Goal: Information Seeking & Learning: Learn about a topic

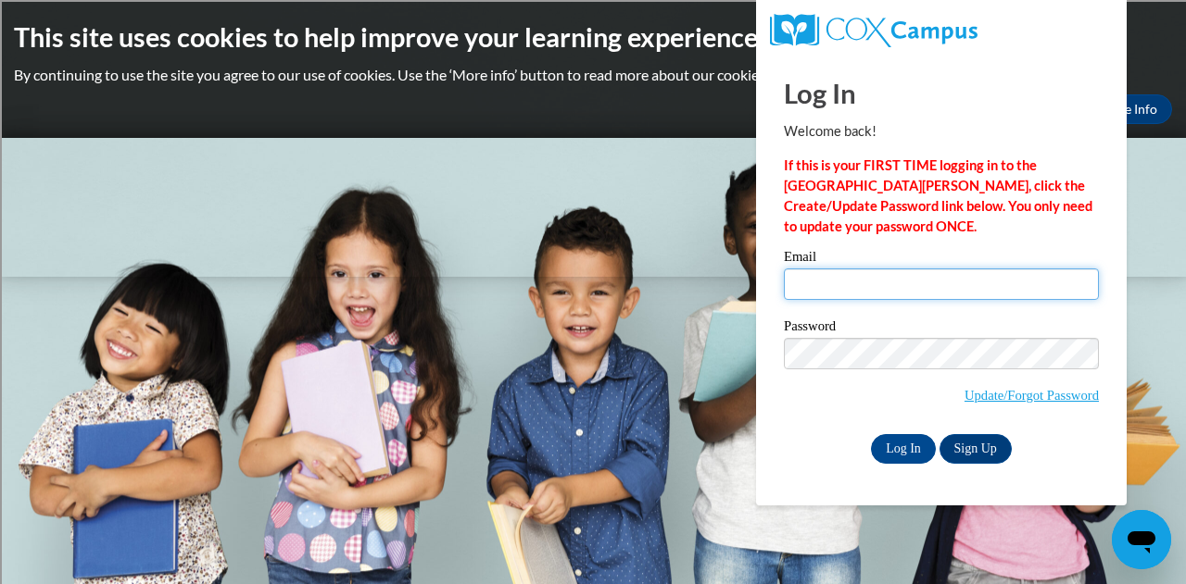
click at [869, 298] on input "Email" at bounding box center [941, 284] width 315 height 31
type input "kduhr@horicon.k12.wi.us"
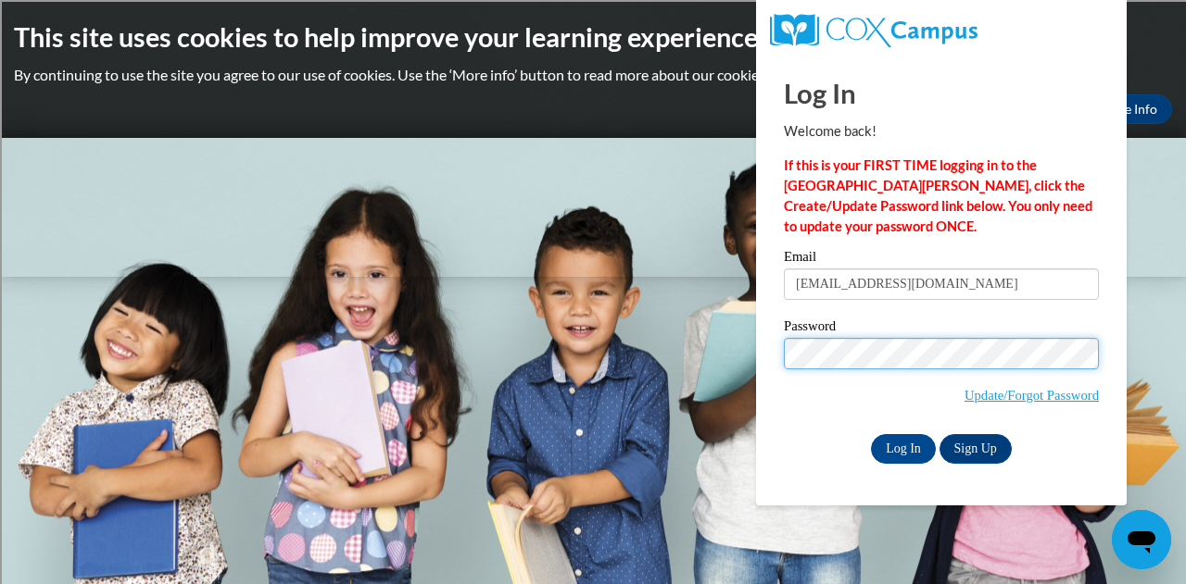
click at [871, 434] on input "Log In" at bounding box center [903, 449] width 65 height 30
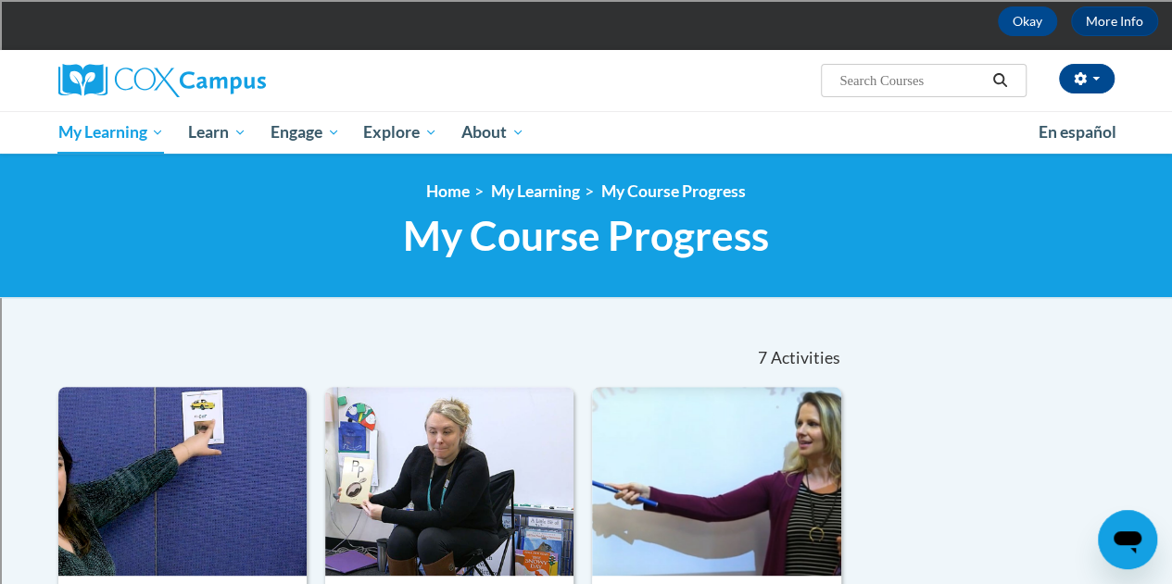
scroll to position [82, 0]
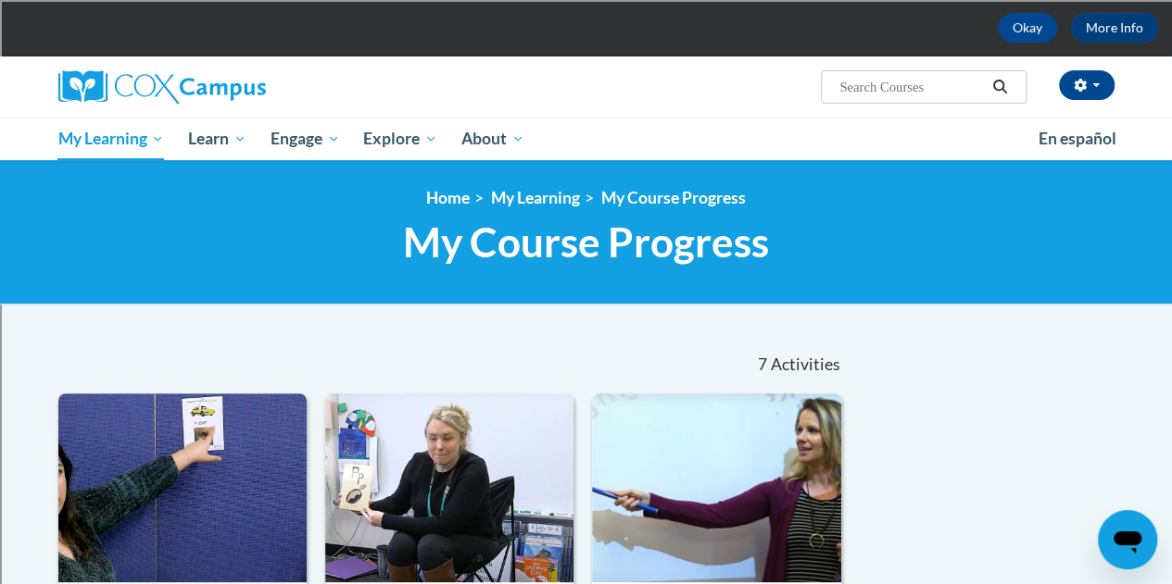
click at [860, 92] on input "Search..." at bounding box center [911, 87] width 148 height 22
type input "meaningful read alouds"
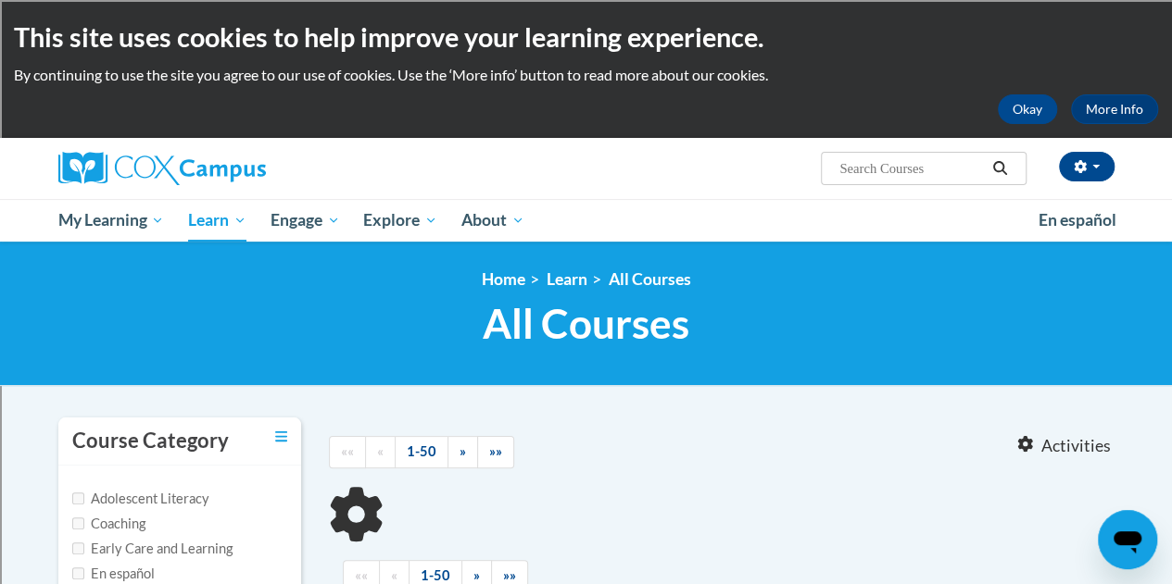
type input "meaningful read alouds"
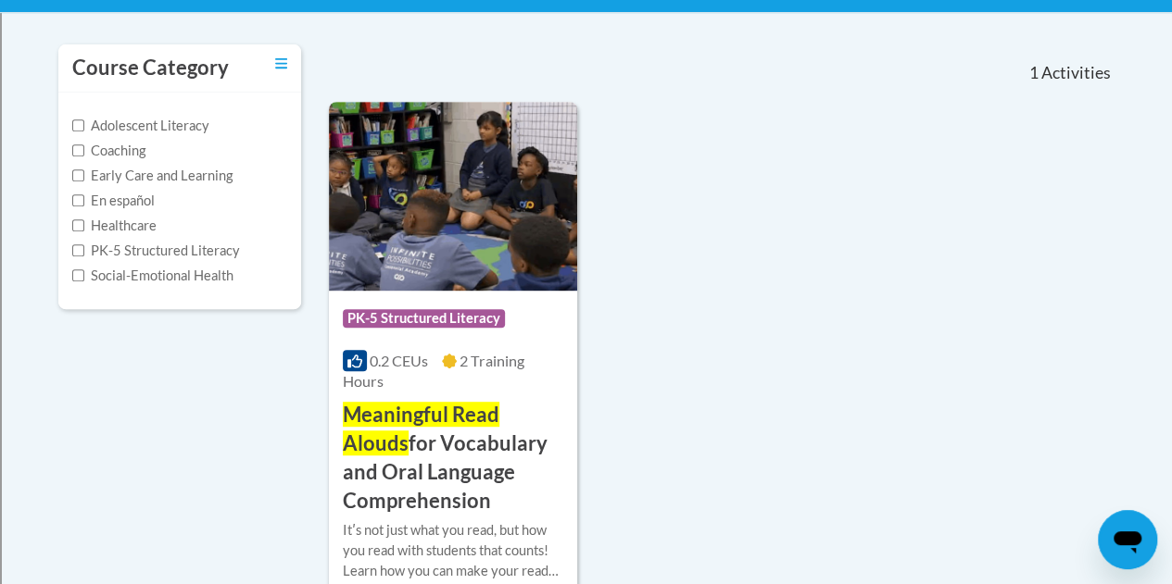
scroll to position [374, 0]
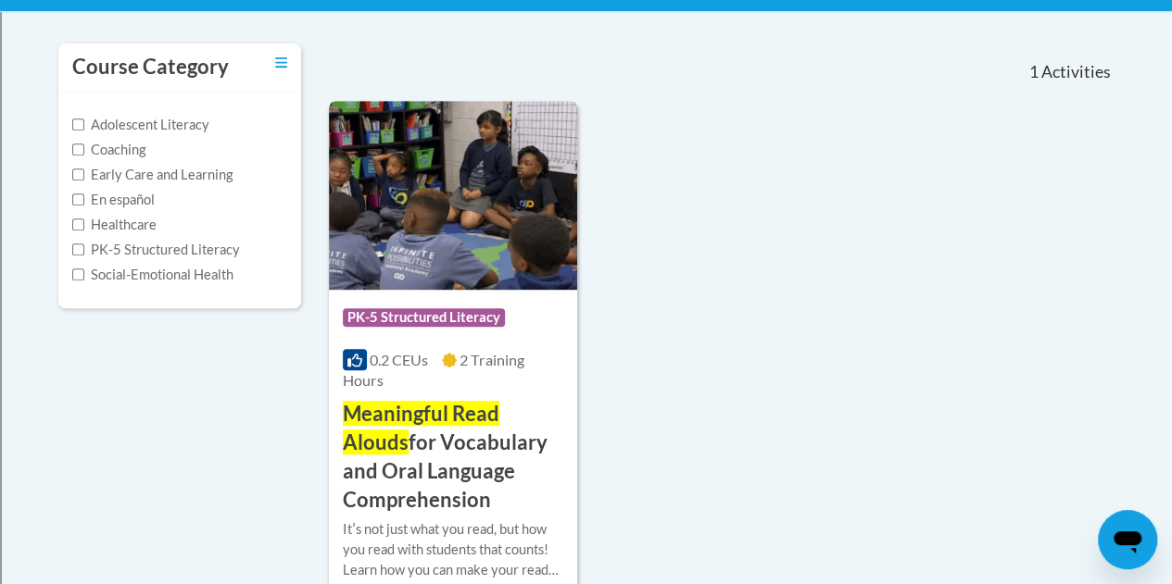
click at [471, 235] on img at bounding box center [453, 195] width 248 height 189
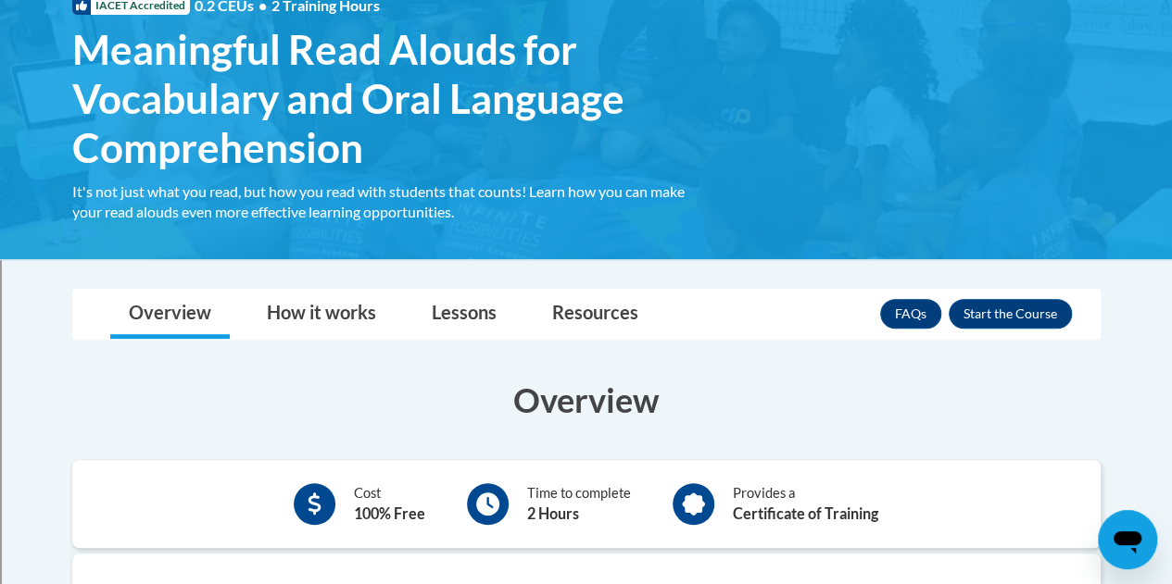
scroll to position [303, 0]
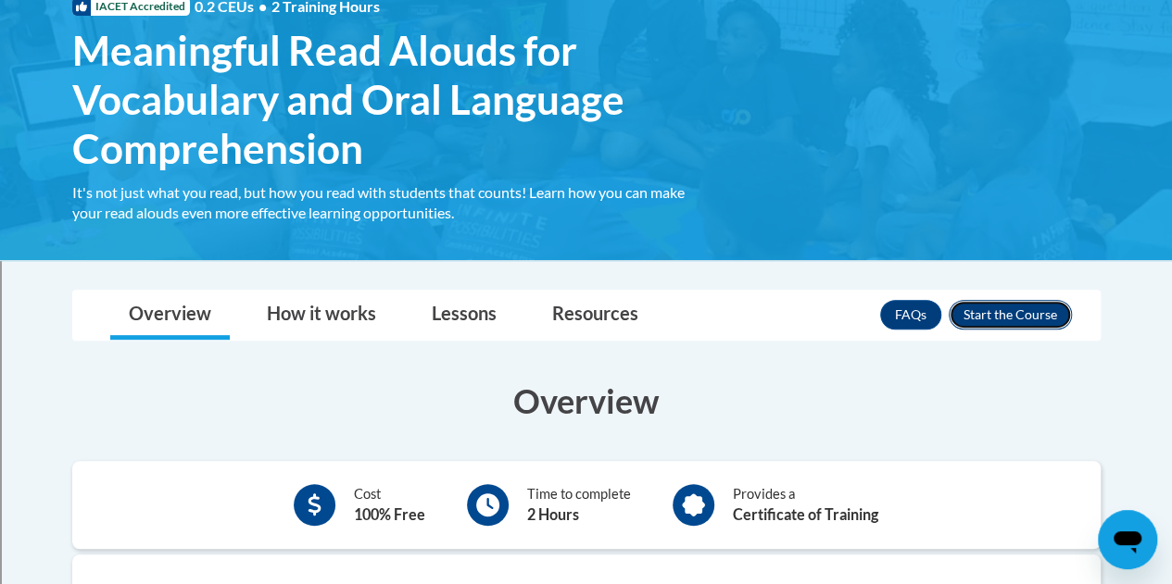
click at [987, 316] on button "Enroll" at bounding box center [1009, 315] width 123 height 30
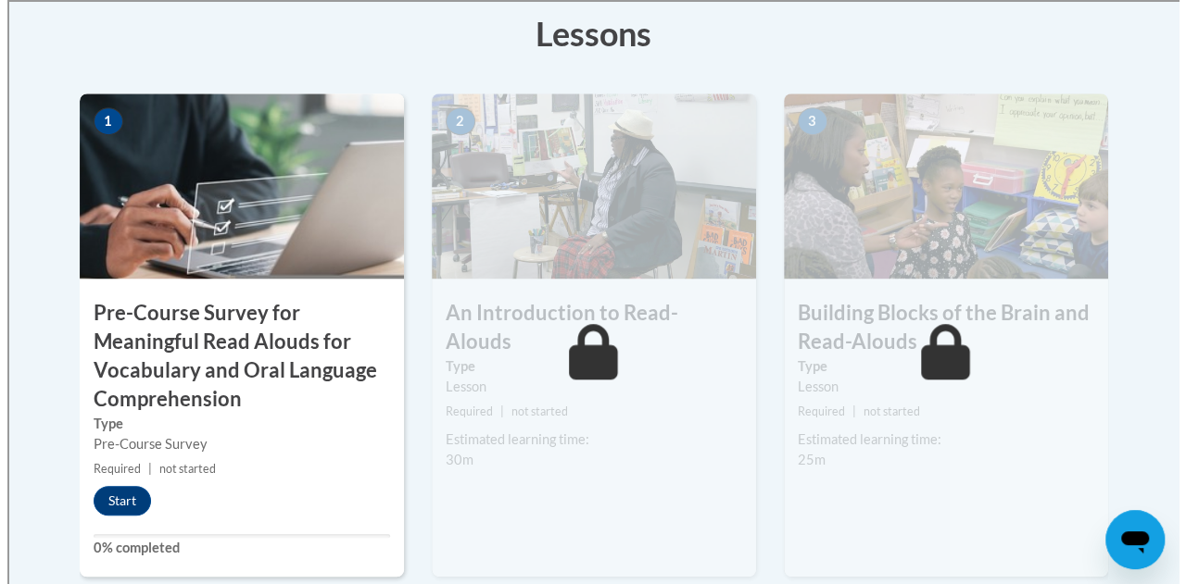
scroll to position [564, 0]
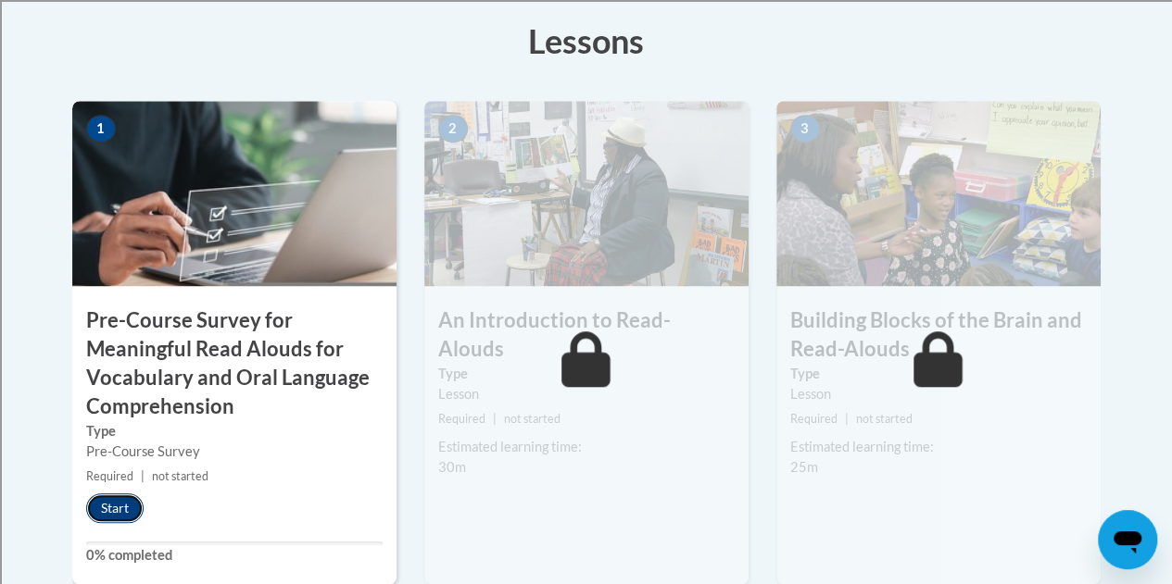
click at [119, 499] on button "Start" at bounding box center [114, 509] width 57 height 30
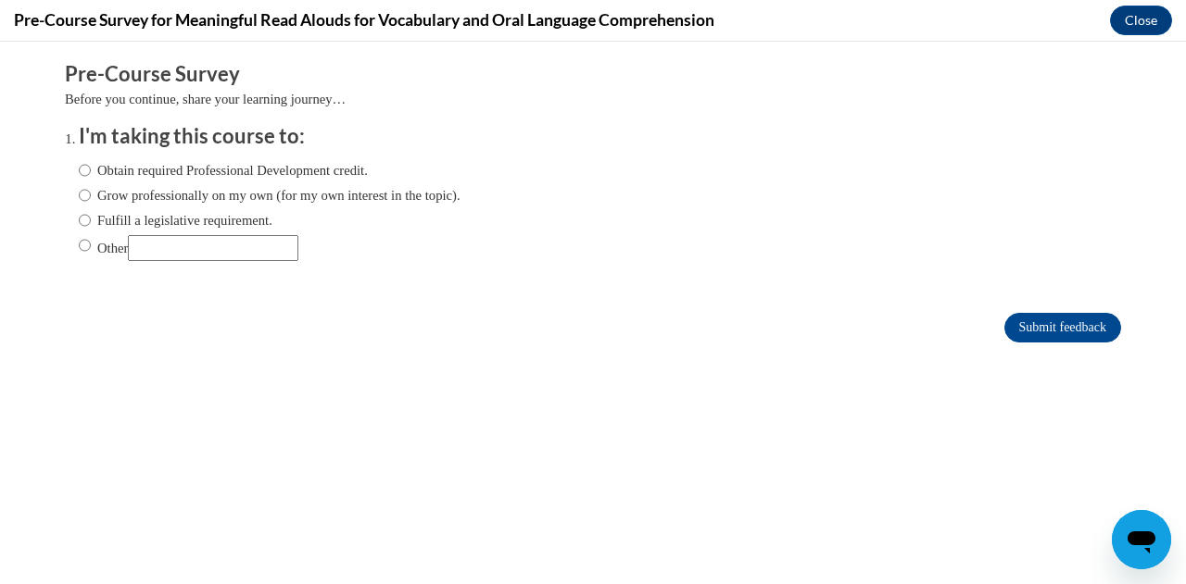
scroll to position [0, 0]
click at [79, 220] on input "Fulfill a legislative requirement." at bounding box center [85, 220] width 12 height 20
radio input "true"
click at [1060, 333] on input "Submit feedback" at bounding box center [1062, 328] width 117 height 30
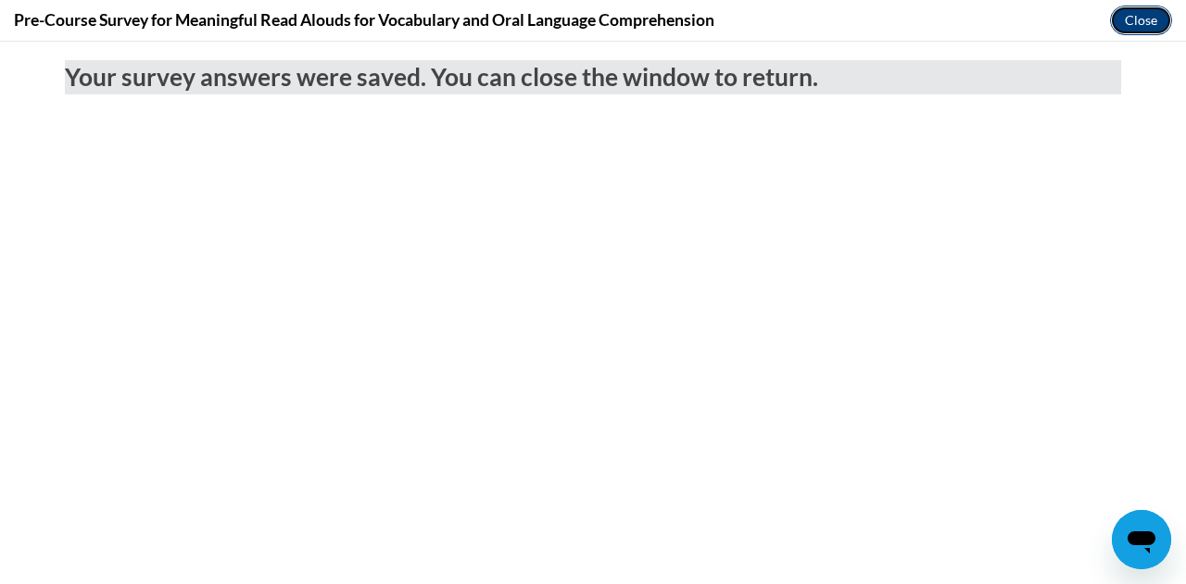
click at [1146, 22] on button "Close" at bounding box center [1141, 21] width 62 height 30
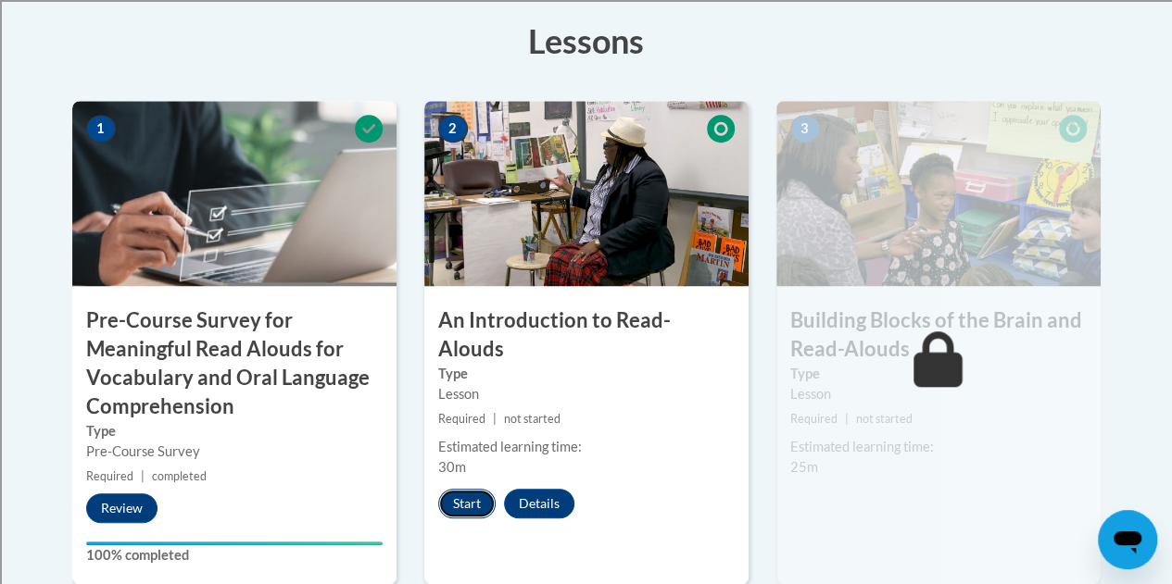
click at [462, 489] on button "Start" at bounding box center [466, 504] width 57 height 30
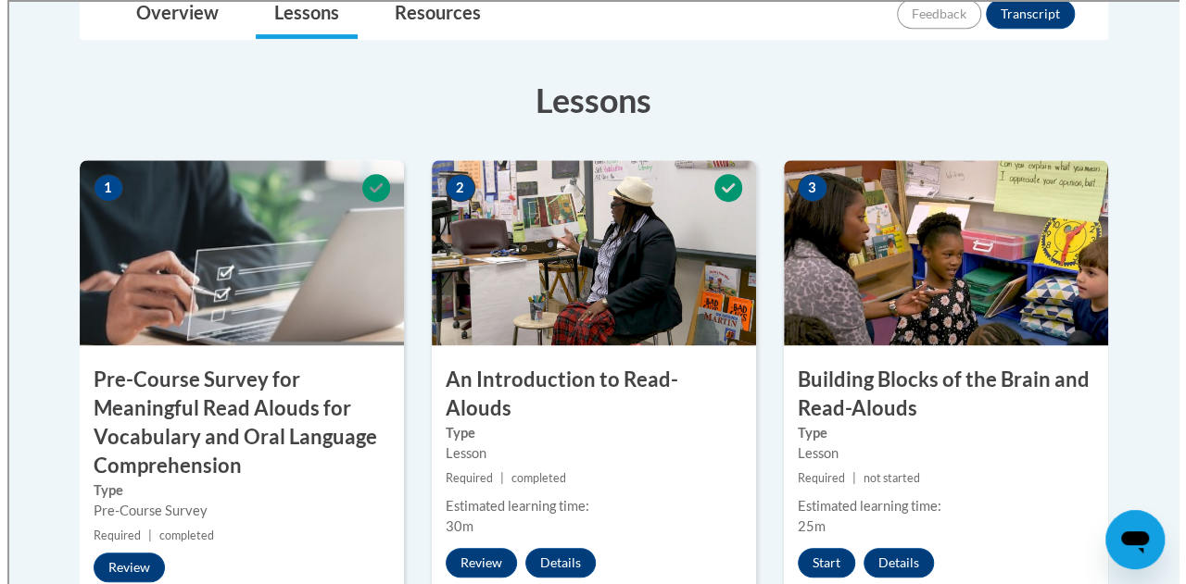
scroll to position [573, 0]
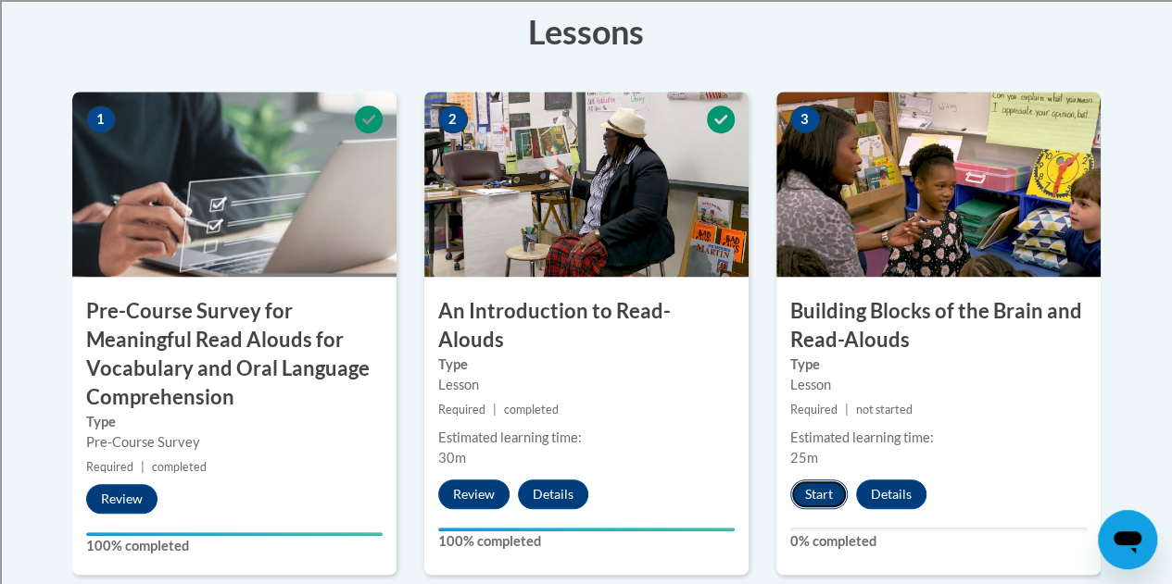
click at [828, 495] on button "Start" at bounding box center [818, 495] width 57 height 30
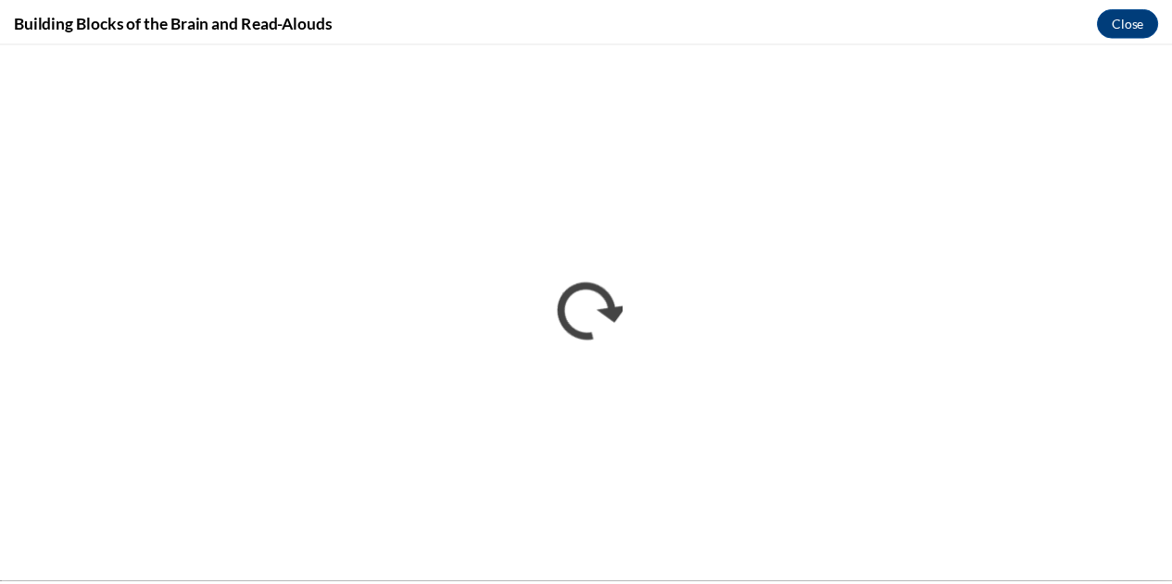
scroll to position [0, 0]
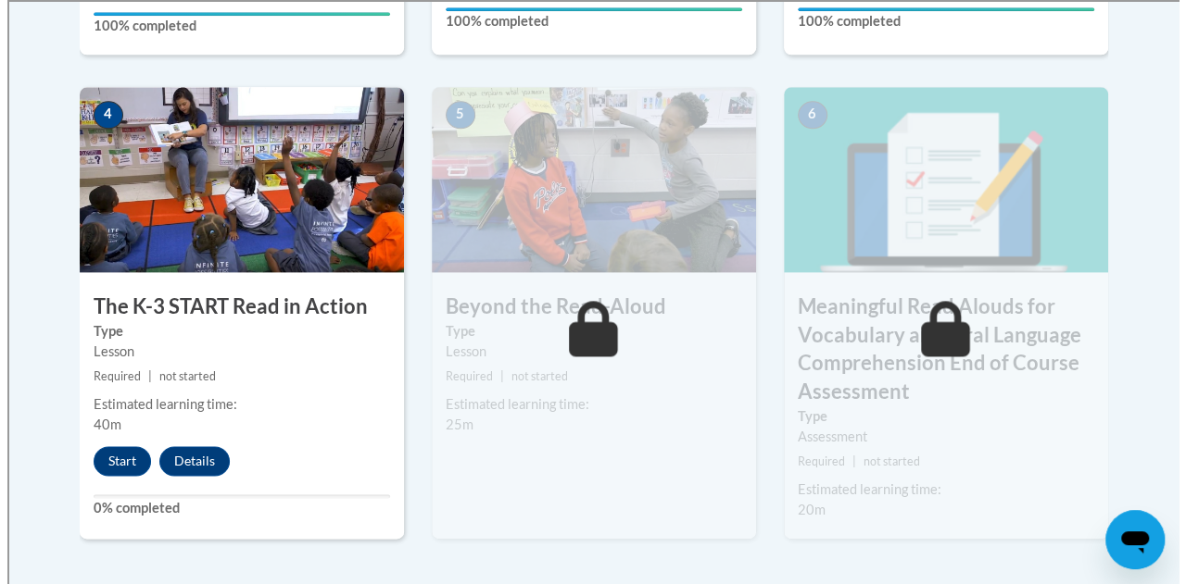
scroll to position [1083, 0]
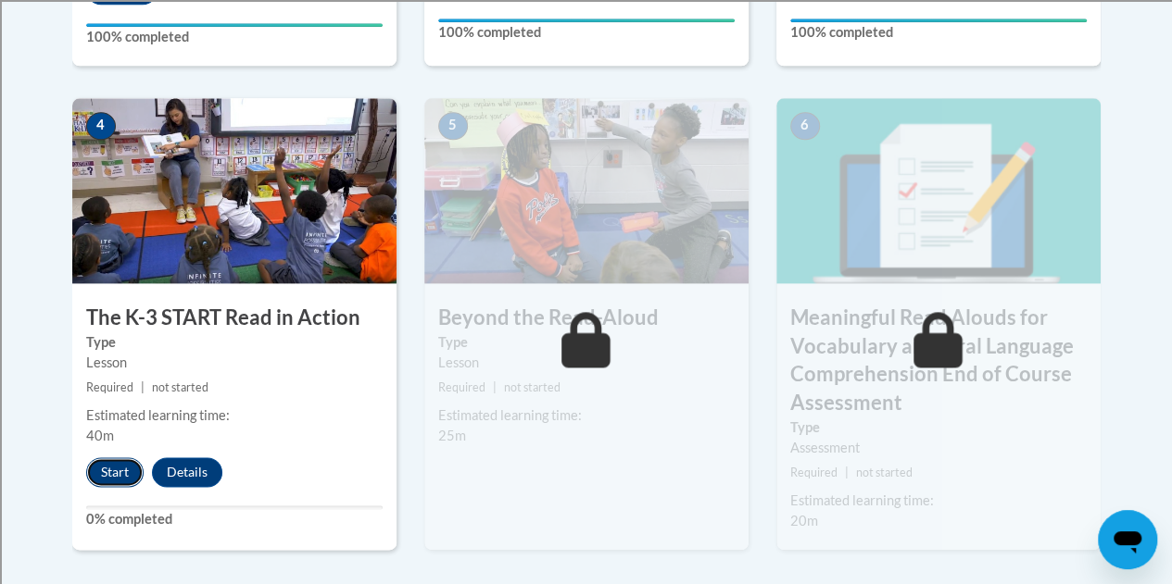
click at [115, 471] on button "Start" at bounding box center [114, 473] width 57 height 30
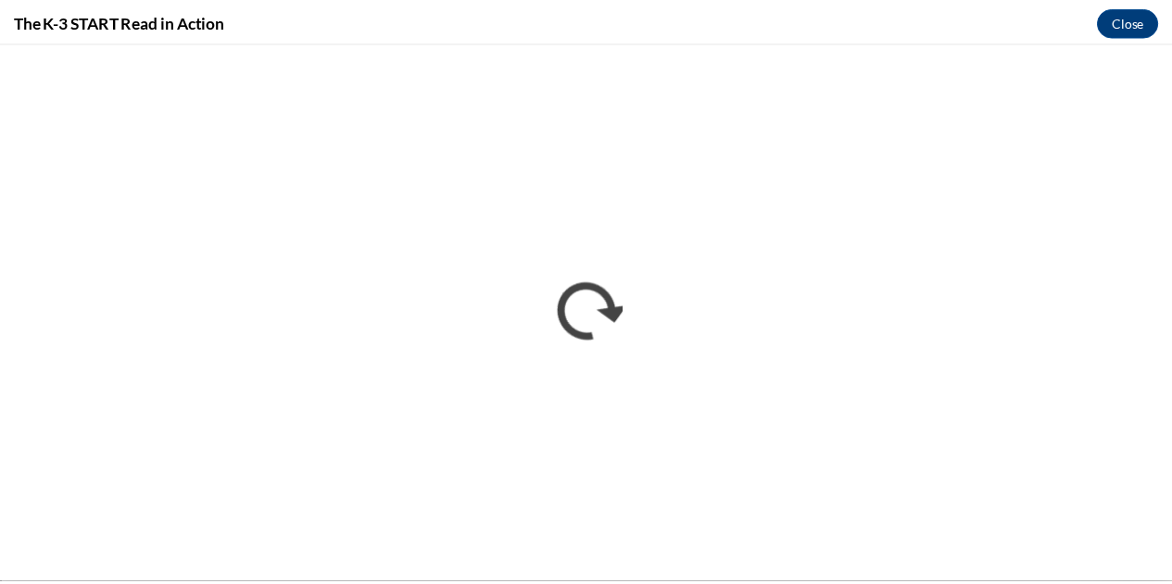
scroll to position [0, 0]
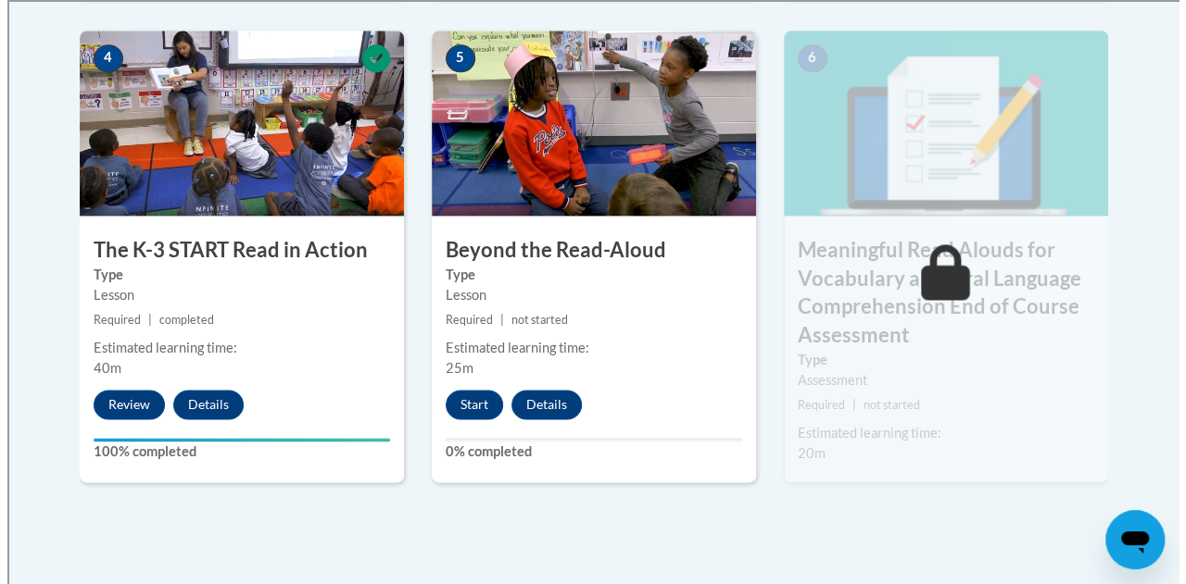
scroll to position [1149, 0]
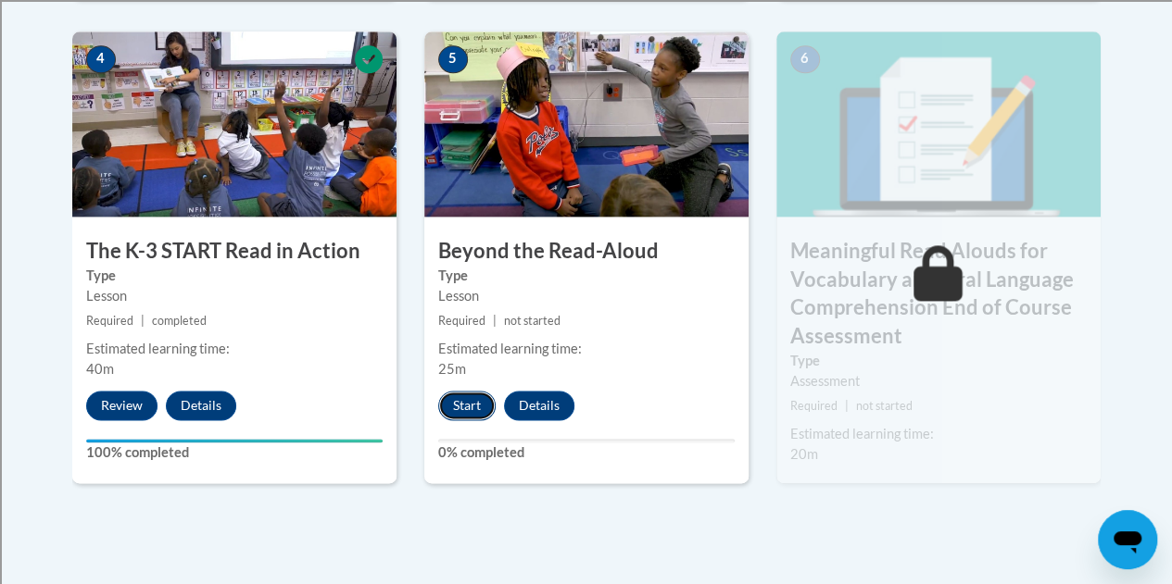
click at [461, 407] on button "Start" at bounding box center [466, 406] width 57 height 30
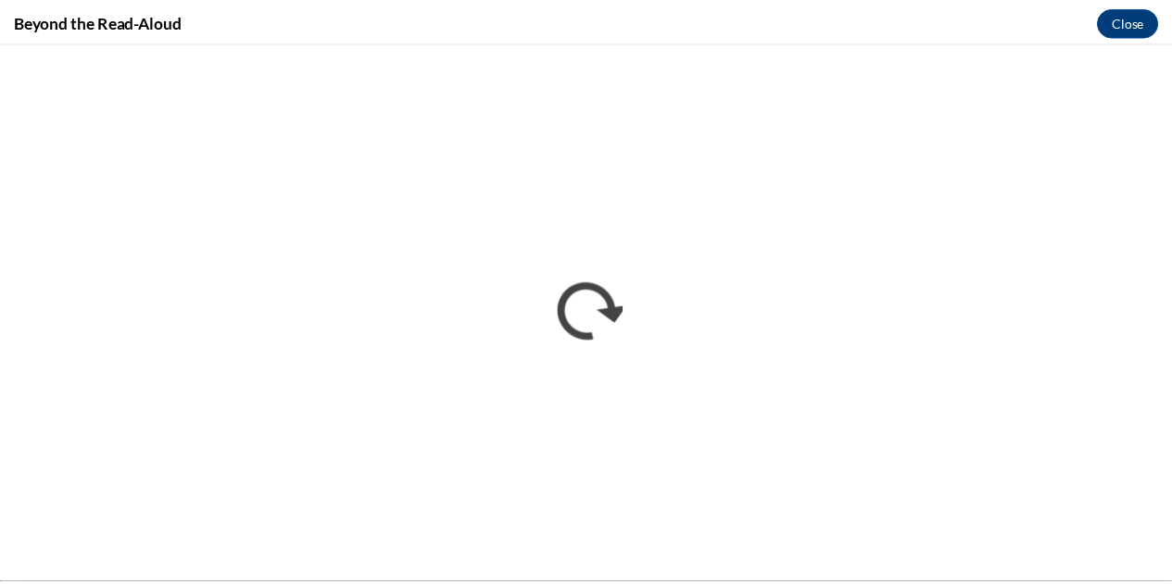
scroll to position [0, 0]
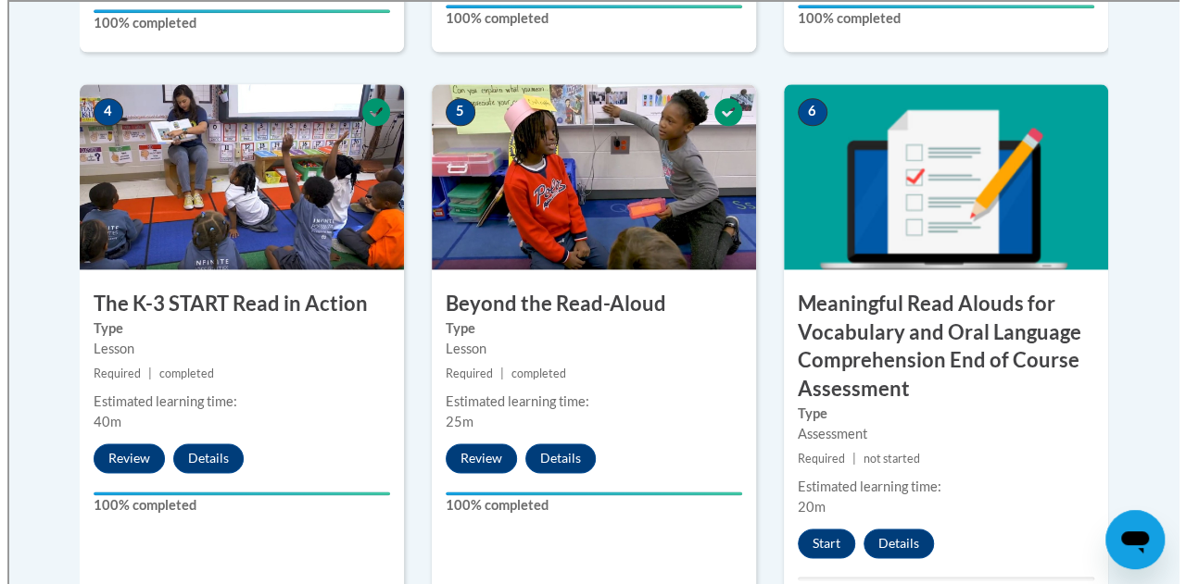
scroll to position [1155, 0]
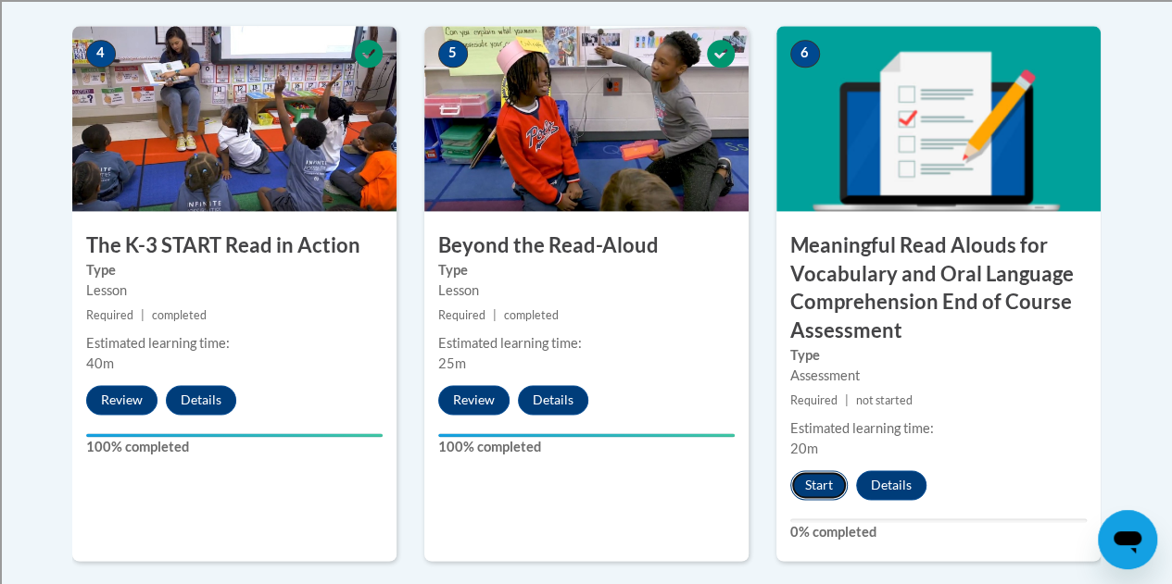
click at [822, 483] on button "Start" at bounding box center [818, 486] width 57 height 30
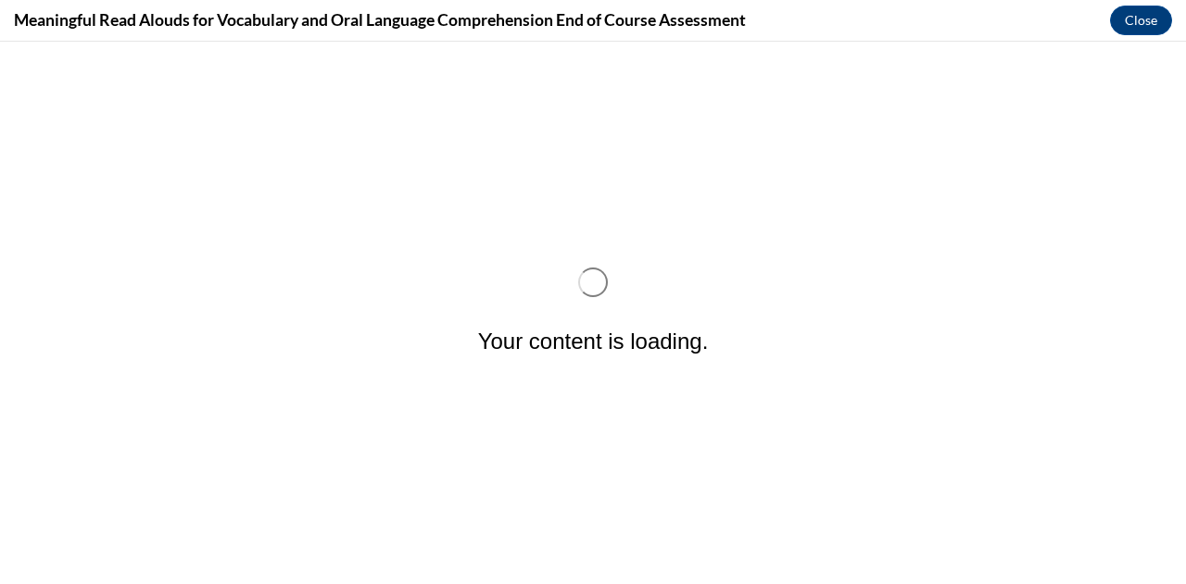
scroll to position [0, 0]
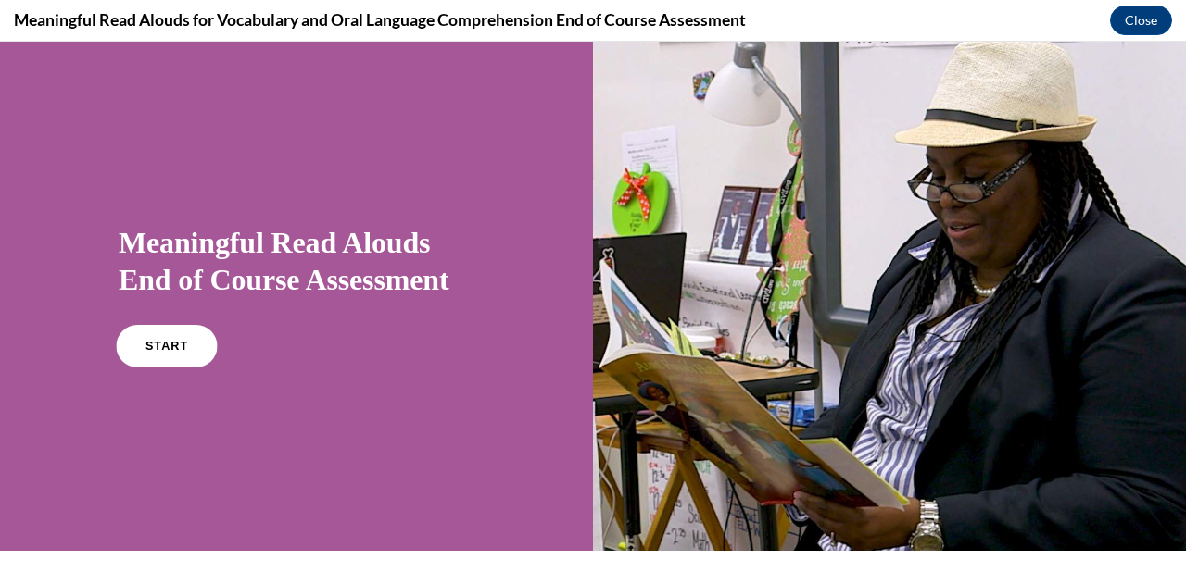
click at [164, 345] on span "START" at bounding box center [166, 347] width 43 height 14
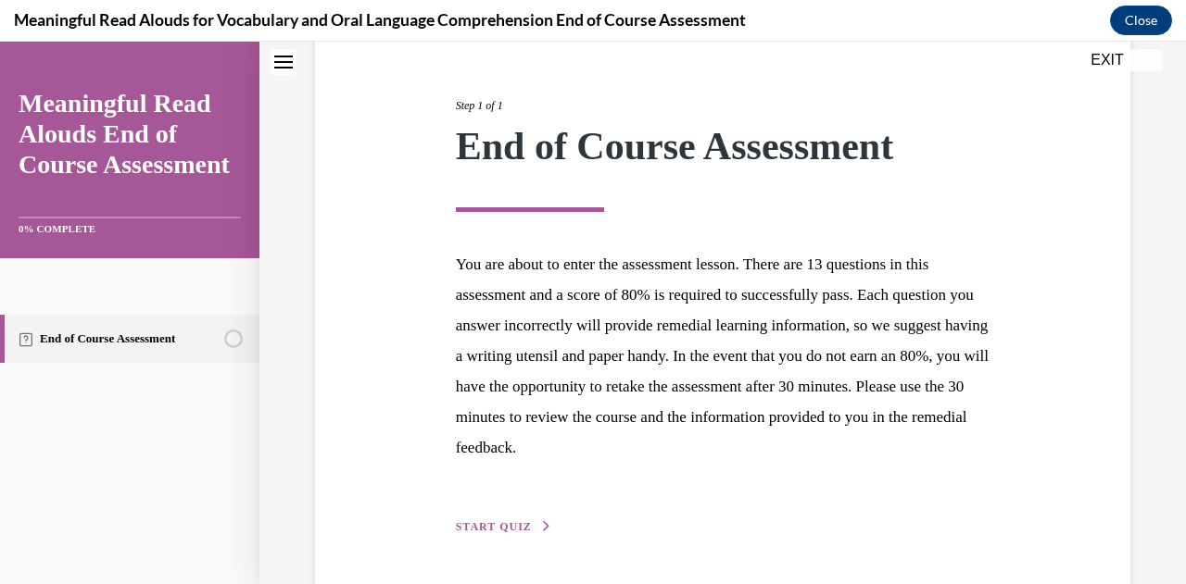
scroll to position [265, 0]
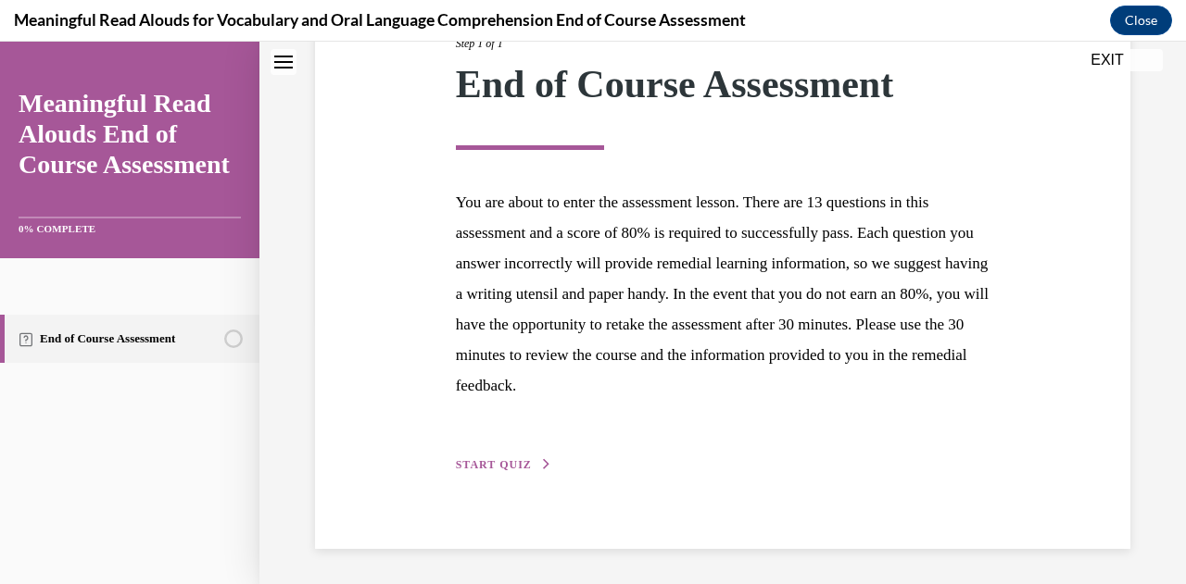
click at [513, 457] on button "START QUIZ" at bounding box center [504, 465] width 96 height 17
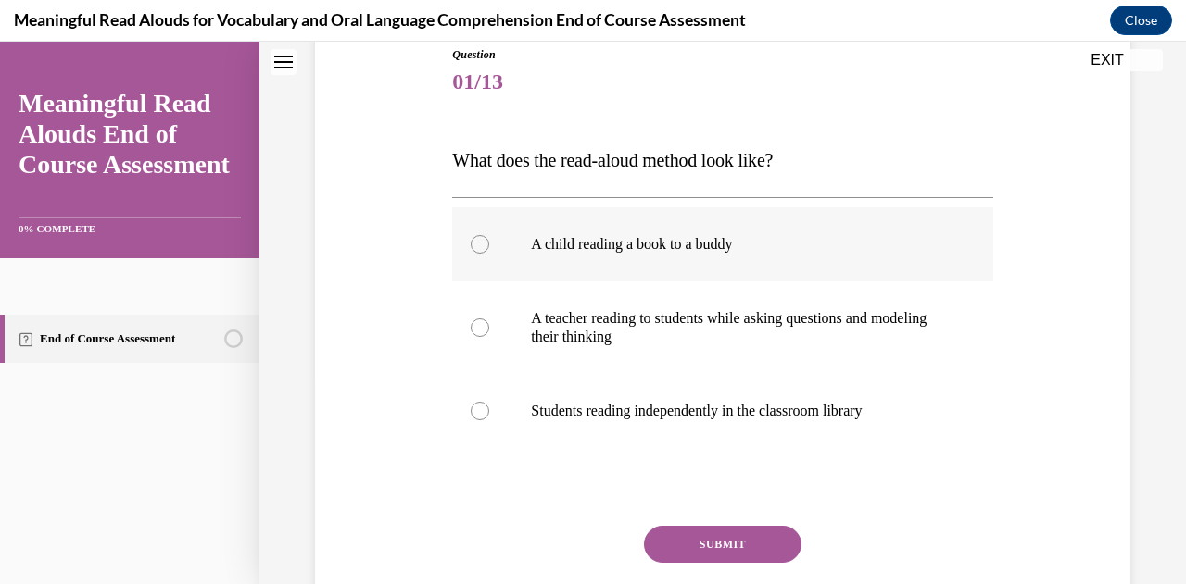
scroll to position [218, 0]
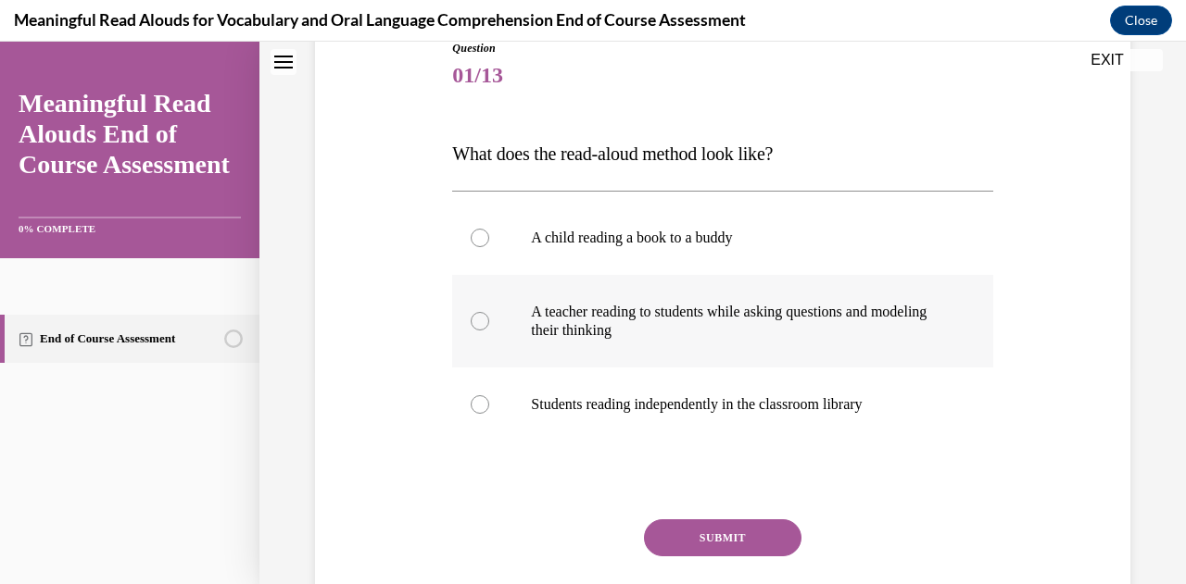
click at [494, 321] on label "A teacher reading to students while asking questions and modeling their thinking" at bounding box center [722, 321] width 540 height 93
click at [489, 321] on input "A teacher reading to students while asking questions and modeling their thinking" at bounding box center [480, 321] width 19 height 19
radio input "true"
click at [757, 532] on button "SUBMIT" at bounding box center [722, 538] width 157 height 37
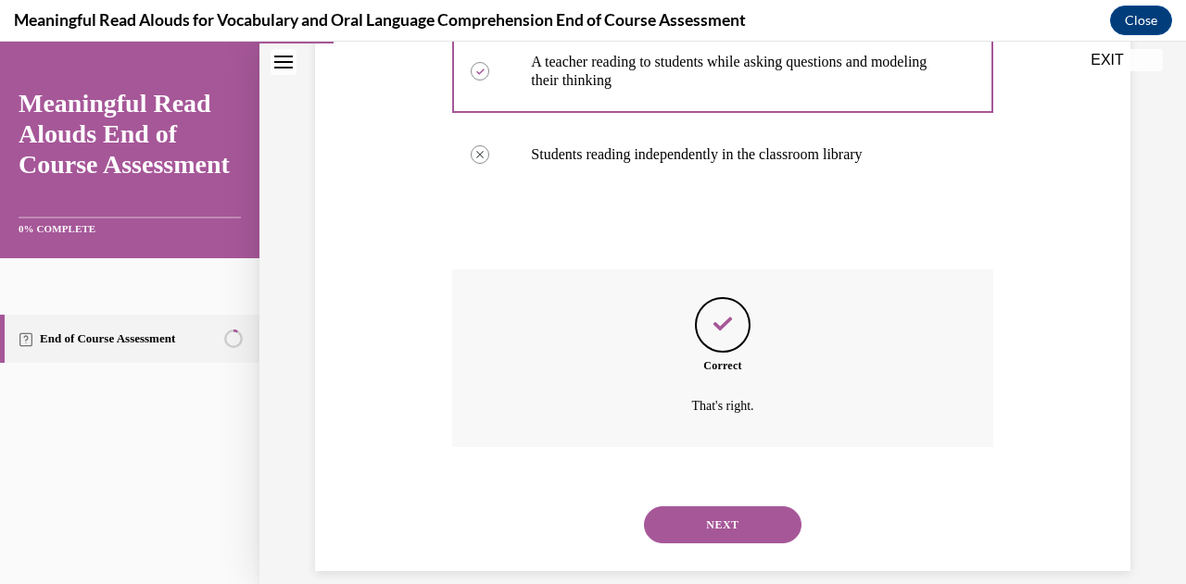
scroll to position [491, 0]
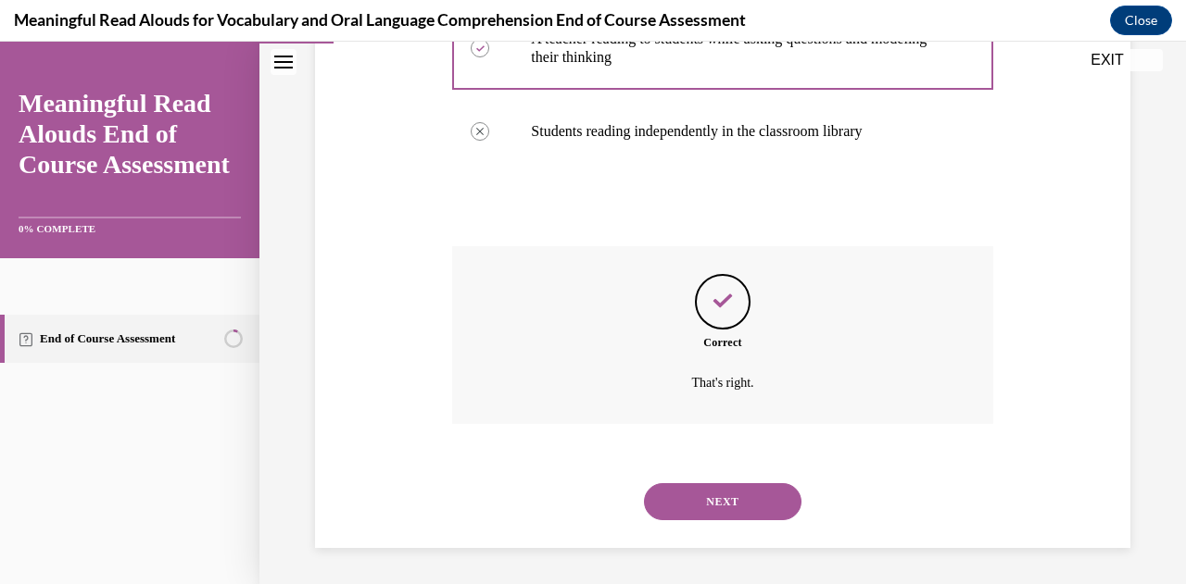
click at [722, 486] on button "NEXT" at bounding box center [722, 501] width 157 height 37
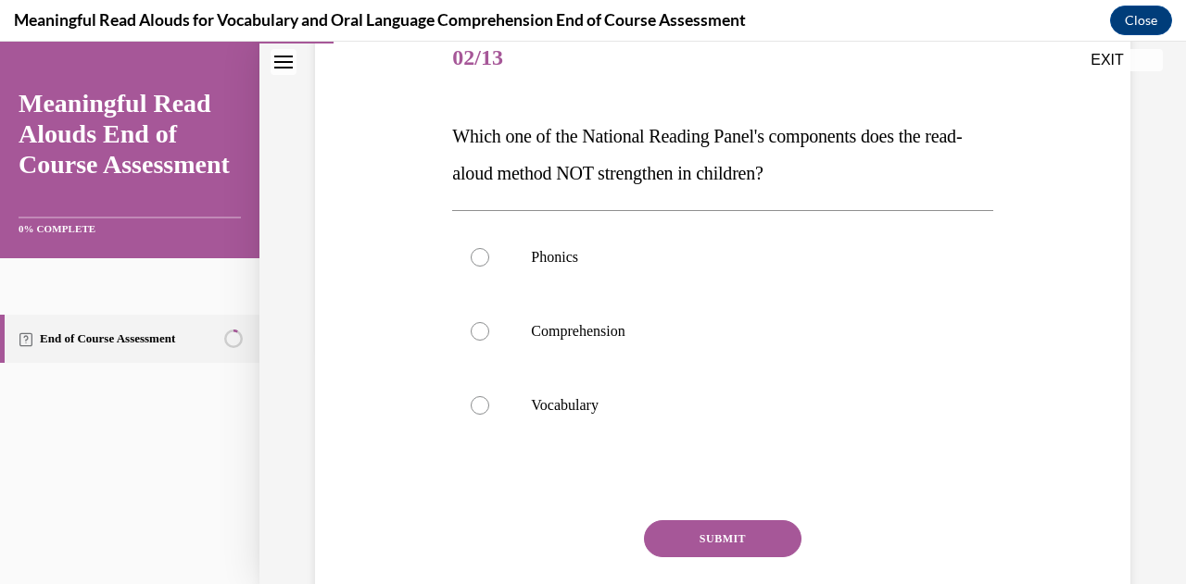
scroll to position [241, 0]
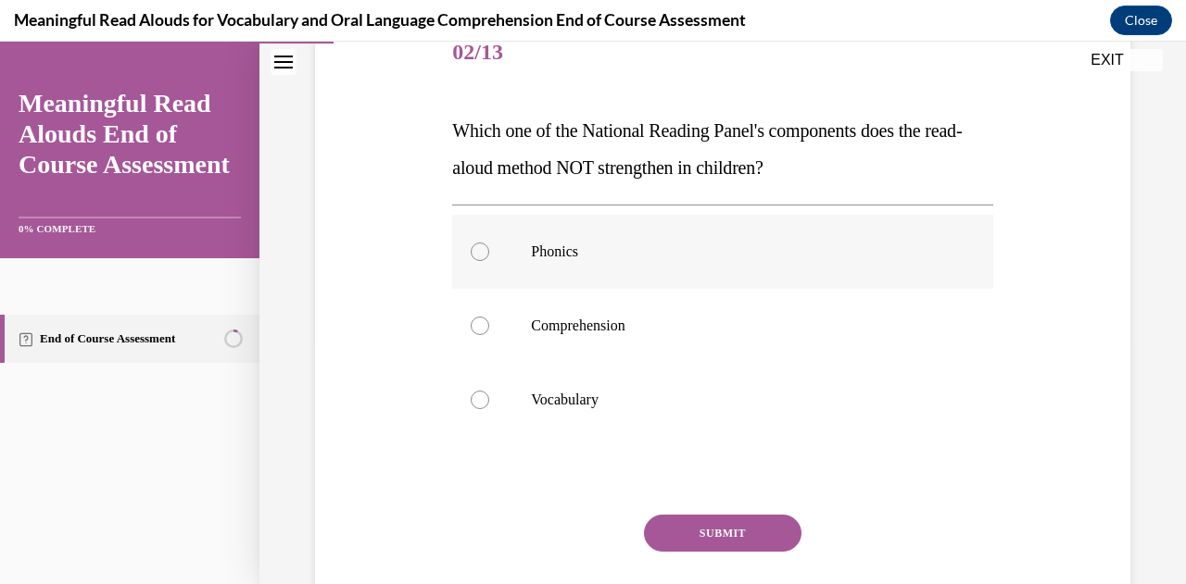
click at [545, 270] on label "Phonics" at bounding box center [722, 252] width 540 height 74
click at [489, 261] on input "Phonics" at bounding box center [480, 252] width 19 height 19
radio input "true"
click at [758, 533] on button "SUBMIT" at bounding box center [722, 533] width 157 height 37
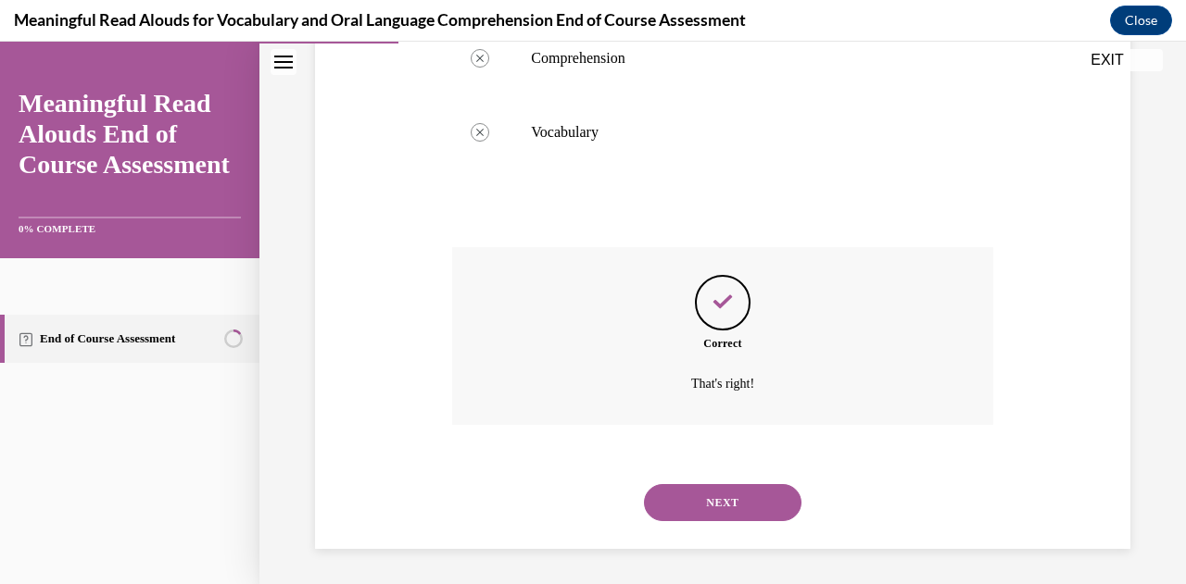
scroll to position [509, 0]
click at [734, 497] on button "NEXT" at bounding box center [722, 501] width 157 height 37
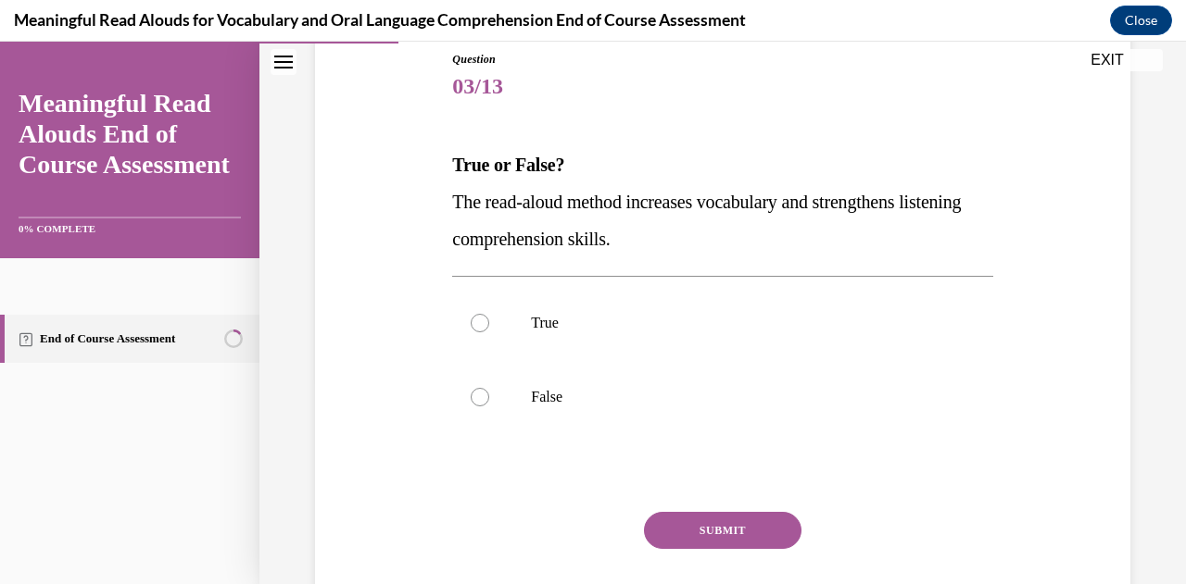
scroll to position [207, 0]
click at [693, 318] on p "True" at bounding box center [738, 323] width 415 height 19
click at [489, 318] on input "True" at bounding box center [480, 323] width 19 height 19
radio input "true"
click at [703, 527] on button "SUBMIT" at bounding box center [722, 530] width 157 height 37
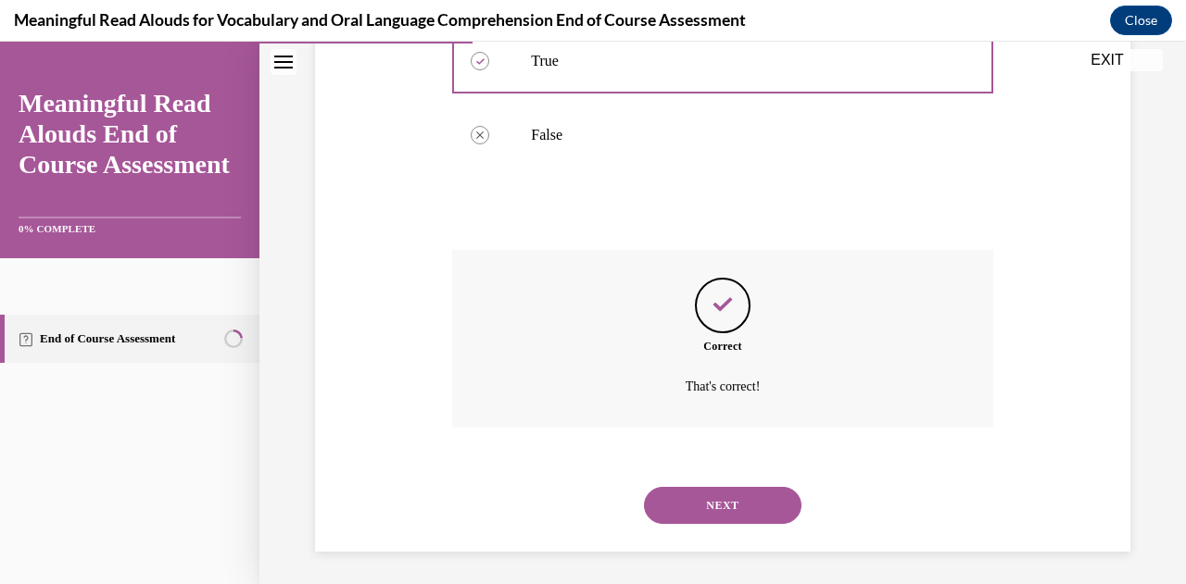
scroll to position [472, 0]
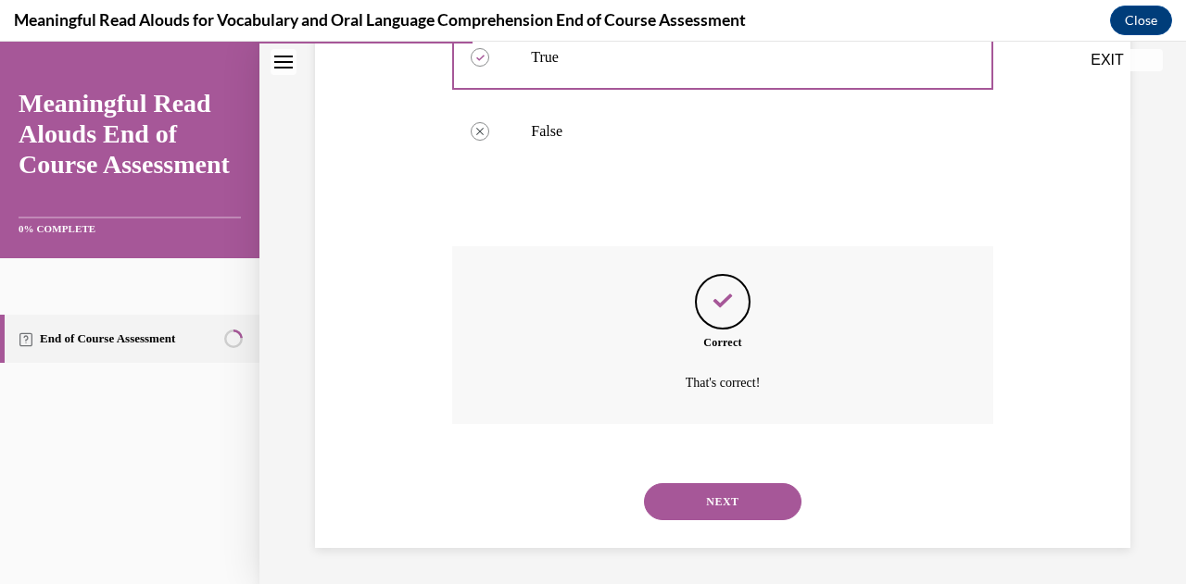
click at [743, 496] on button "NEXT" at bounding box center [722, 501] width 157 height 37
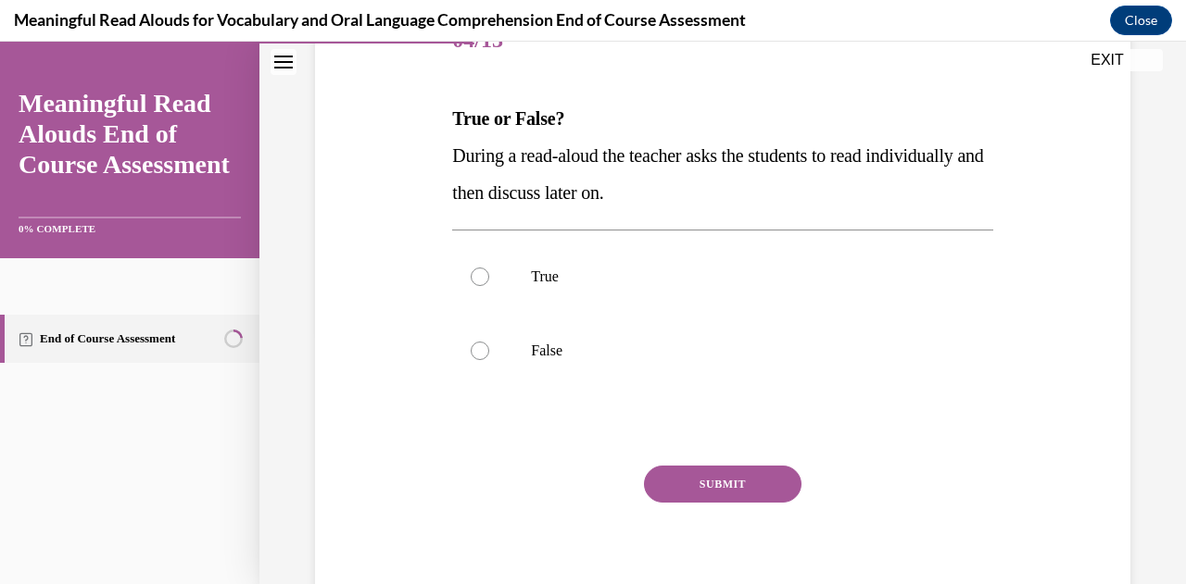
scroll to position [254, 0]
click at [637, 349] on p "False" at bounding box center [738, 350] width 415 height 19
click at [489, 349] on input "False" at bounding box center [480, 350] width 19 height 19
radio input "true"
click at [765, 483] on button "SUBMIT" at bounding box center [722, 483] width 157 height 37
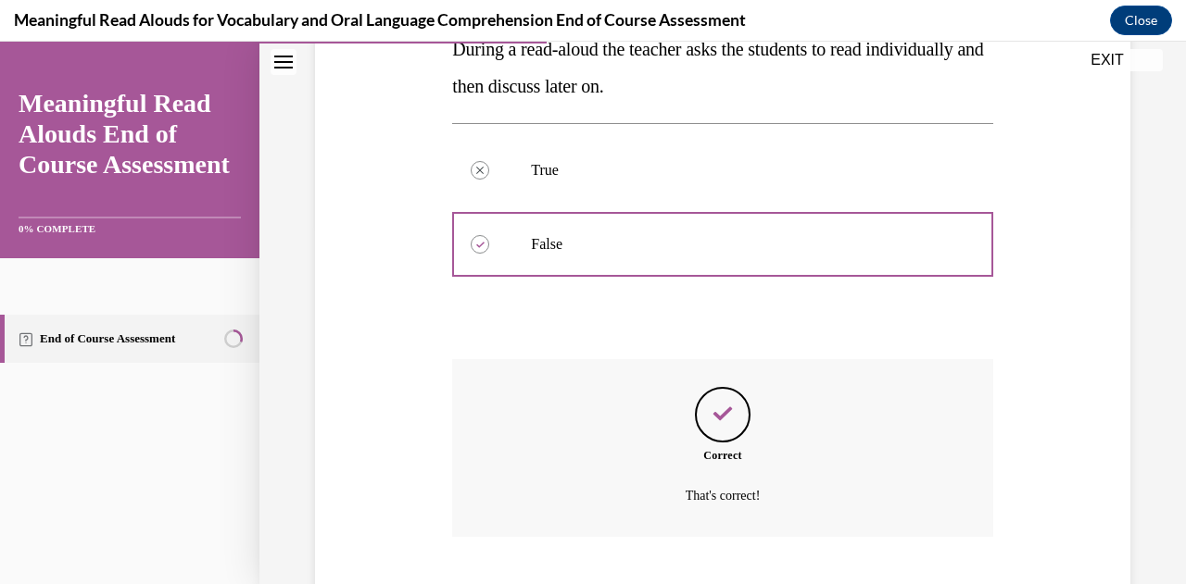
scroll to position [472, 0]
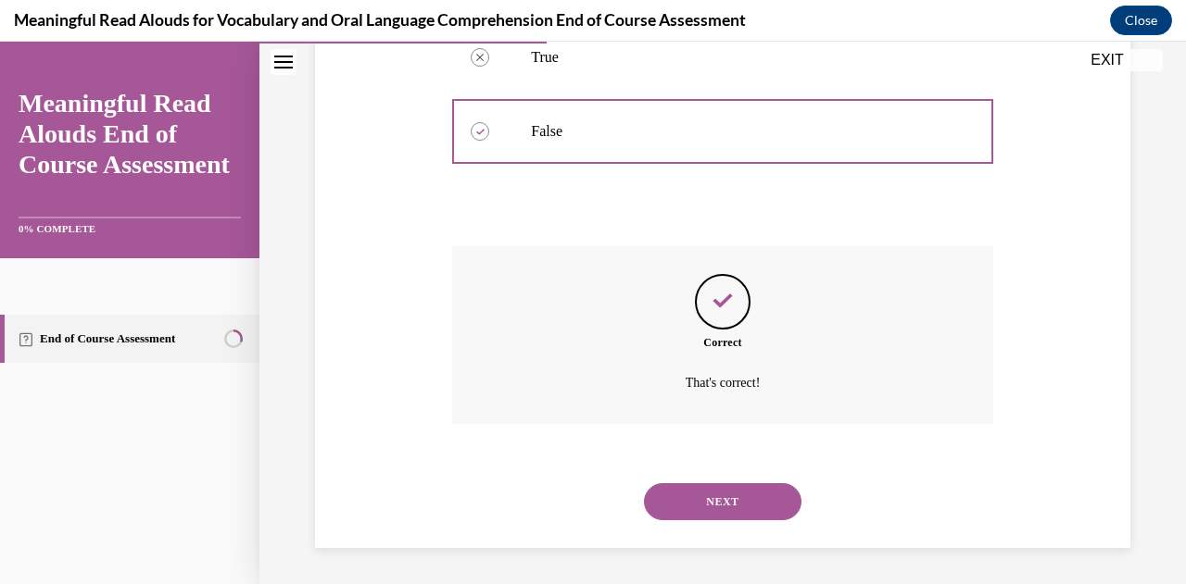
click at [745, 494] on button "NEXT" at bounding box center [722, 501] width 157 height 37
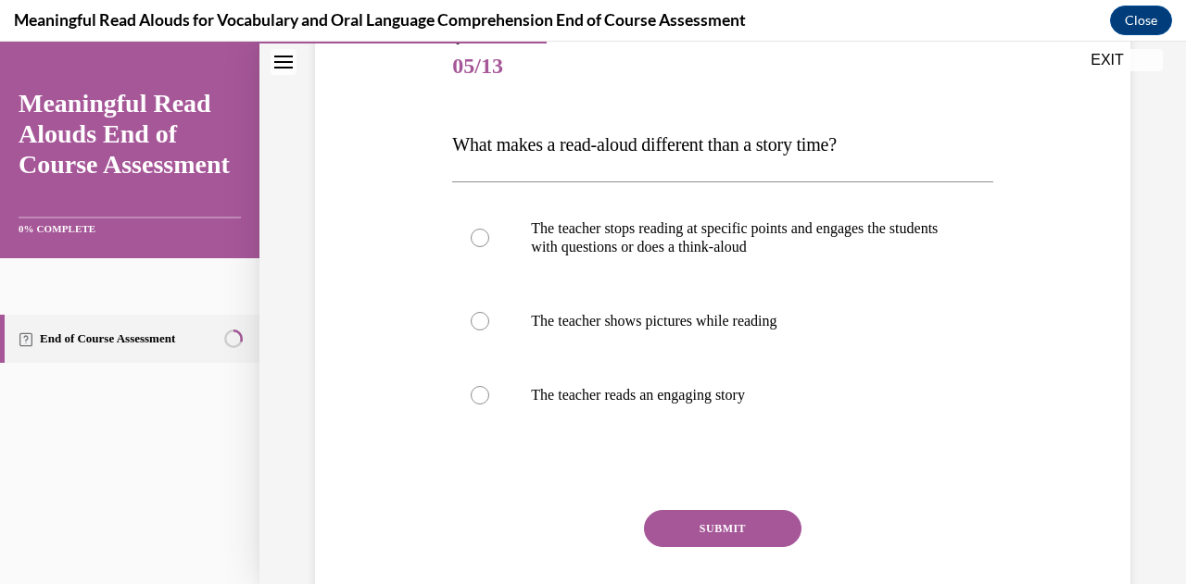
scroll to position [236, 0]
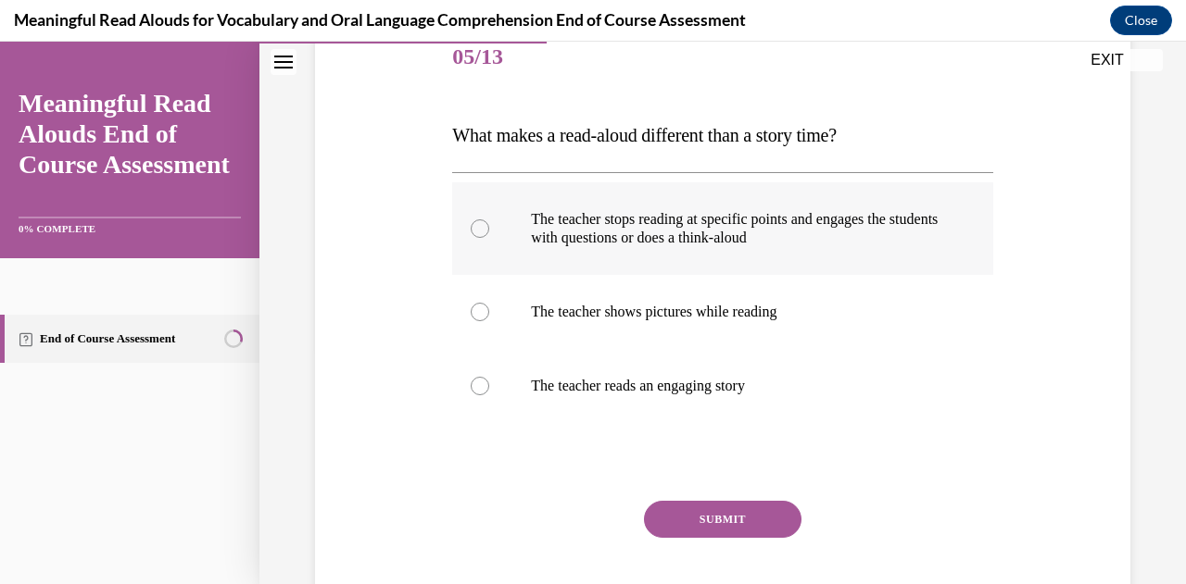
click at [847, 238] on p "The teacher stops reading at specific points and engages the students with ques…" at bounding box center [738, 228] width 415 height 37
click at [489, 238] on input "The teacher stops reading at specific points and engages the students with ques…" at bounding box center [480, 229] width 19 height 19
radio input "true"
click at [747, 521] on button "SUBMIT" at bounding box center [722, 519] width 157 height 37
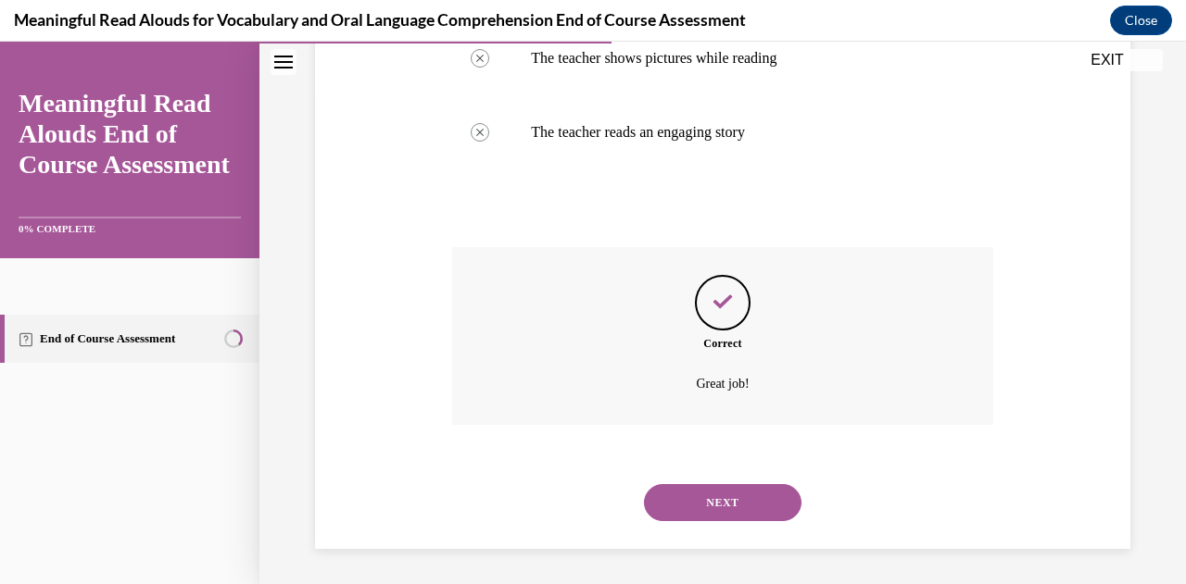
scroll to position [491, 0]
click at [752, 497] on button "NEXT" at bounding box center [722, 501] width 157 height 37
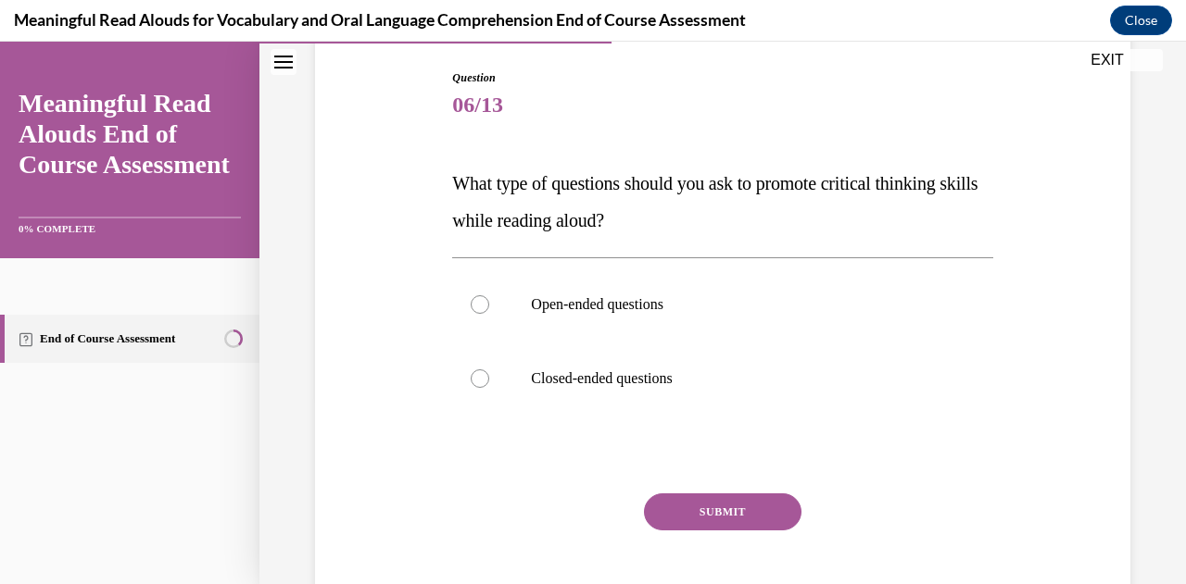
scroll to position [187, 0]
click at [691, 308] on p "Open-ended questions" at bounding box center [738, 305] width 415 height 19
click at [489, 308] on input "Open-ended questions" at bounding box center [480, 305] width 19 height 19
radio input "true"
click at [731, 512] on button "SUBMIT" at bounding box center [722, 513] width 157 height 37
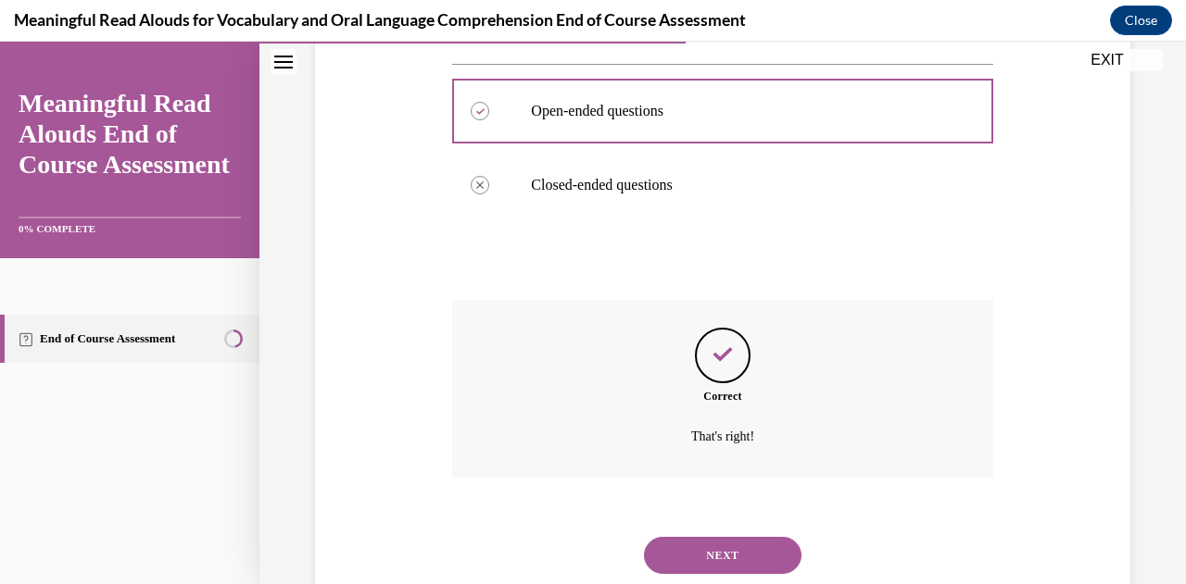
scroll to position [435, 0]
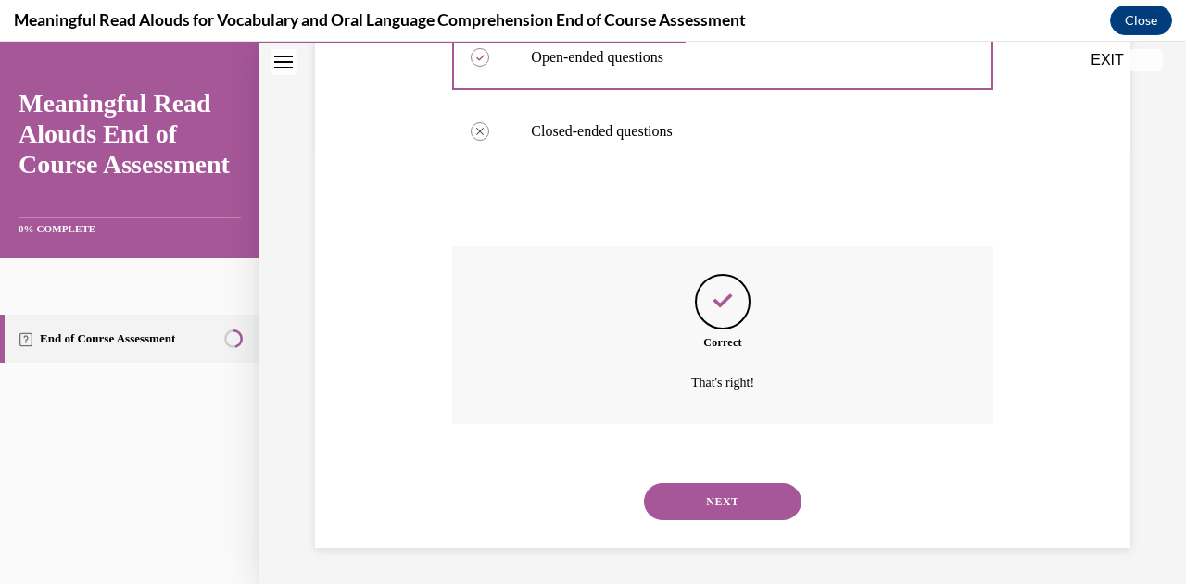
click at [730, 503] on button "NEXT" at bounding box center [722, 501] width 157 height 37
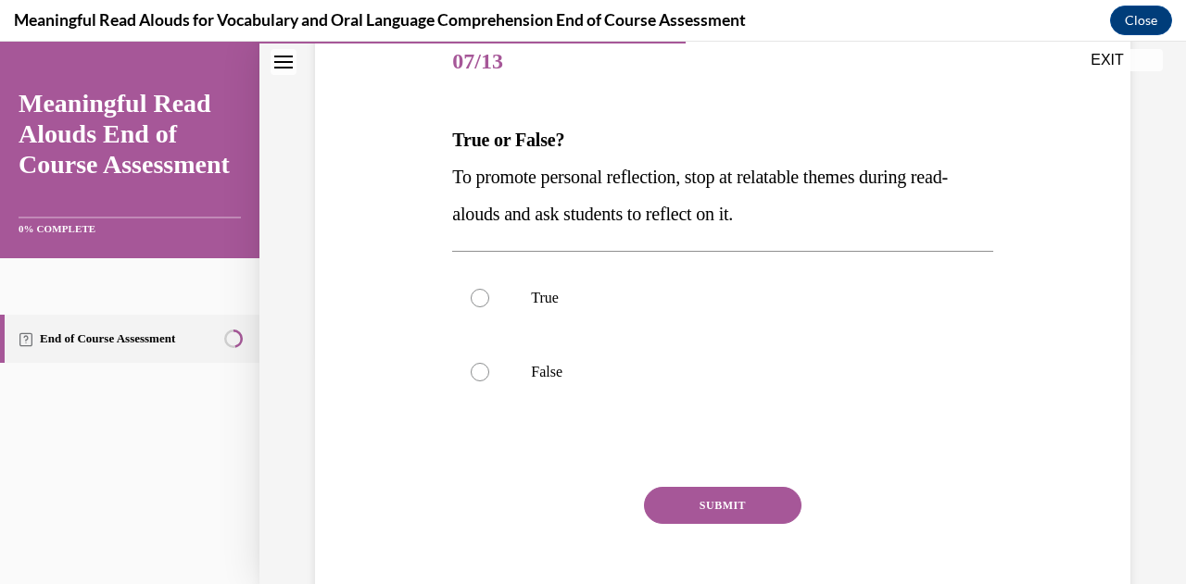
scroll to position [235, 0]
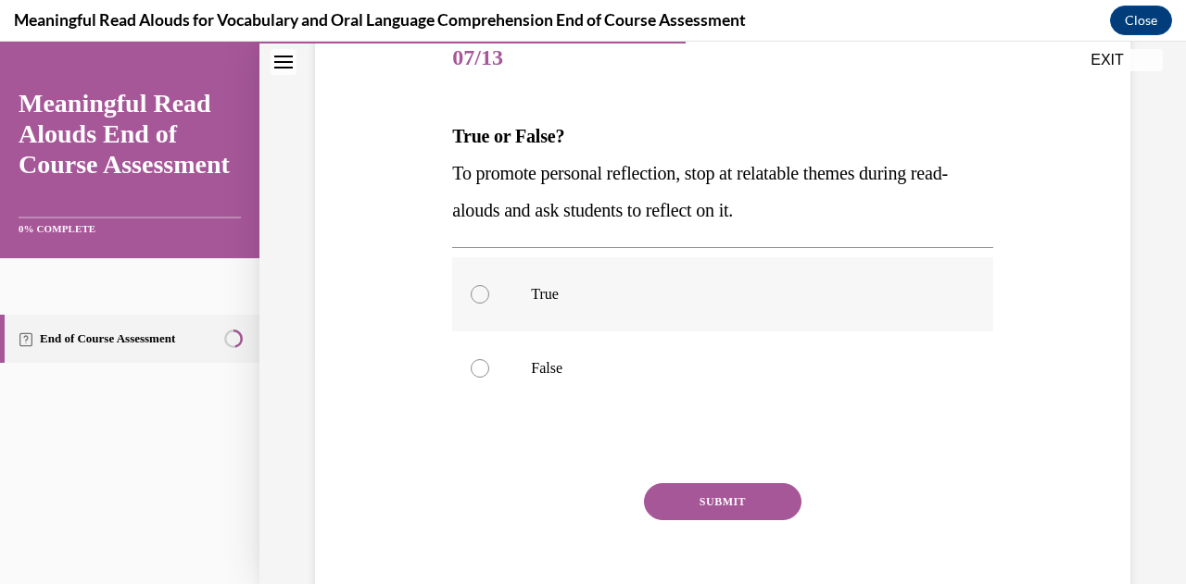
click at [596, 304] on label "True" at bounding box center [722, 294] width 540 height 74
click at [489, 304] on input "True" at bounding box center [480, 294] width 19 height 19
radio input "true"
click at [747, 501] on button "SUBMIT" at bounding box center [722, 501] width 157 height 37
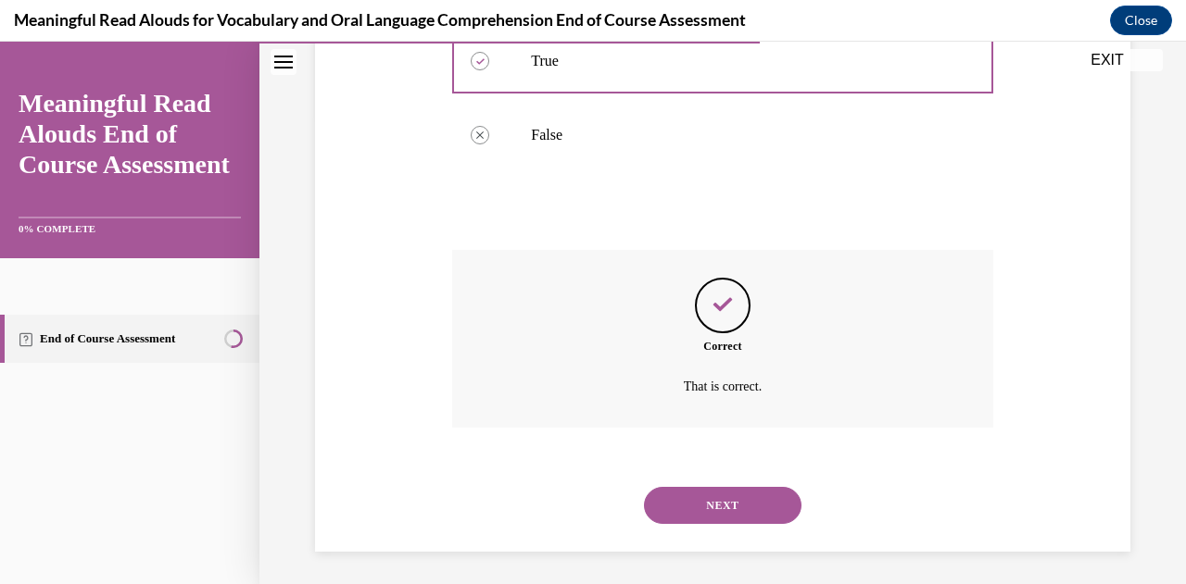
scroll to position [472, 0]
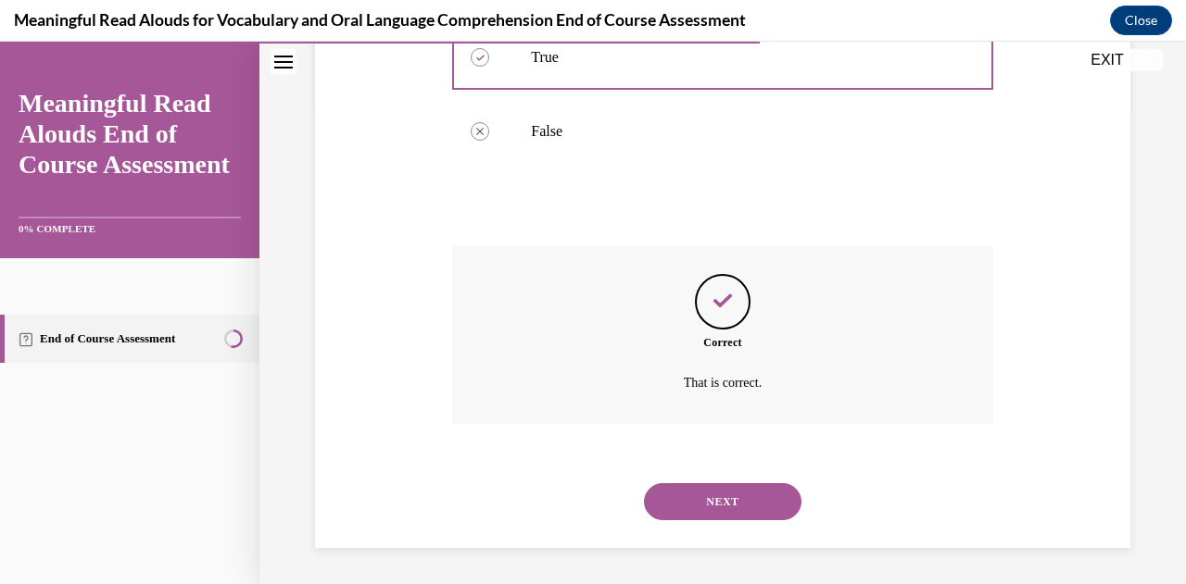
click at [723, 501] on button "NEXT" at bounding box center [722, 501] width 157 height 37
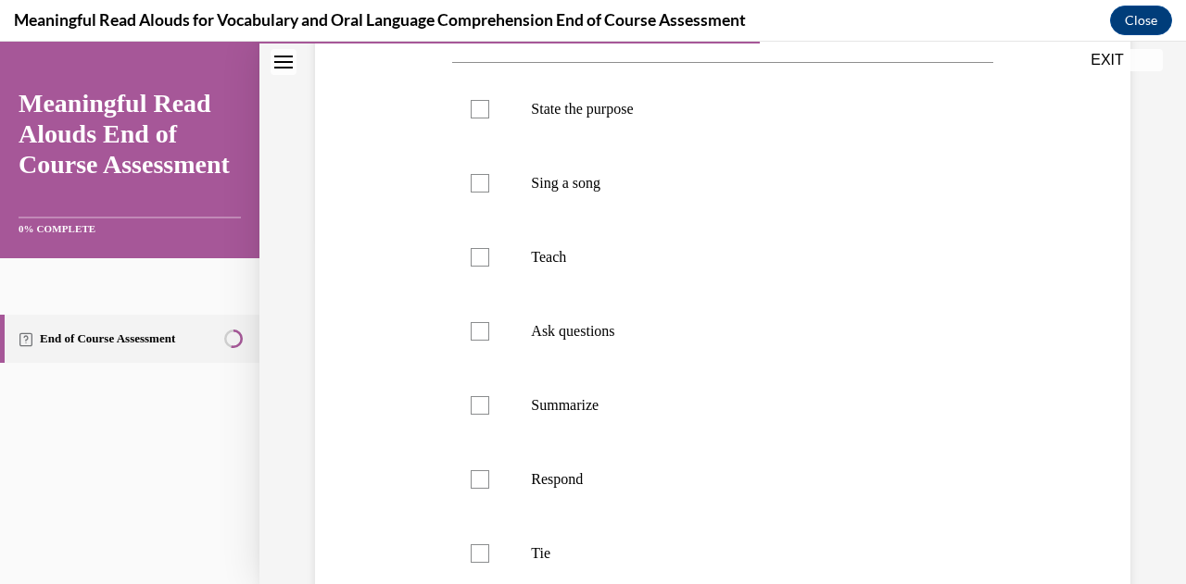
scroll to position [348, 0]
click at [580, 117] on p "State the purpose" at bounding box center [738, 107] width 415 height 19
click at [489, 117] on input "State the purpose" at bounding box center [480, 107] width 19 height 19
checkbox input "true"
click at [546, 339] on p "Ask questions" at bounding box center [738, 329] width 415 height 19
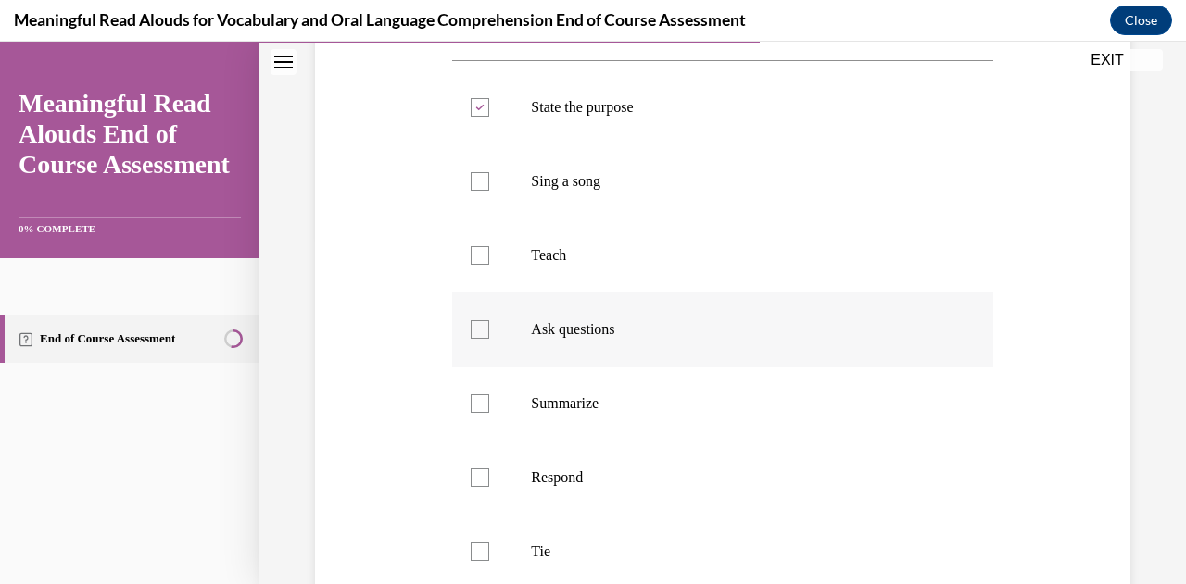
click at [489, 339] on input "Ask questions" at bounding box center [480, 329] width 19 height 19
checkbox input "true"
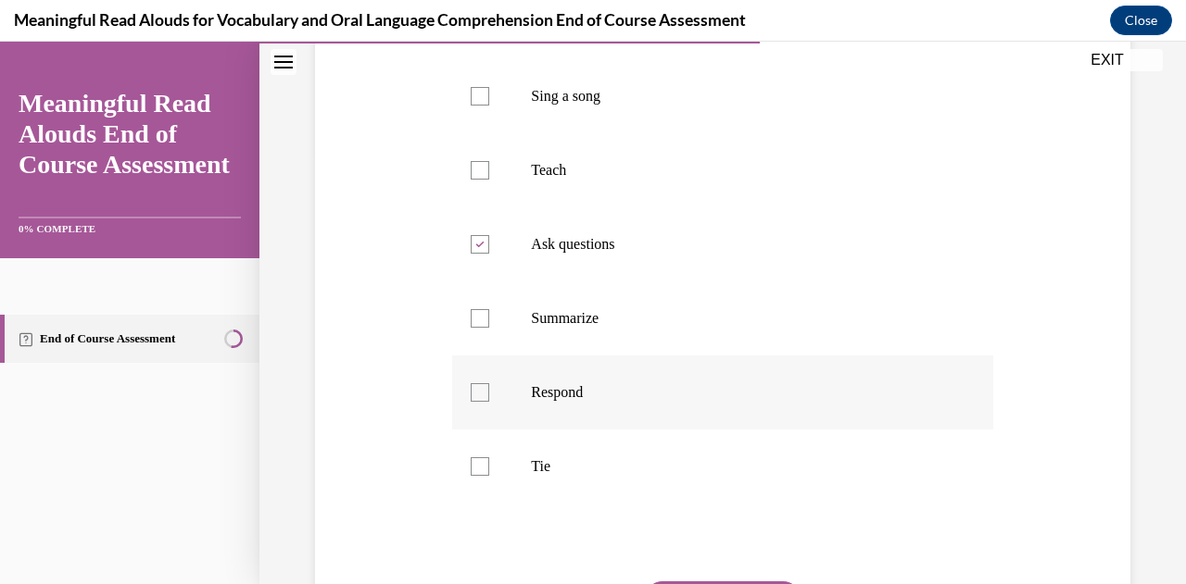
click at [546, 402] on p "Respond" at bounding box center [738, 392] width 415 height 19
click at [489, 402] on input "Respond" at bounding box center [480, 392] width 19 height 19
checkbox input "true"
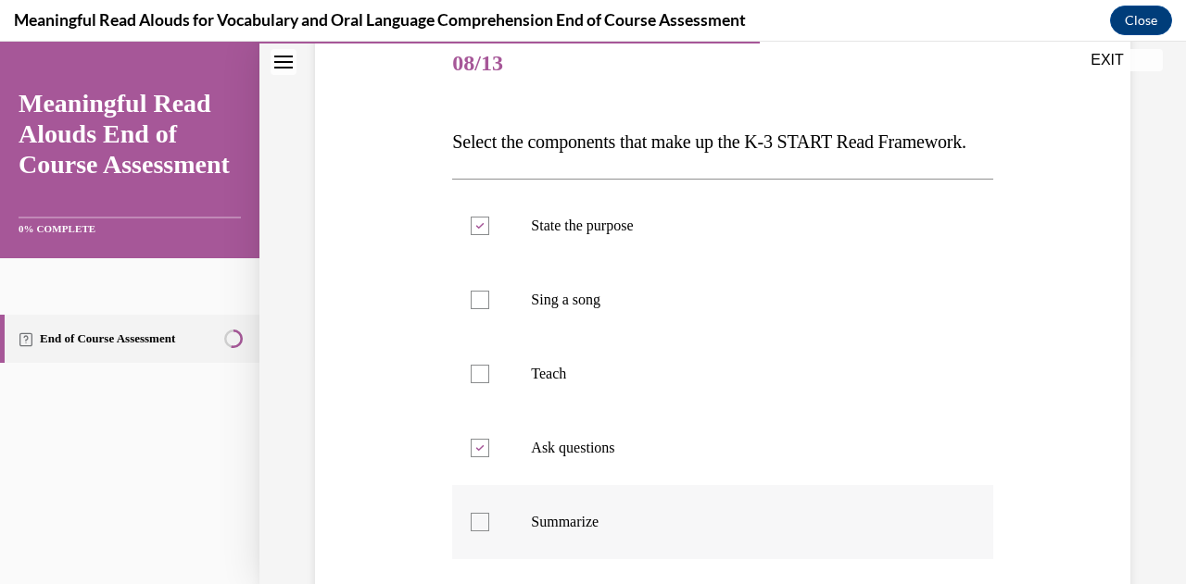
scroll to position [228, 0]
click at [661, 385] on p "Teach" at bounding box center [738, 376] width 415 height 19
click at [489, 385] on input "Teach" at bounding box center [480, 376] width 19 height 19
checkbox input "true"
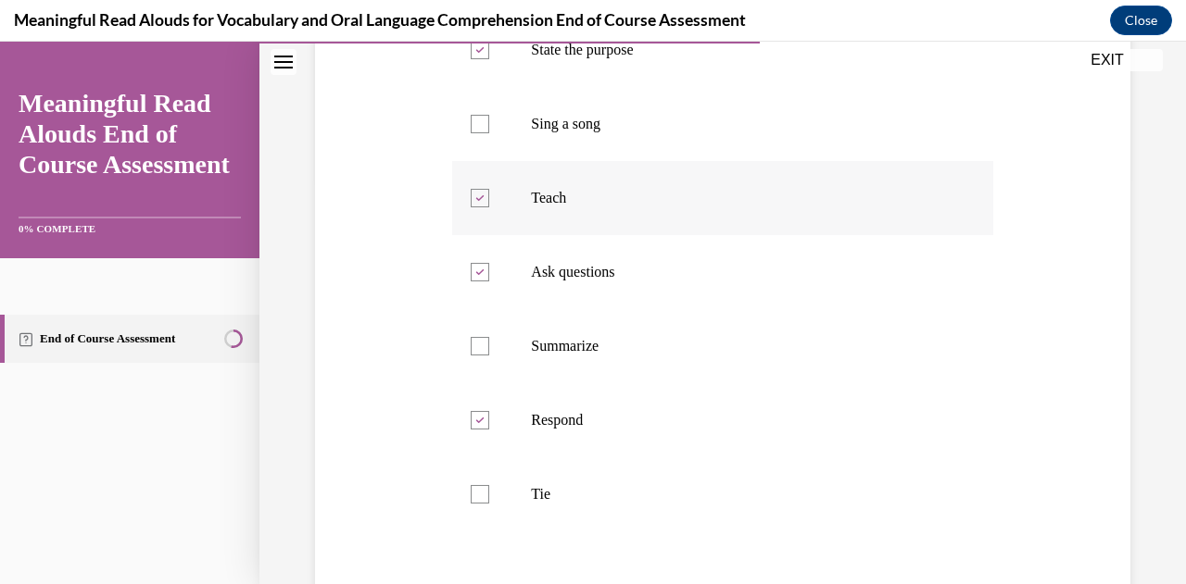
scroll to position [405, 0]
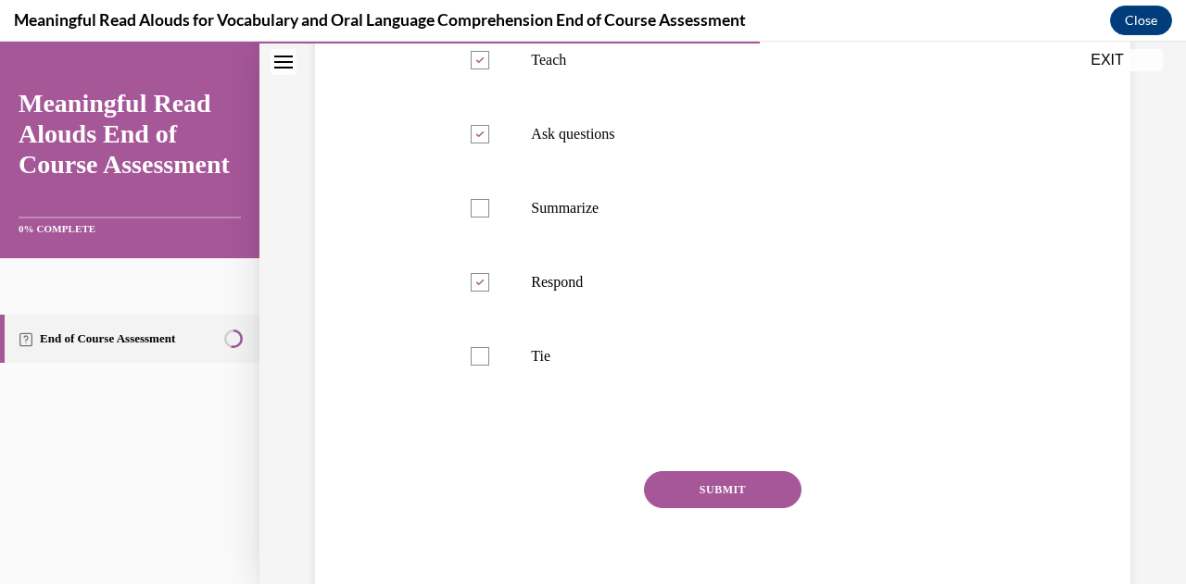
click at [747, 508] on button "SUBMIT" at bounding box center [722, 489] width 157 height 37
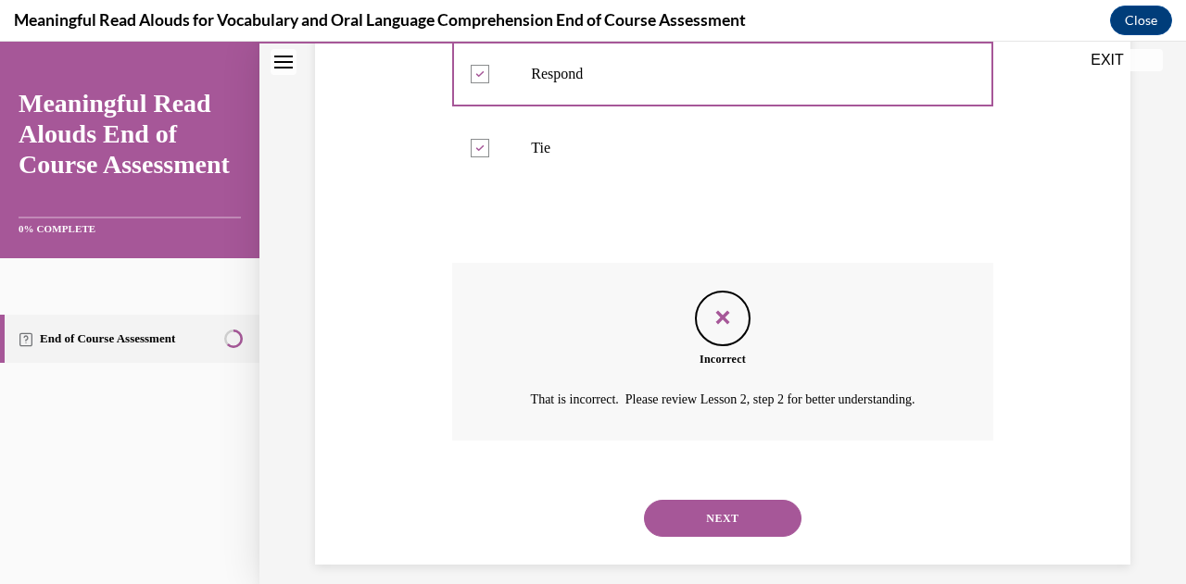
scroll to position [806, 0]
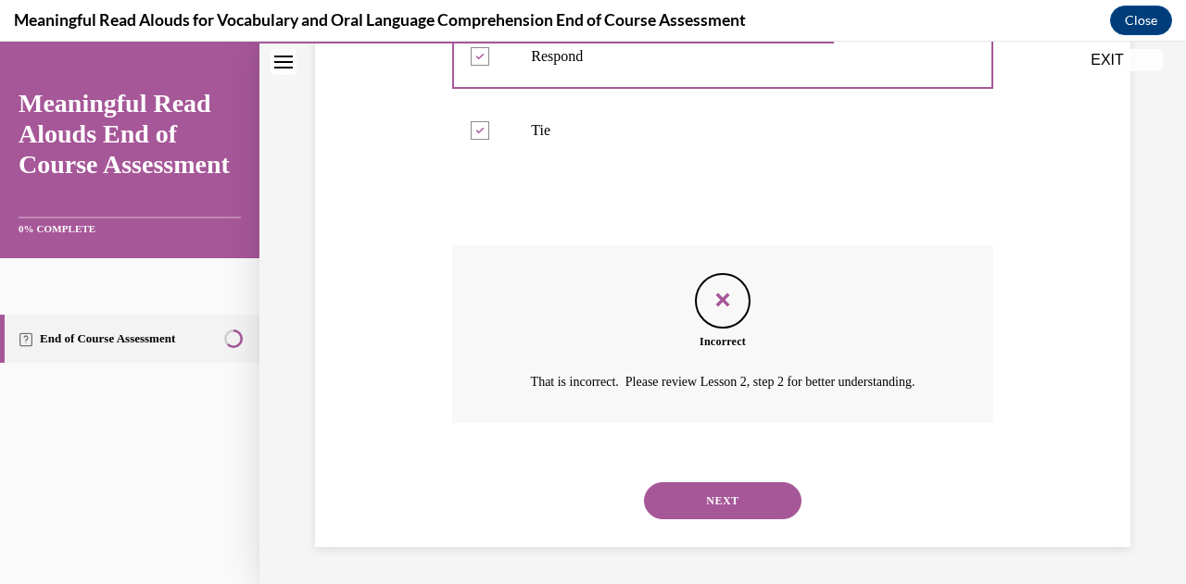
click at [680, 505] on button "NEXT" at bounding box center [722, 501] width 157 height 37
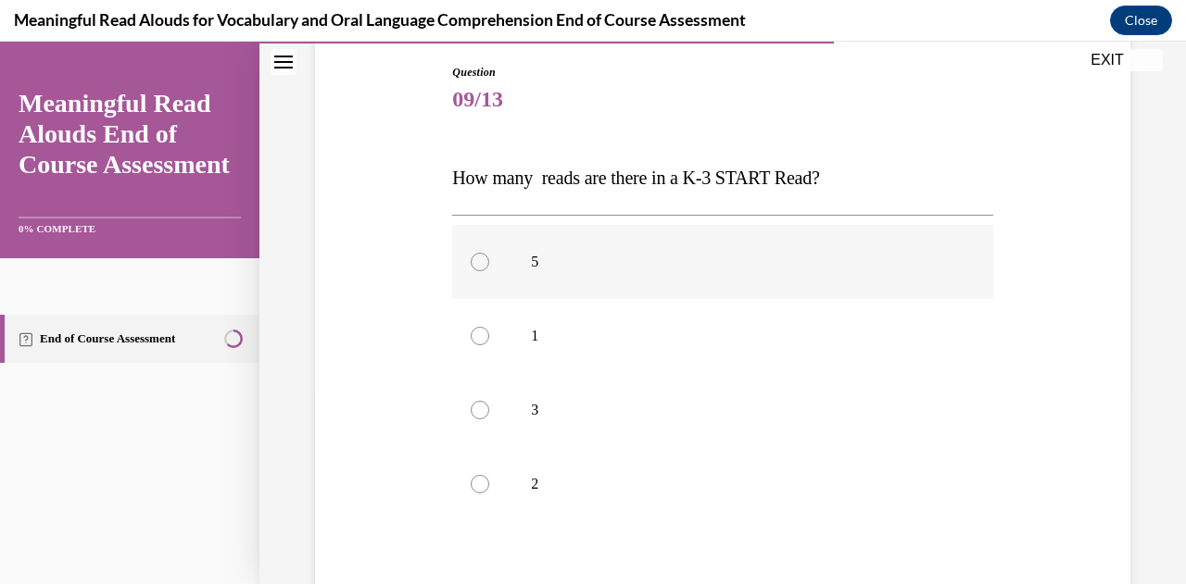
scroll to position [193, 0]
click at [676, 458] on label "2" at bounding box center [722, 485] width 540 height 74
click at [489, 476] on input "2" at bounding box center [480, 485] width 19 height 19
radio input "true"
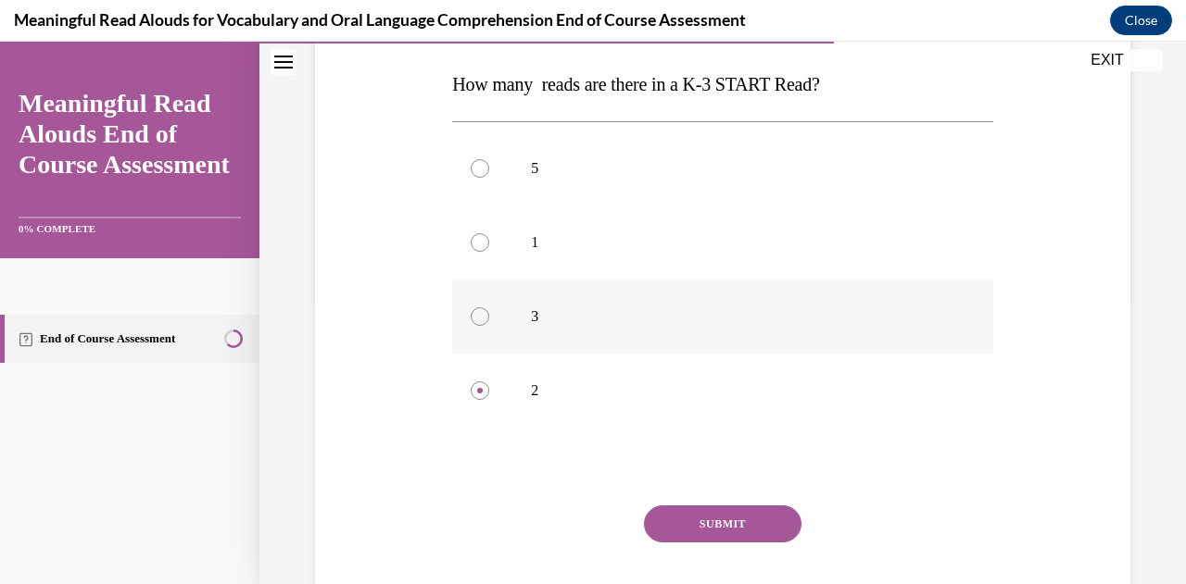
scroll to position [289, 0]
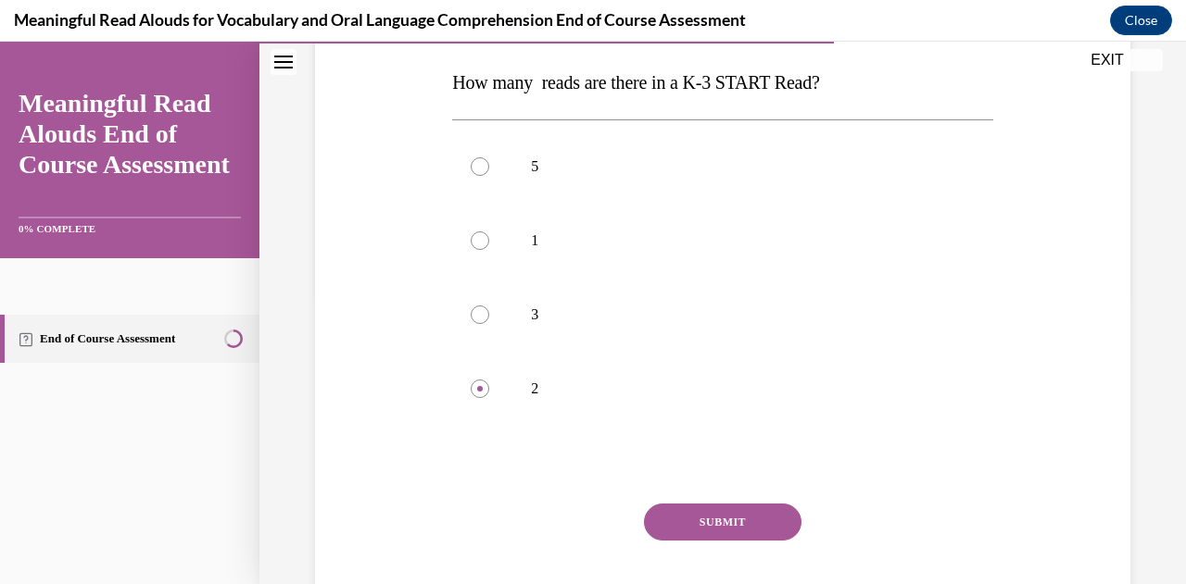
click at [753, 518] on button "SUBMIT" at bounding box center [722, 522] width 157 height 37
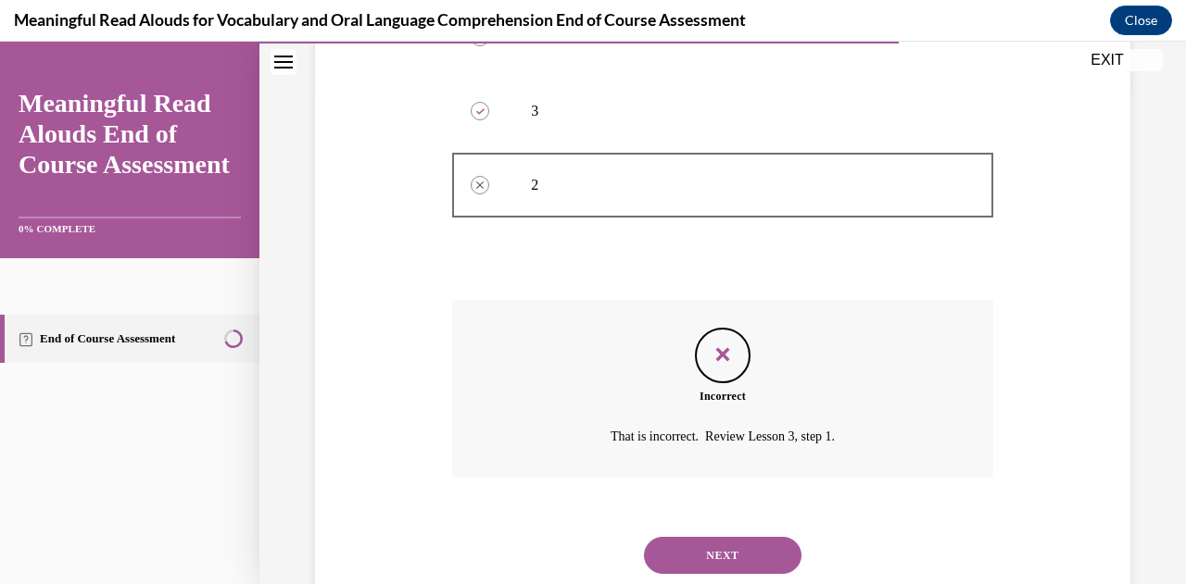
scroll to position [546, 0]
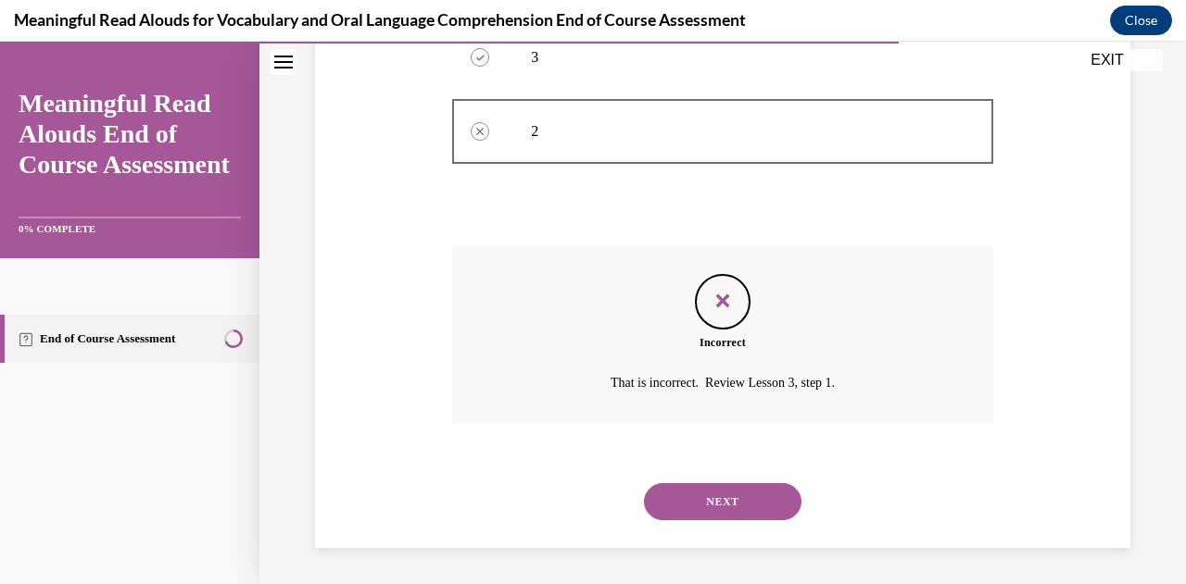
click at [722, 505] on button "NEXT" at bounding box center [722, 501] width 157 height 37
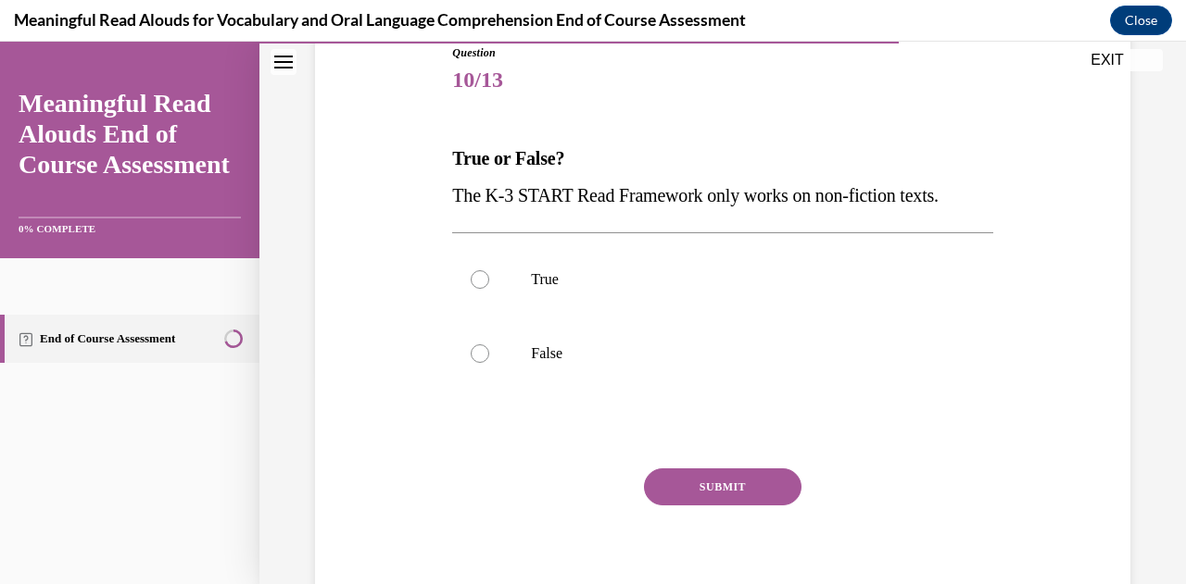
scroll to position [223, 0]
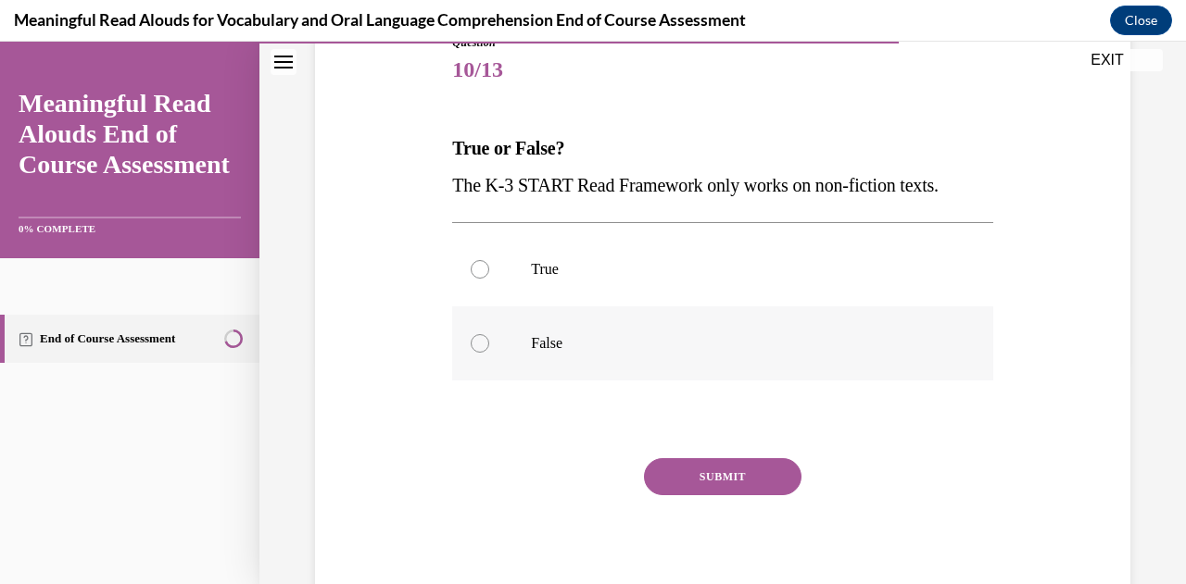
click at [737, 351] on p "False" at bounding box center [738, 343] width 415 height 19
click at [489, 351] on input "False" at bounding box center [480, 343] width 19 height 19
radio input "true"
click at [759, 474] on button "SUBMIT" at bounding box center [722, 476] width 157 height 37
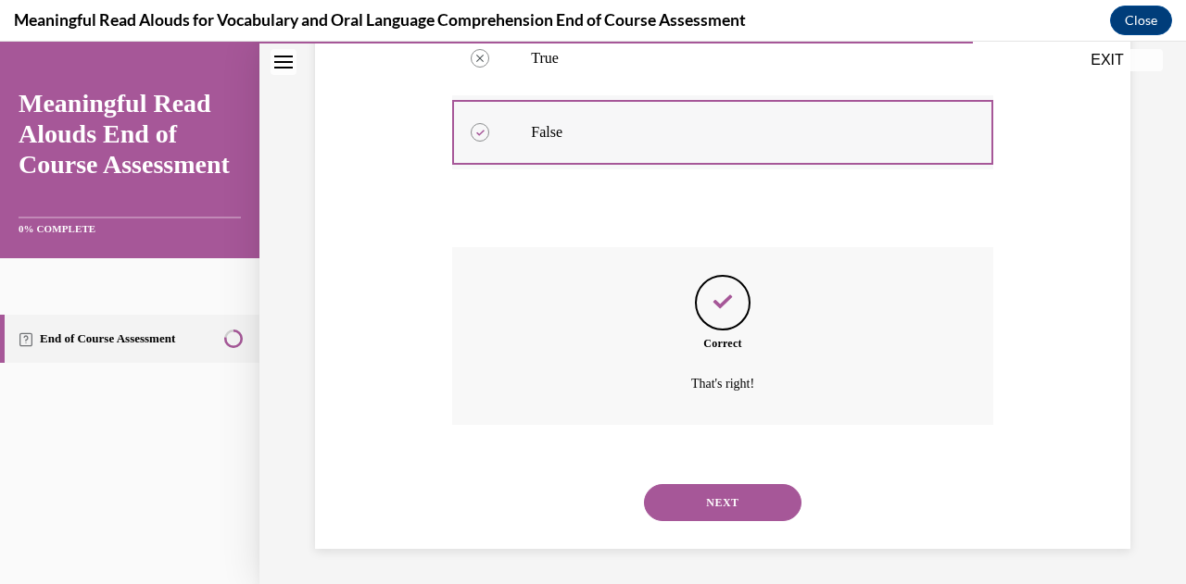
scroll to position [435, 0]
click at [695, 494] on button "NEXT" at bounding box center [722, 501] width 157 height 37
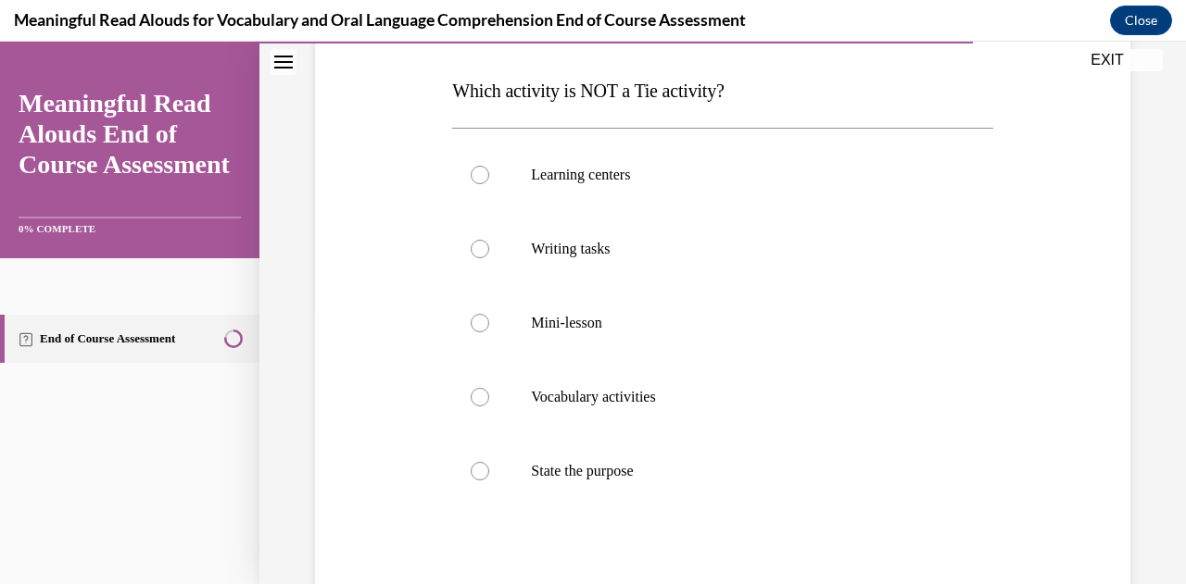
scroll to position [282, 0]
click at [709, 181] on p "Learning centers" at bounding box center [738, 174] width 415 height 19
click at [489, 181] on input "Learning centers" at bounding box center [480, 174] width 19 height 19
radio input "true"
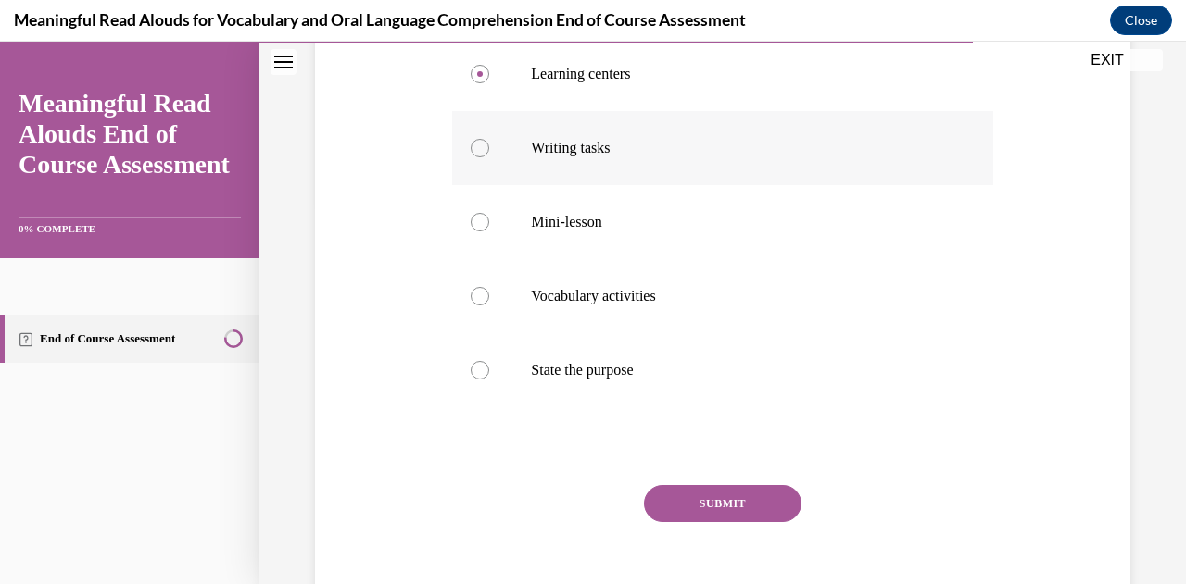
scroll to position [383, 0]
click at [735, 497] on button "SUBMIT" at bounding box center [722, 501] width 157 height 37
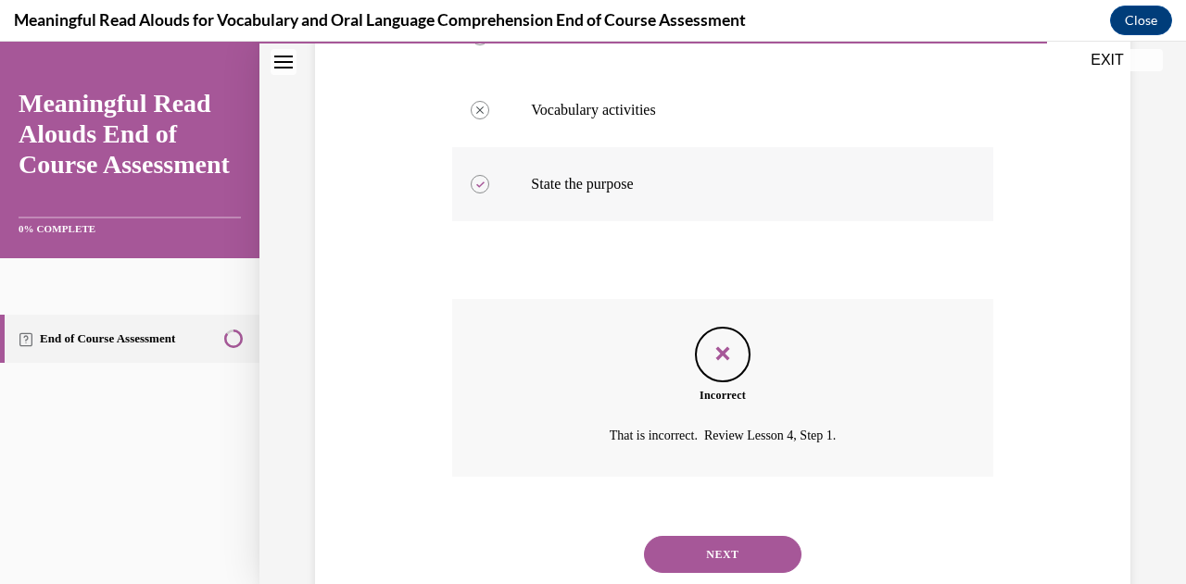
scroll to position [571, 0]
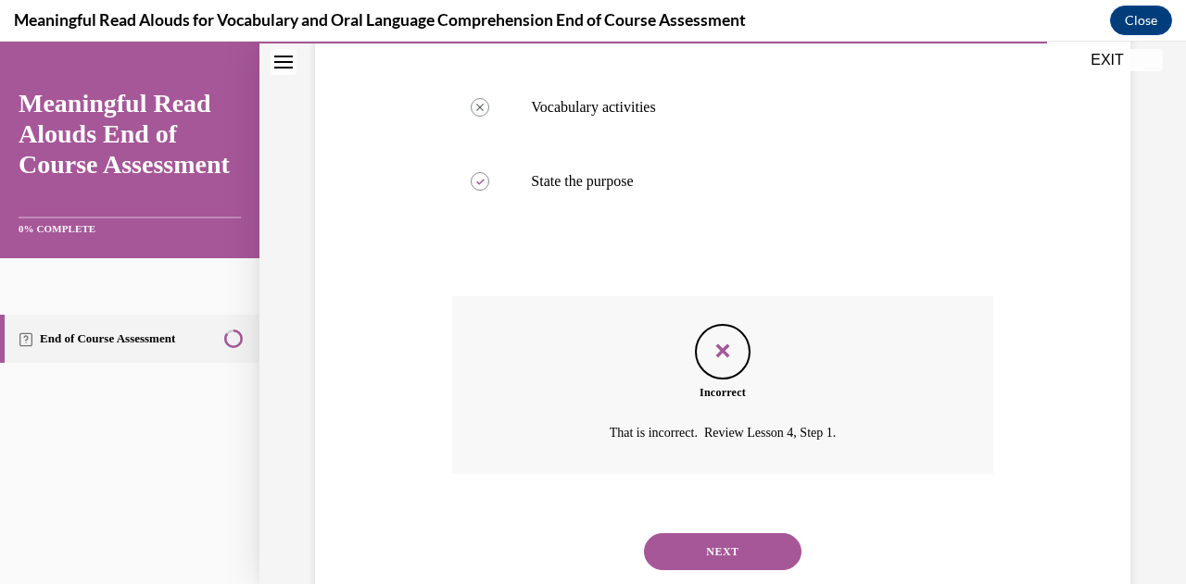
click at [731, 546] on button "NEXT" at bounding box center [722, 551] width 157 height 37
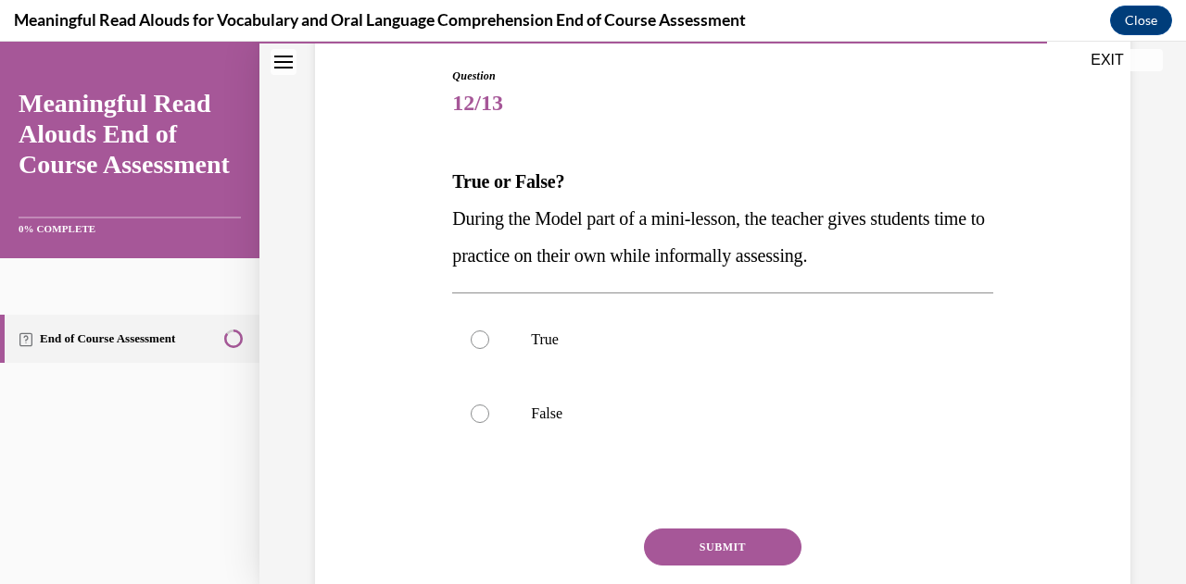
scroll to position [191, 0]
click at [613, 340] on p "True" at bounding box center [738, 339] width 415 height 19
click at [489, 340] on input "True" at bounding box center [480, 339] width 19 height 19
radio input "true"
click at [752, 547] on button "SUBMIT" at bounding box center [722, 546] width 157 height 37
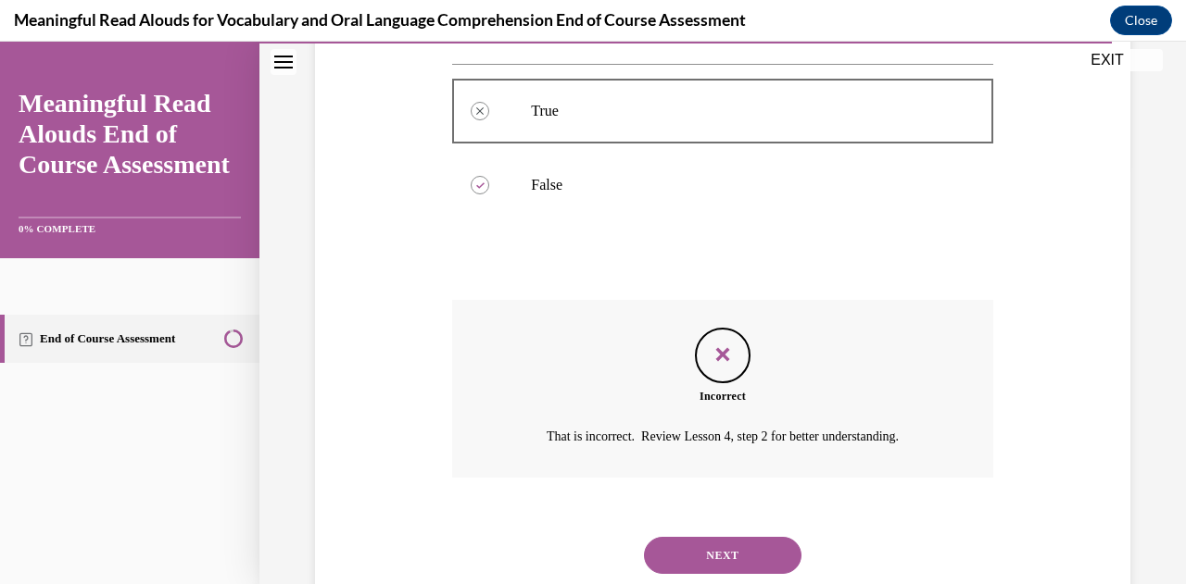
scroll to position [472, 0]
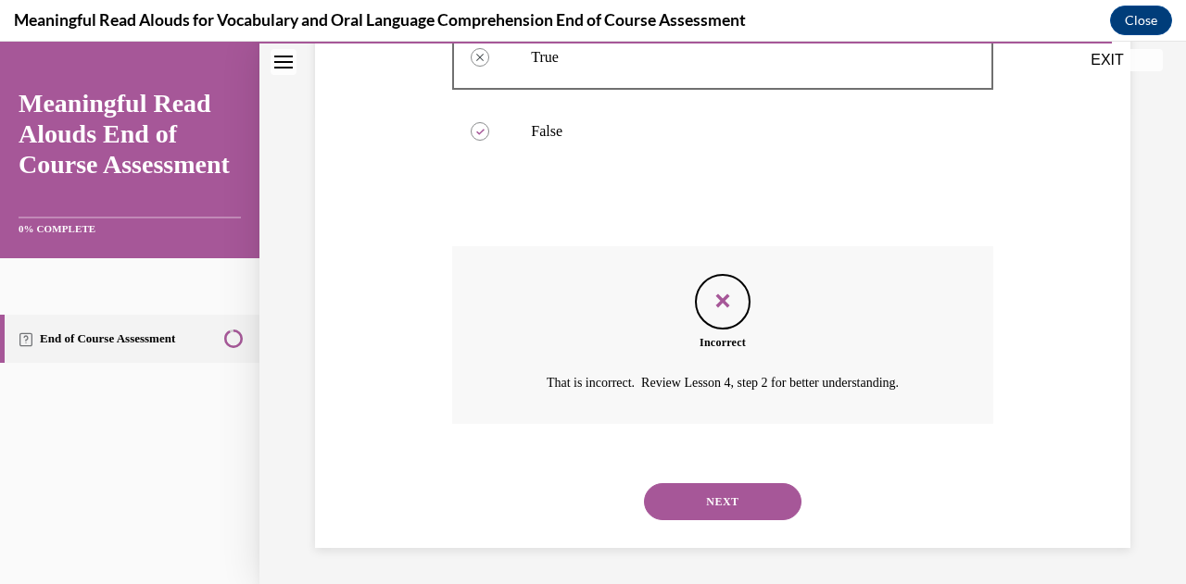
click at [733, 501] on button "NEXT" at bounding box center [722, 501] width 157 height 37
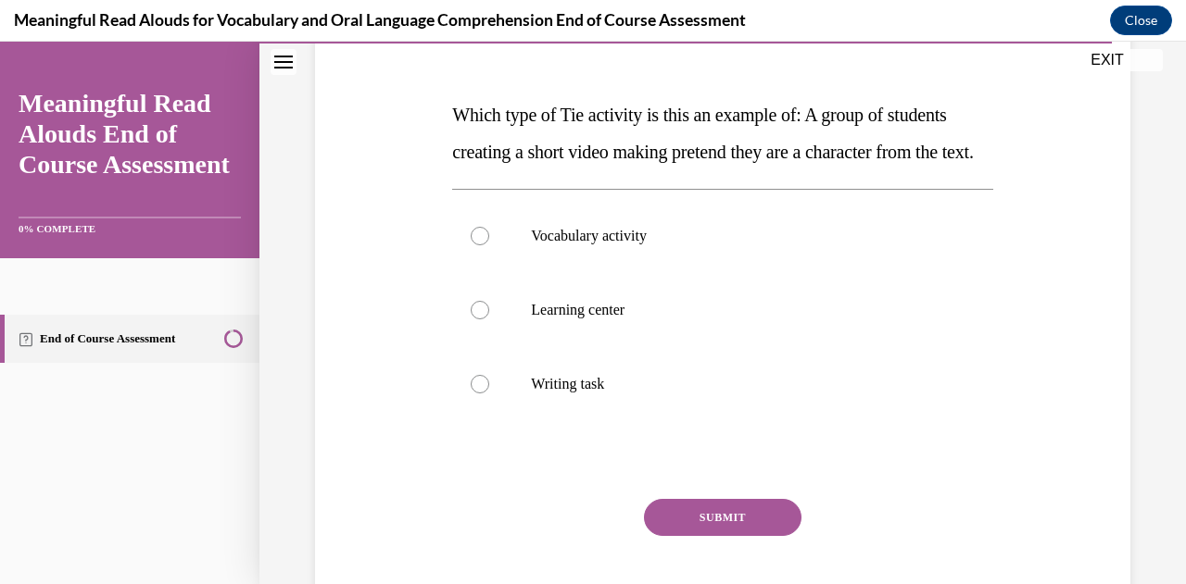
scroll to position [257, 0]
click at [696, 346] on label "Learning center" at bounding box center [722, 309] width 540 height 74
click at [489, 319] on input "Learning center" at bounding box center [480, 309] width 19 height 19
radio input "true"
click at [760, 535] on button "SUBMIT" at bounding box center [722, 516] width 157 height 37
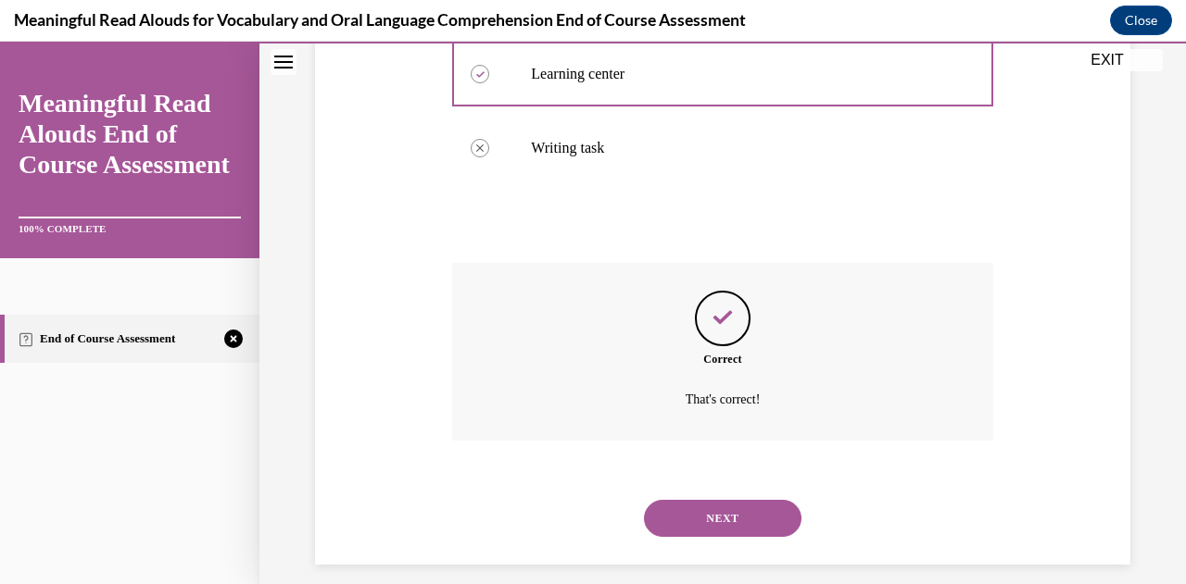
scroll to position [546, 0]
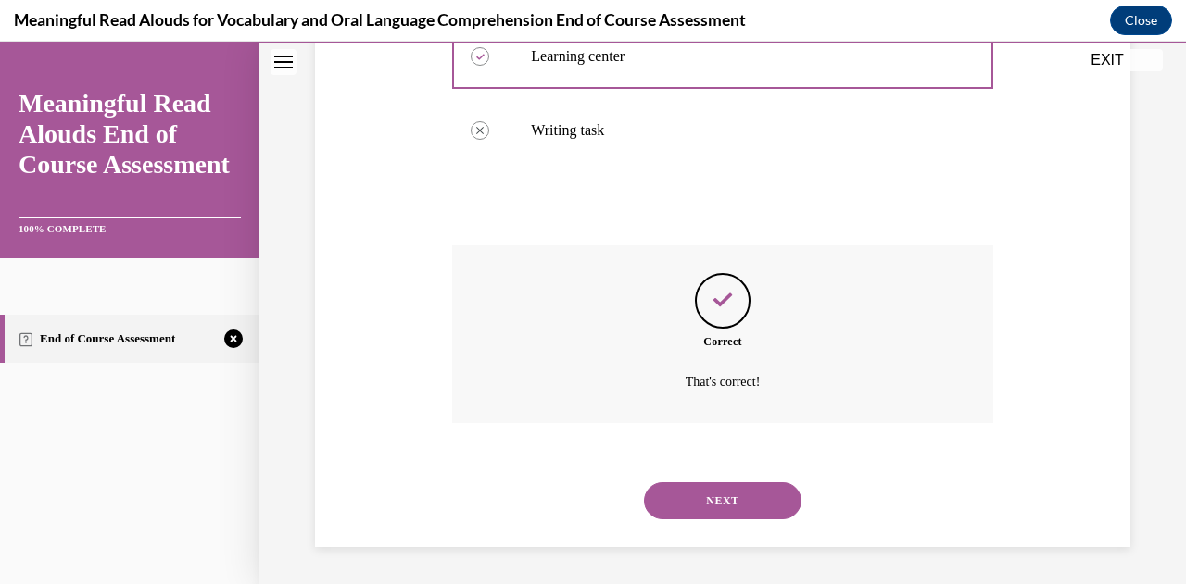
click at [703, 495] on button "NEXT" at bounding box center [722, 501] width 157 height 37
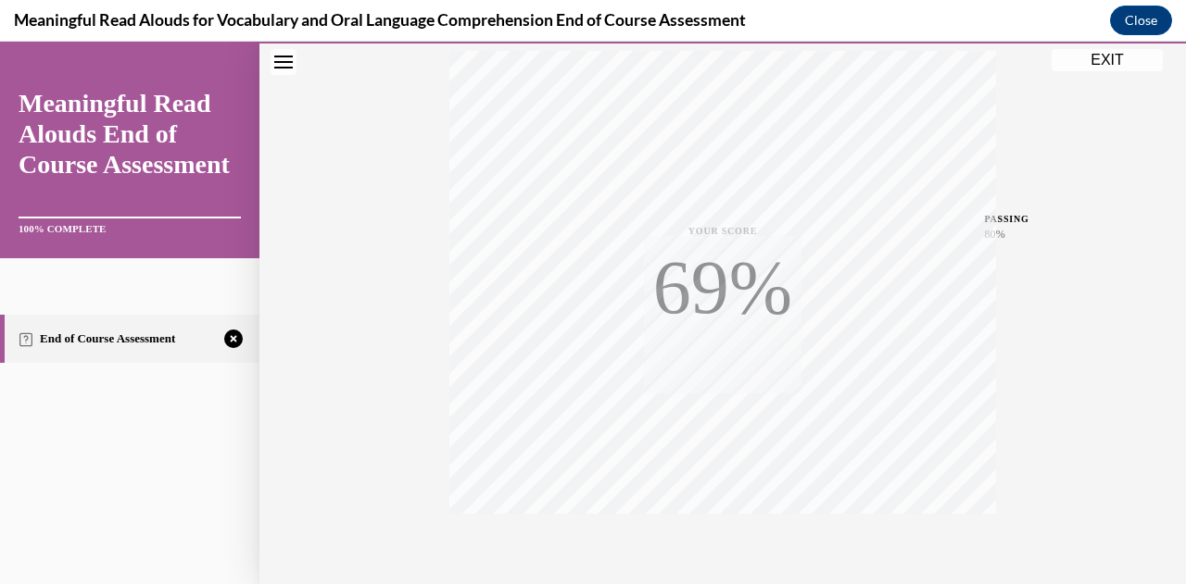
scroll to position [406, 0]
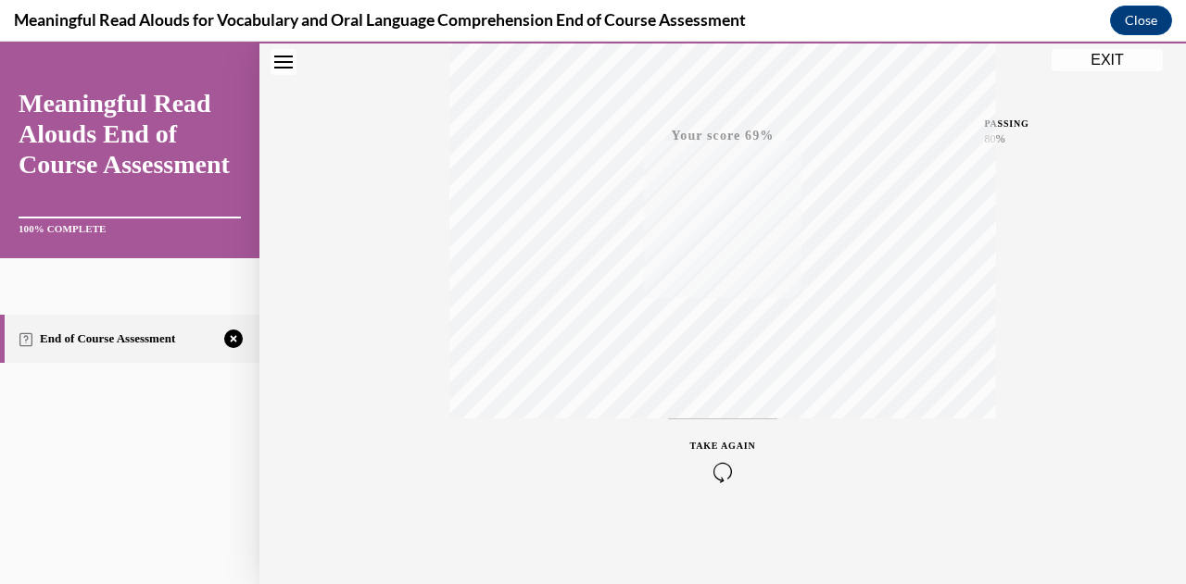
click at [726, 466] on icon "button" at bounding box center [723, 472] width 66 height 20
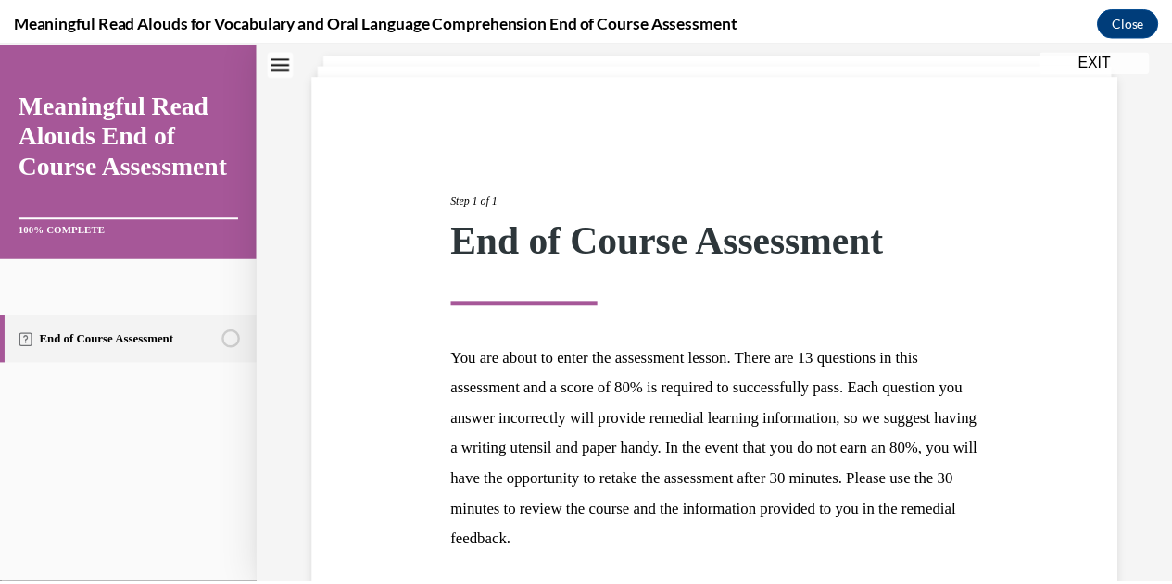
scroll to position [107, 0]
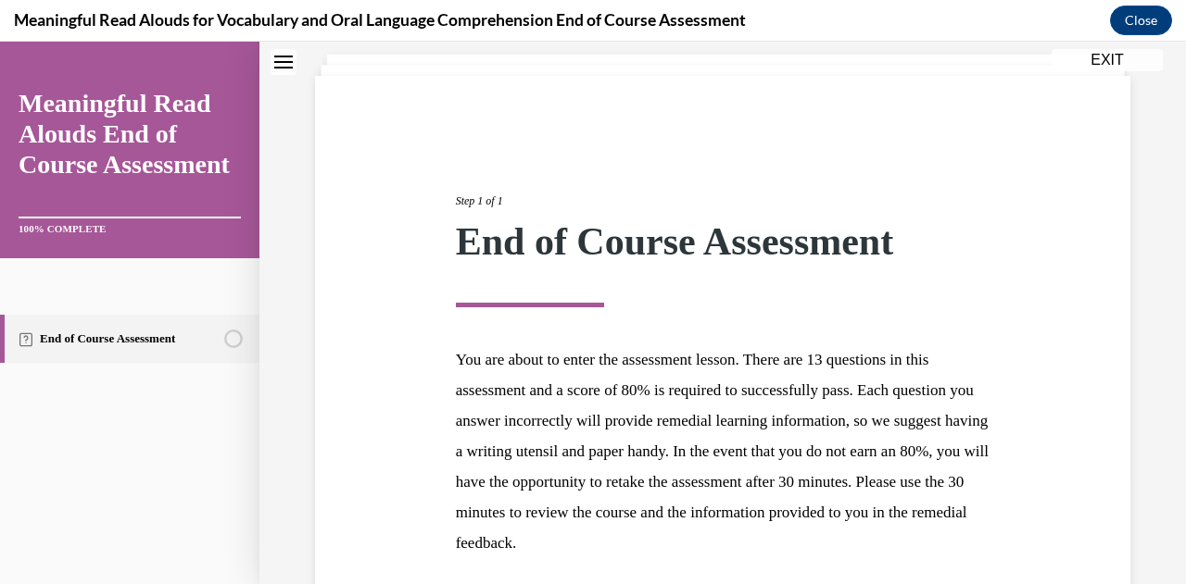
click at [1111, 61] on button "EXIT" at bounding box center [1106, 60] width 111 height 22
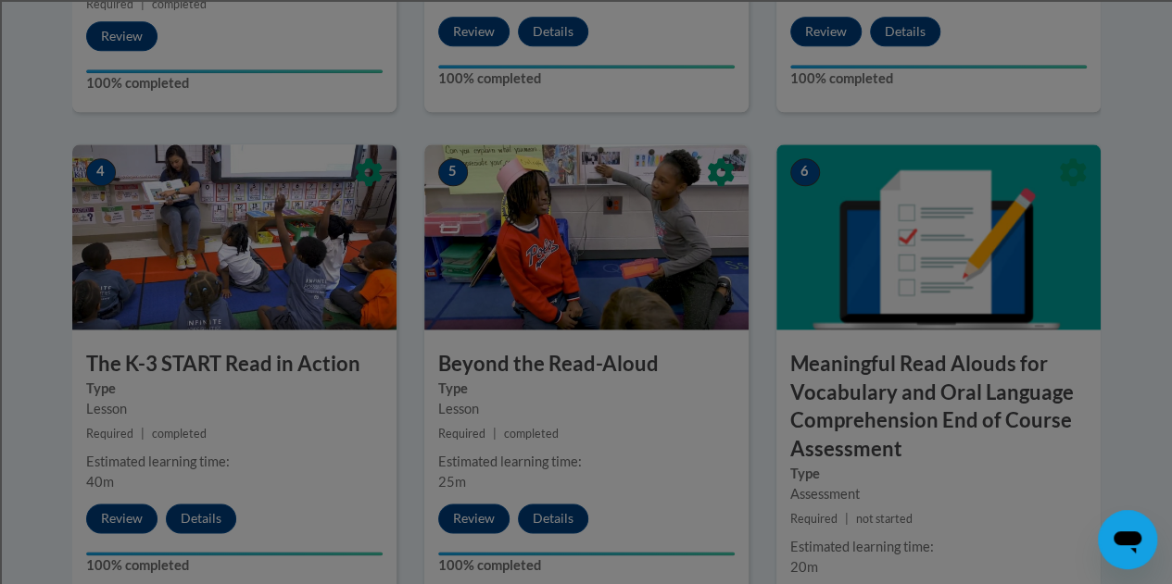
scroll to position [1035, 0]
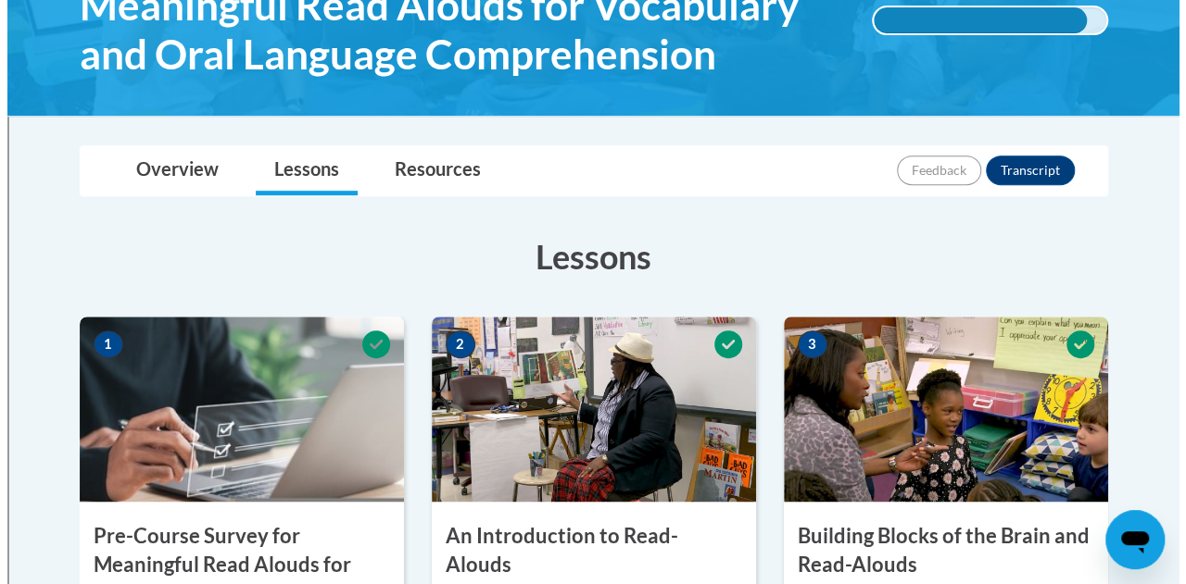
scroll to position [1035, 0]
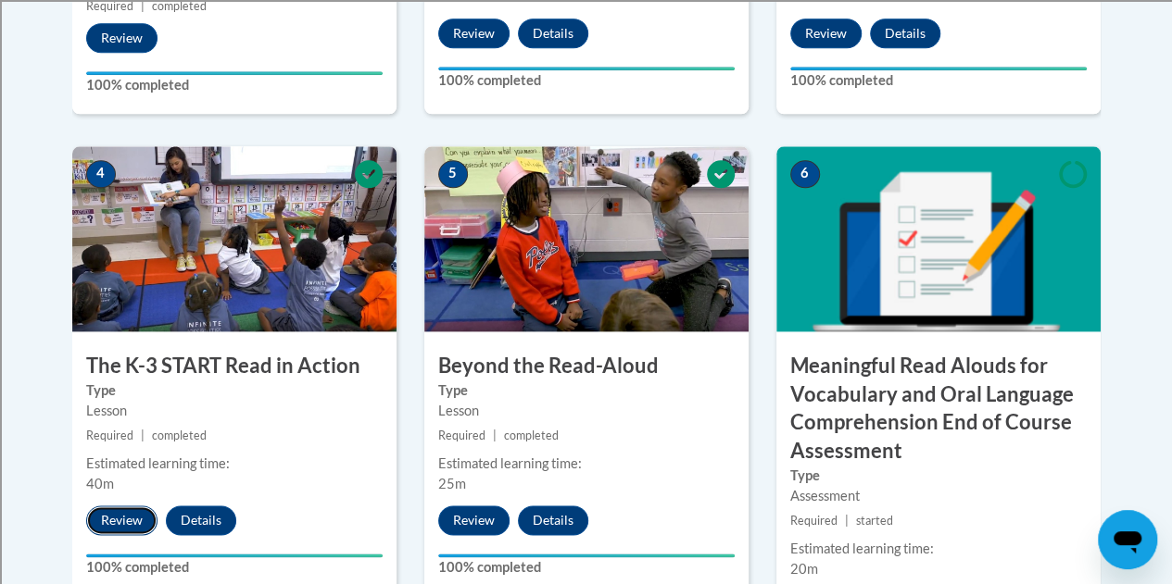
click at [125, 519] on button "Review" at bounding box center [121, 521] width 71 height 30
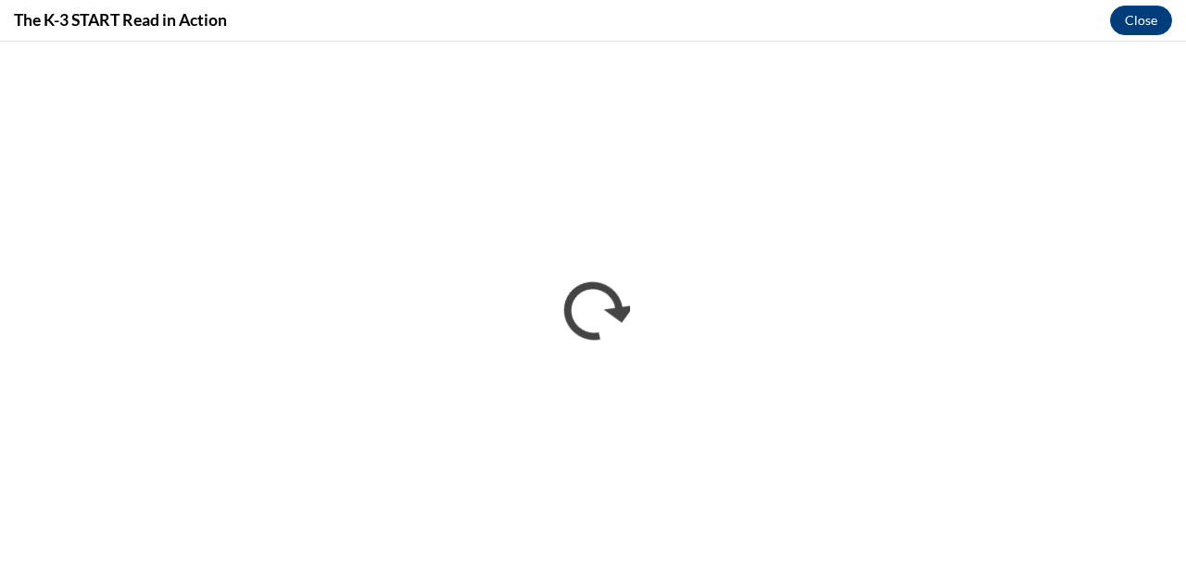
scroll to position [0, 0]
click at [1139, 20] on button "Close" at bounding box center [1141, 21] width 62 height 30
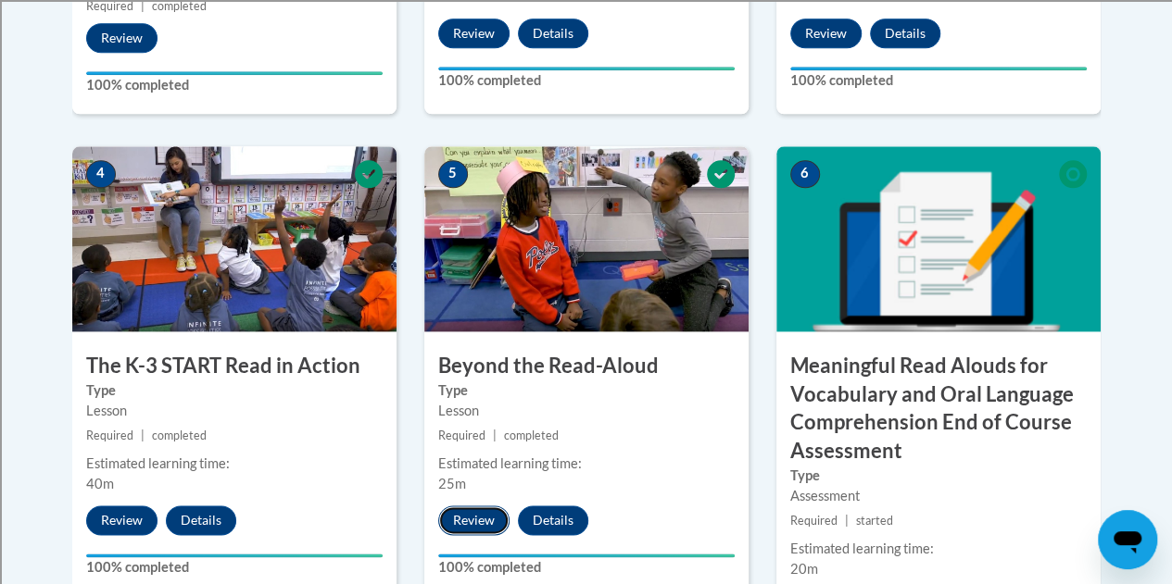
click at [480, 519] on button "Review" at bounding box center [473, 521] width 71 height 30
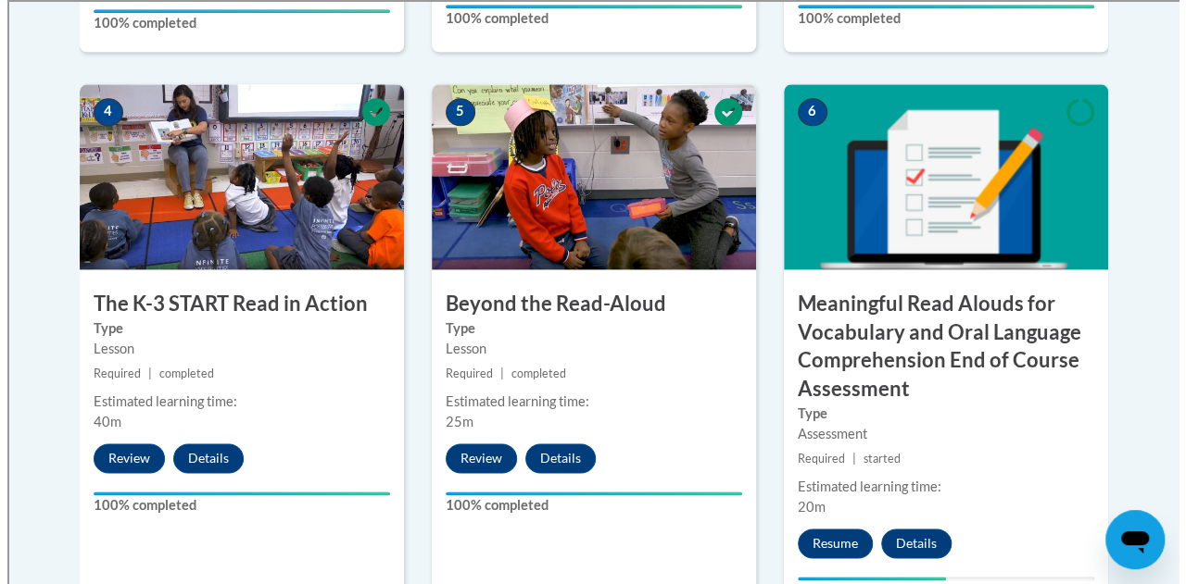
scroll to position [1268, 0]
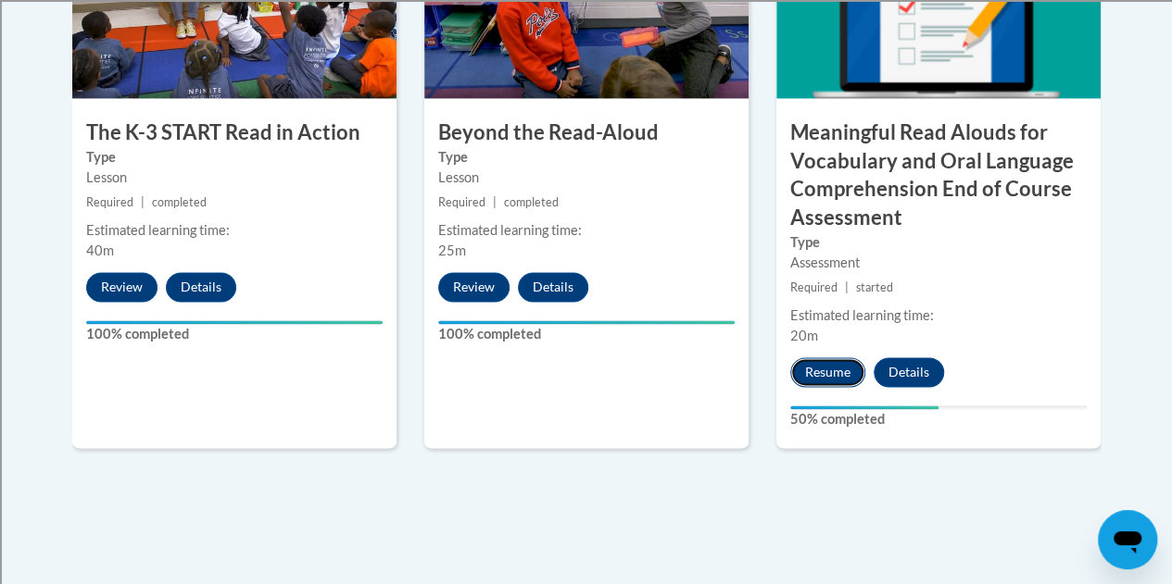
click at [832, 362] on button "Resume" at bounding box center [827, 373] width 75 height 30
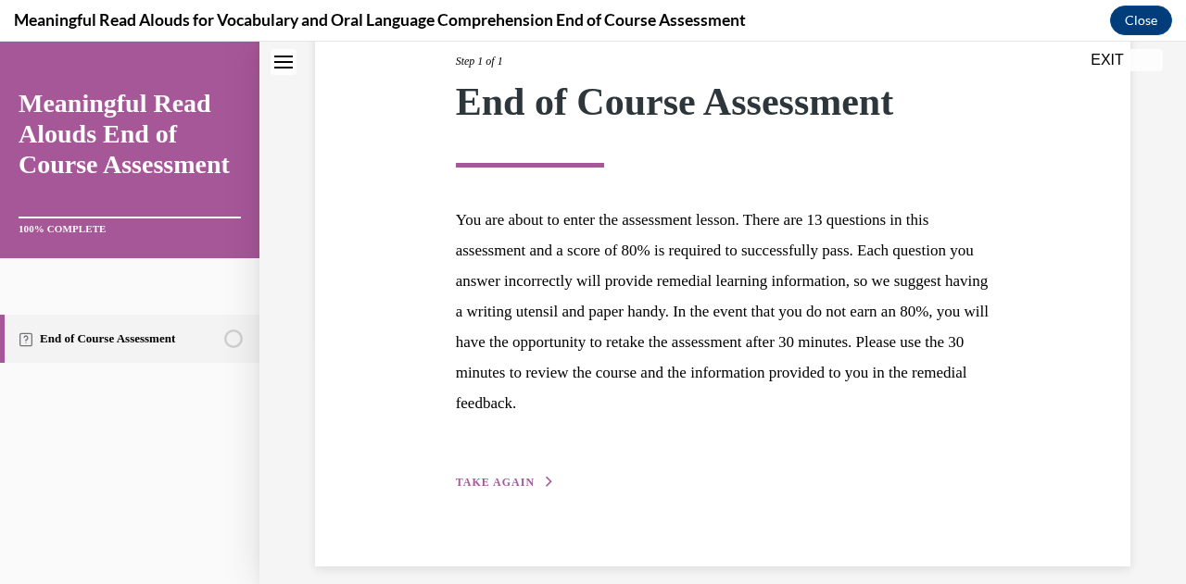
scroll to position [265, 0]
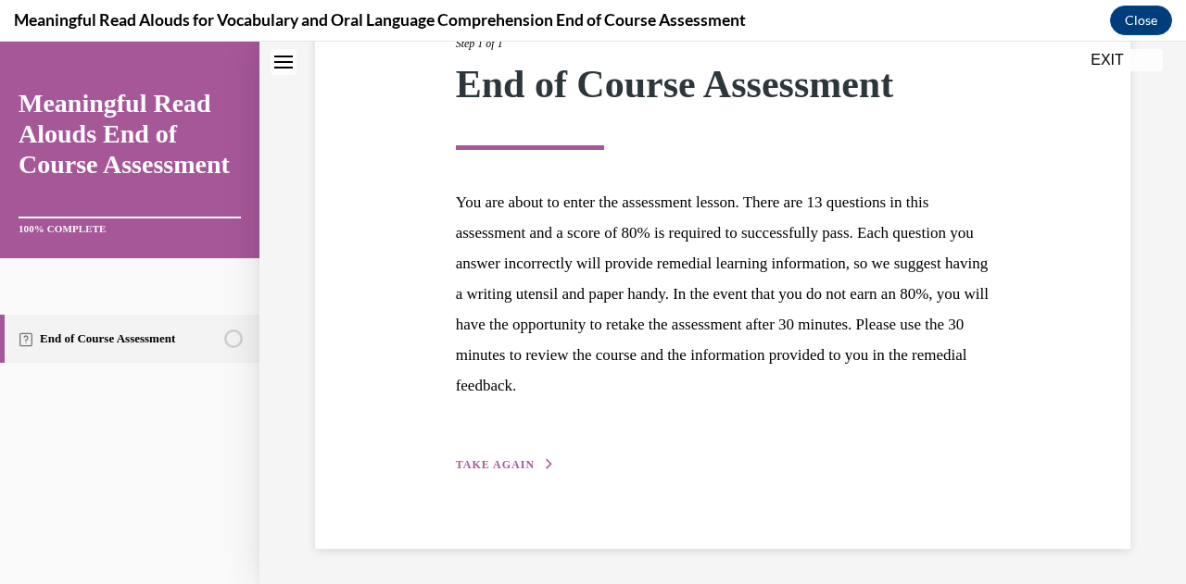
click at [511, 464] on span "TAKE AGAIN" at bounding box center [495, 464] width 79 height 13
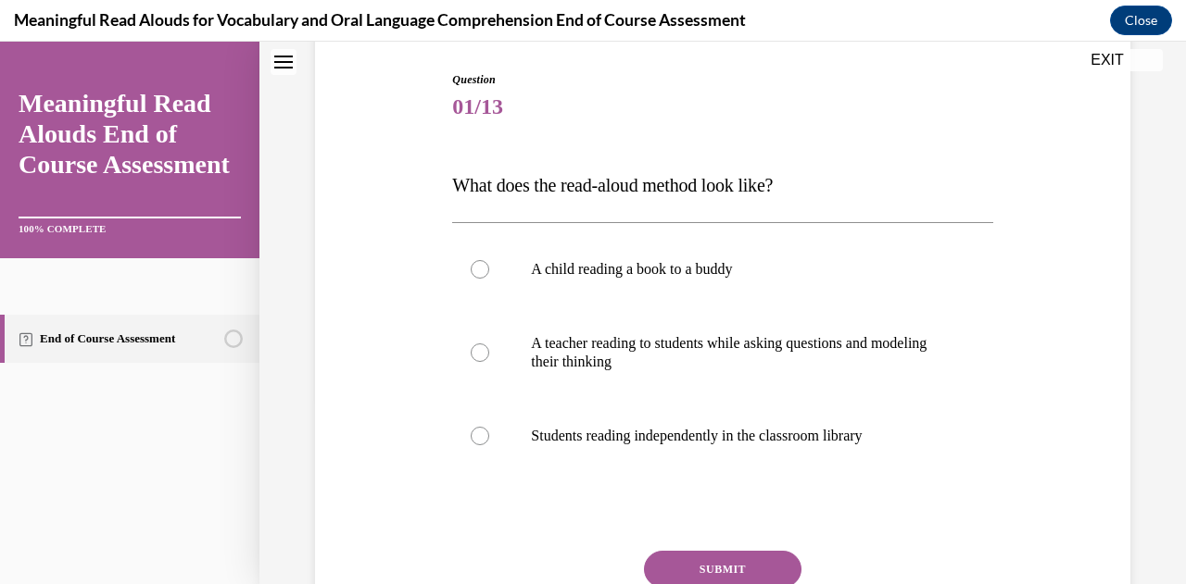
scroll to position [191, 0]
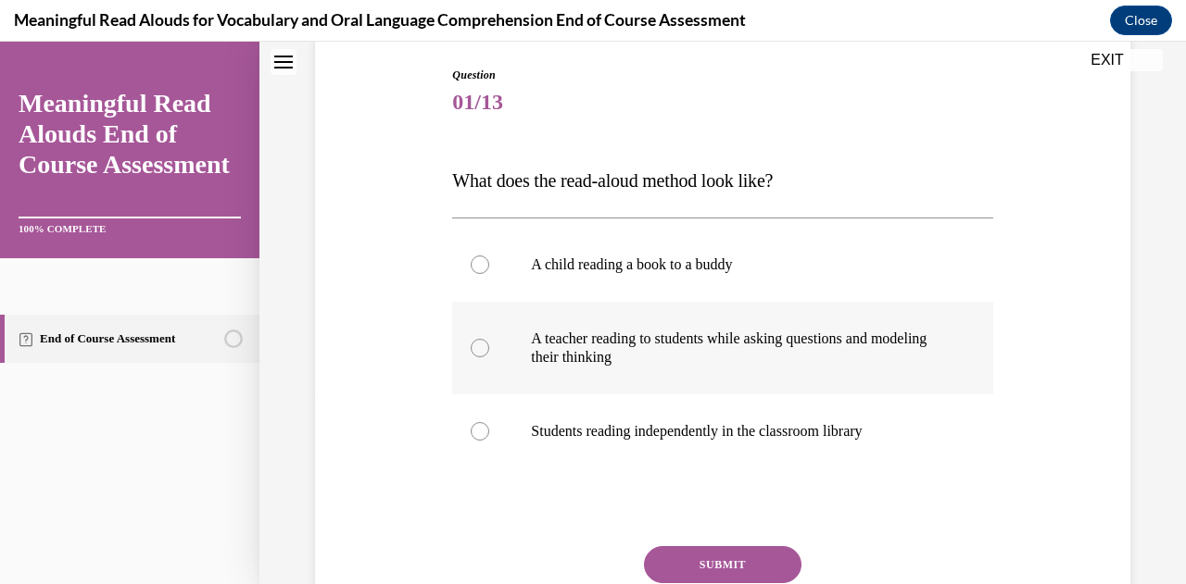
click at [772, 330] on p "A teacher reading to students while asking questions and modeling their thinking" at bounding box center [738, 348] width 415 height 37
click at [489, 339] on input "A teacher reading to students while asking questions and modeling their thinking" at bounding box center [480, 348] width 19 height 19
radio input "true"
click at [765, 561] on button "SUBMIT" at bounding box center [722, 564] width 157 height 37
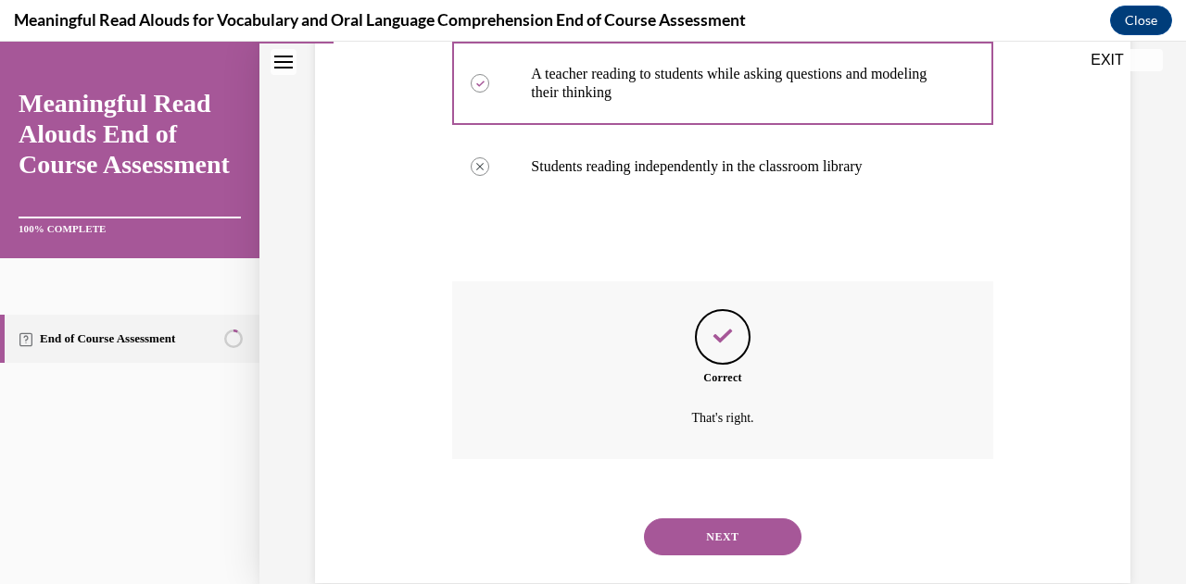
scroll to position [491, 0]
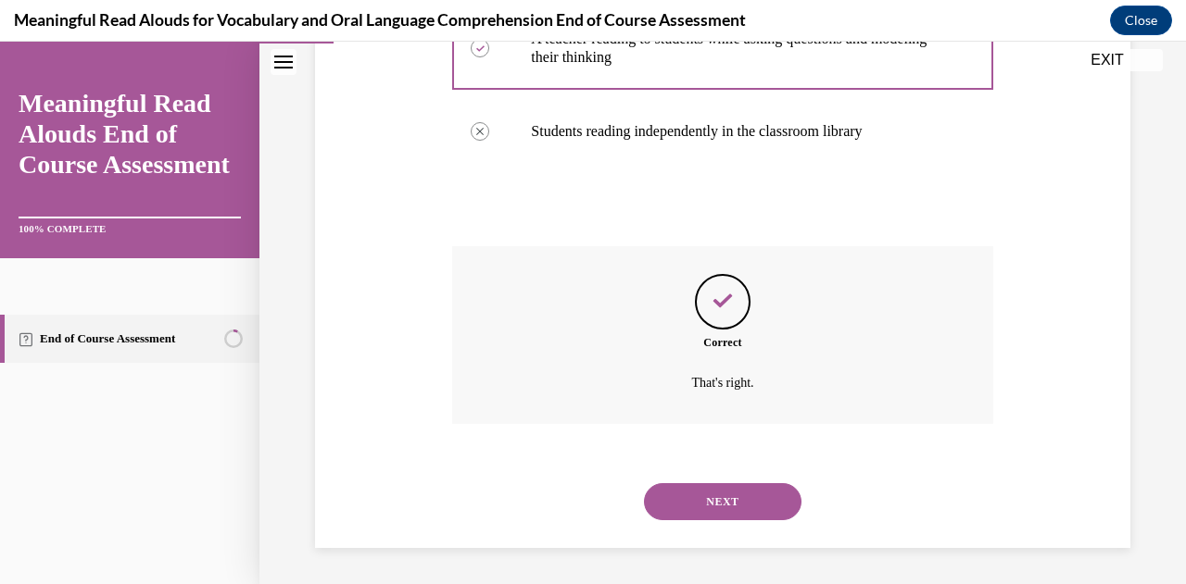
click at [739, 507] on button "NEXT" at bounding box center [722, 501] width 157 height 37
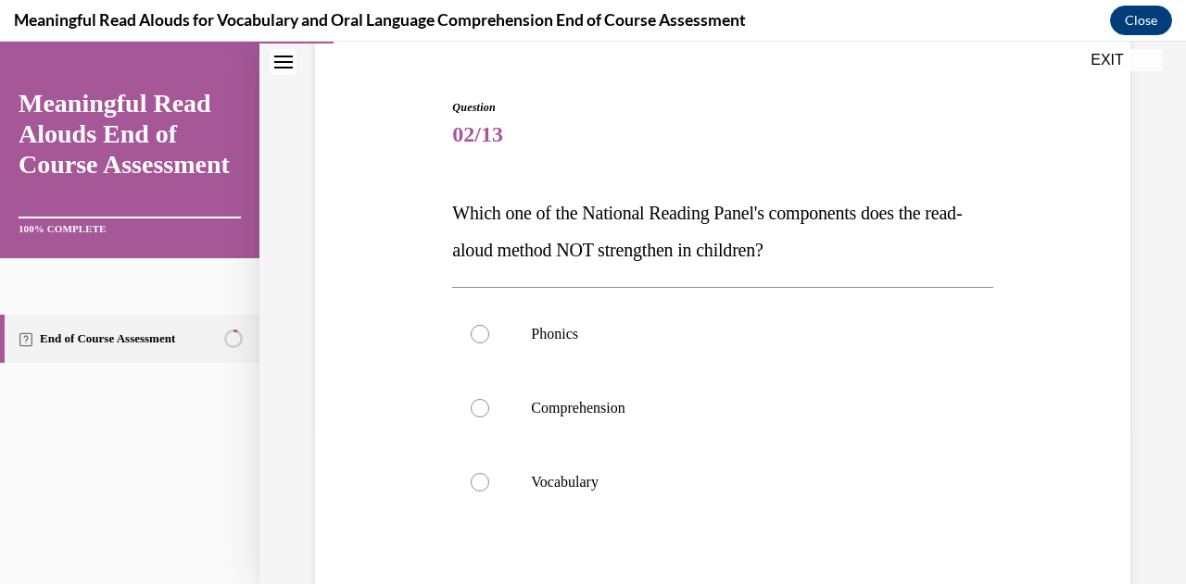
scroll to position [157, 0]
click at [631, 340] on p "Phonics" at bounding box center [738, 335] width 415 height 19
click at [489, 340] on input "Phonics" at bounding box center [480, 335] width 19 height 19
radio input "true"
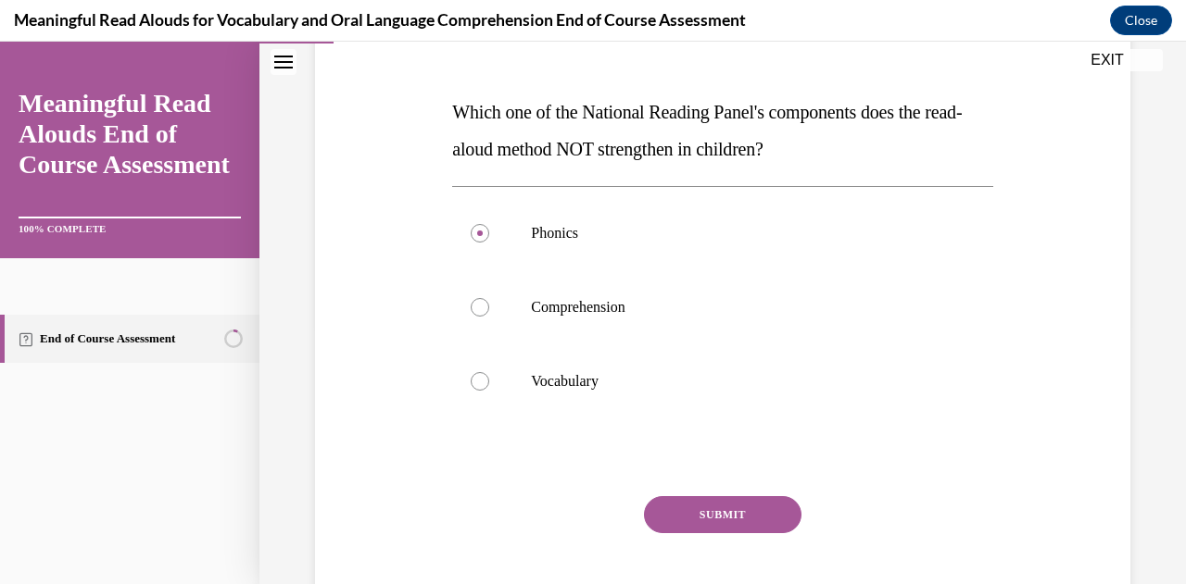
click at [715, 521] on button "SUBMIT" at bounding box center [722, 514] width 157 height 37
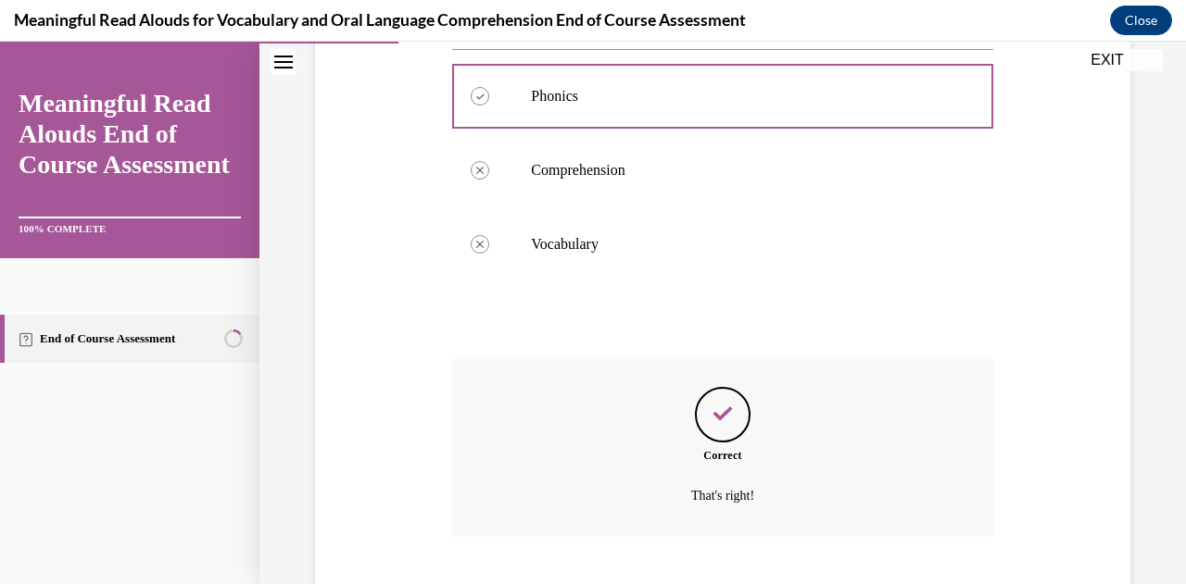
scroll to position [509, 0]
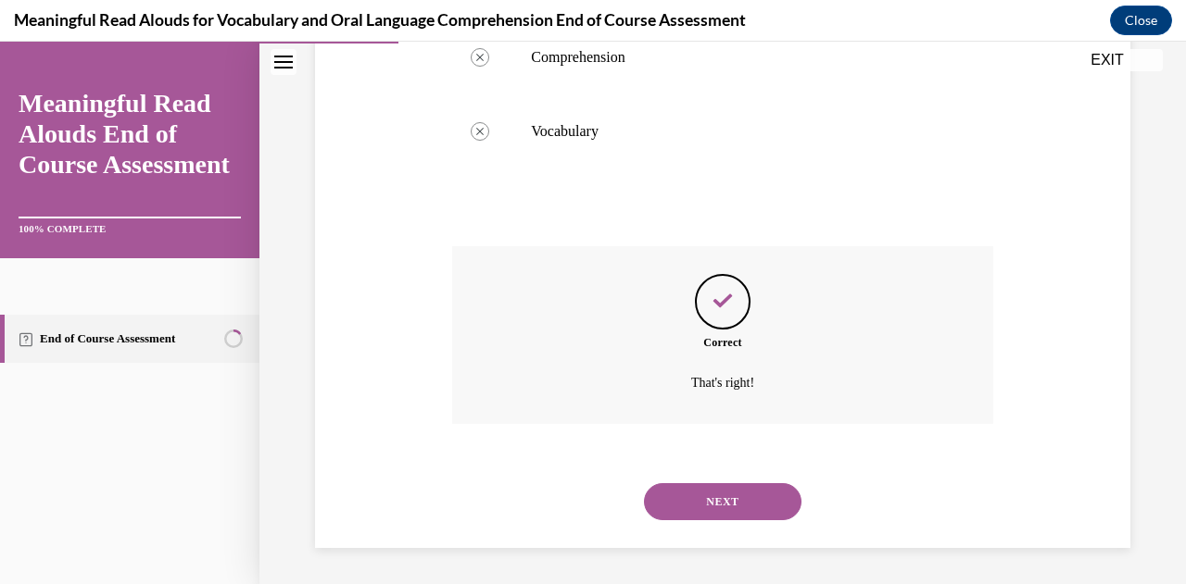
click at [729, 490] on button "NEXT" at bounding box center [722, 501] width 157 height 37
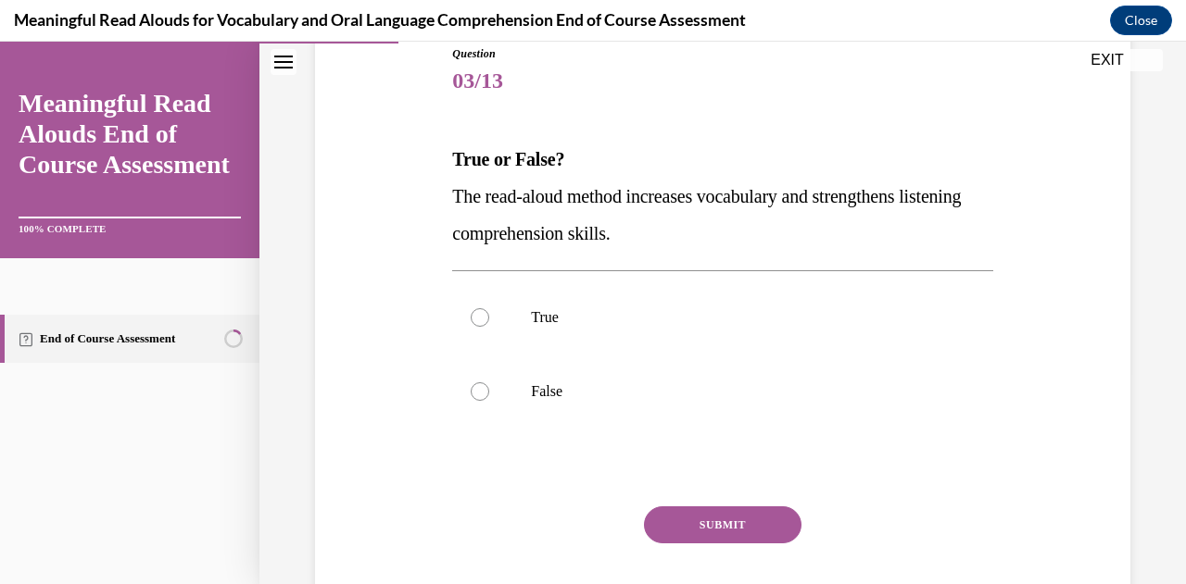
scroll to position [220, 0]
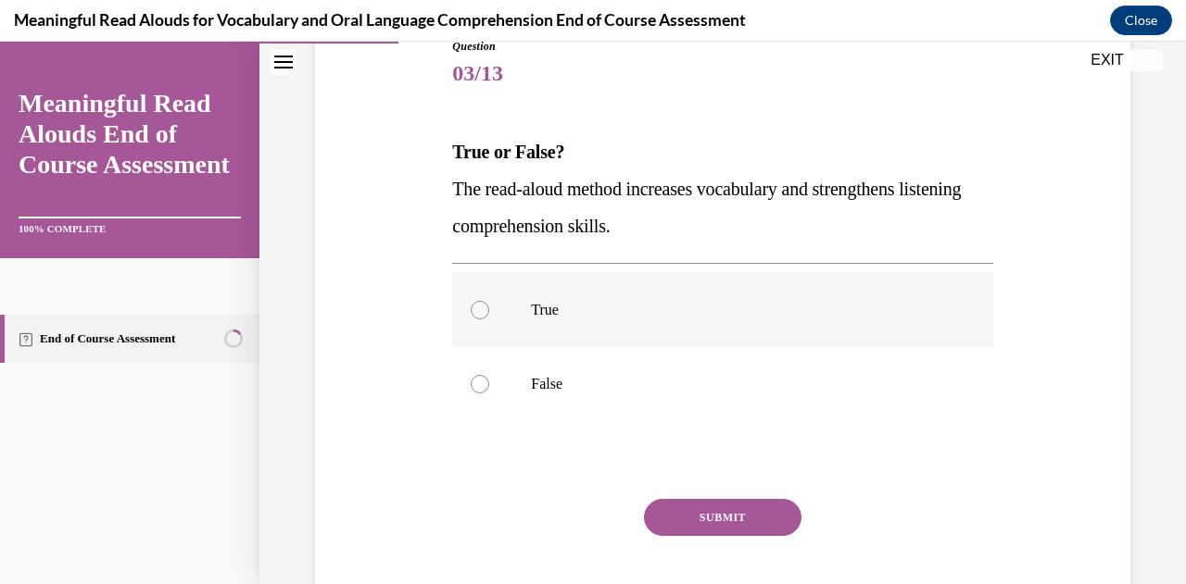
click at [713, 310] on p "True" at bounding box center [738, 310] width 415 height 19
click at [489, 310] on input "True" at bounding box center [480, 310] width 19 height 19
radio input "true"
click at [734, 523] on button "SUBMIT" at bounding box center [722, 517] width 157 height 37
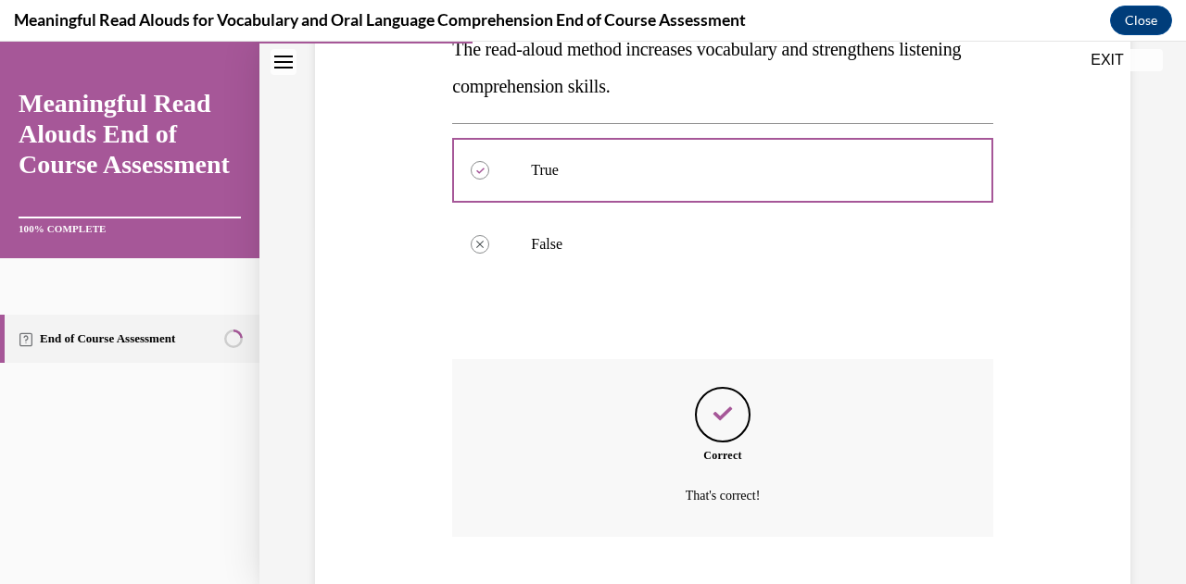
scroll to position [472, 0]
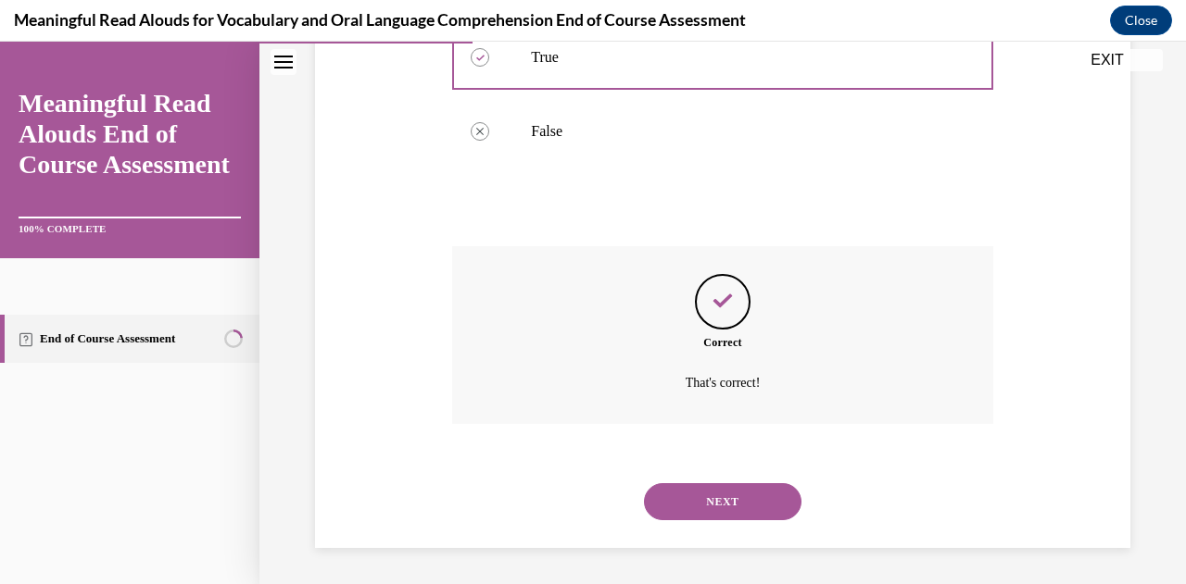
click at [750, 492] on button "NEXT" at bounding box center [722, 501] width 157 height 37
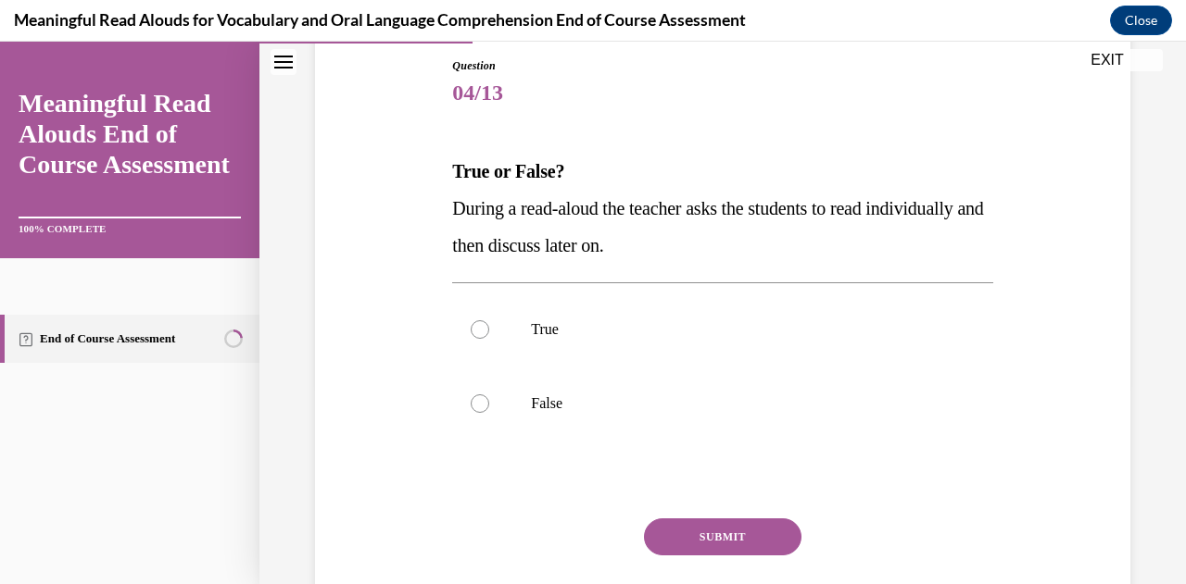
scroll to position [201, 0]
click at [617, 398] on p "False" at bounding box center [738, 403] width 415 height 19
click at [489, 398] on input "False" at bounding box center [480, 403] width 19 height 19
radio input "true"
click at [711, 537] on button "SUBMIT" at bounding box center [722, 536] width 157 height 37
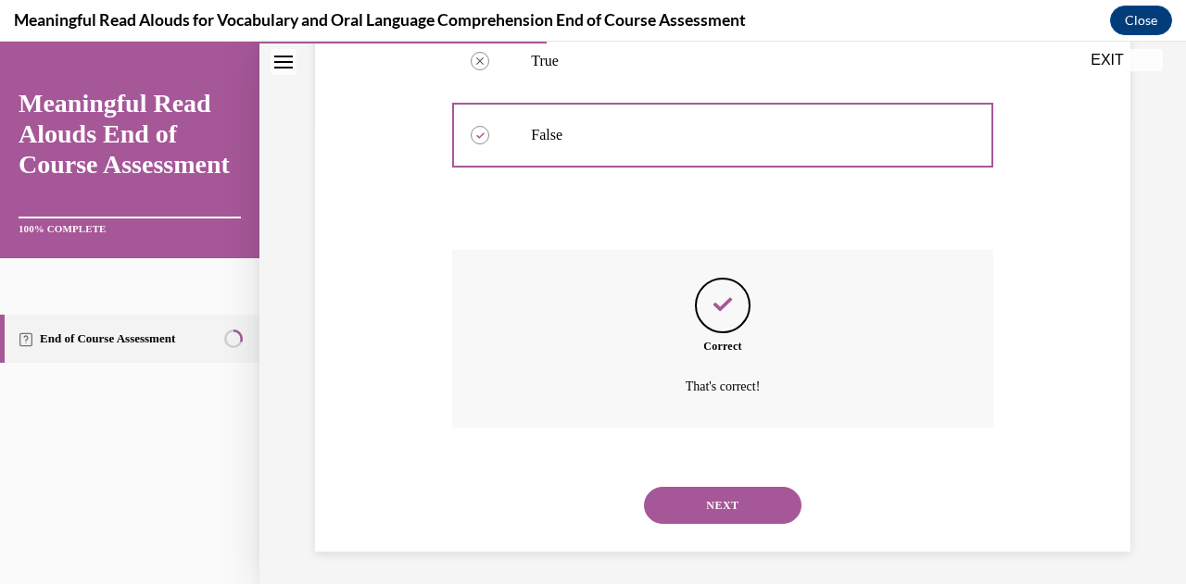
scroll to position [472, 0]
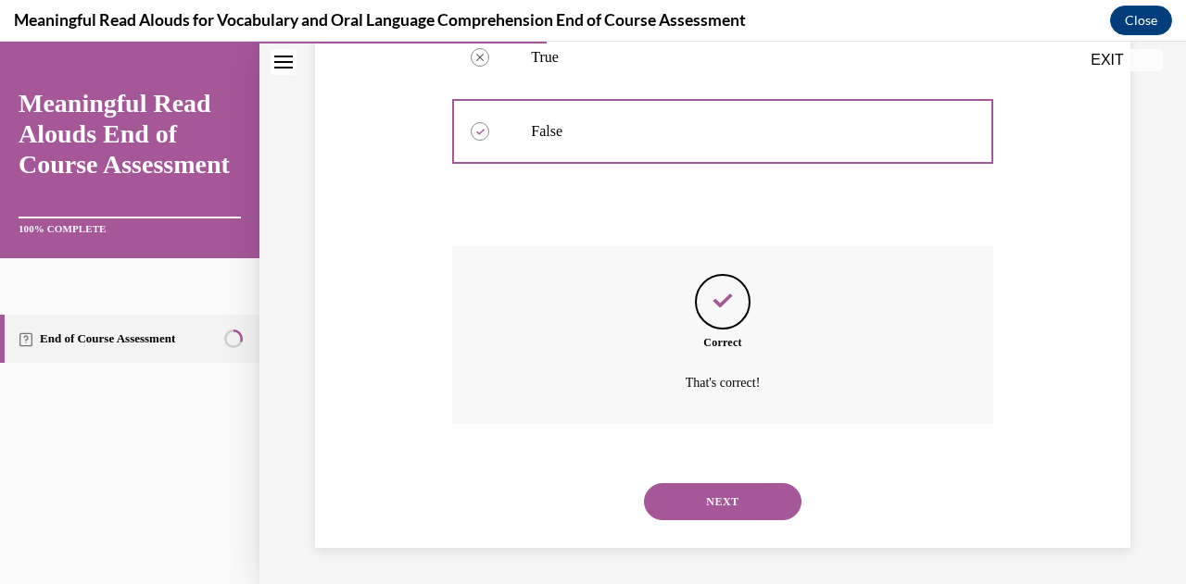
click at [756, 499] on button "NEXT" at bounding box center [722, 501] width 157 height 37
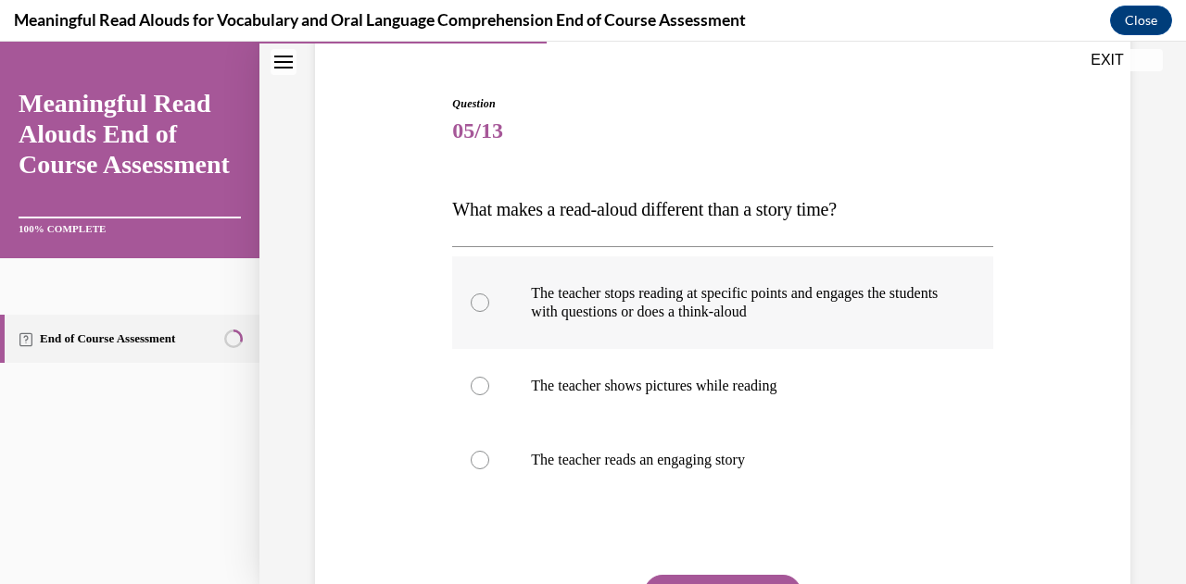
scroll to position [173, 0]
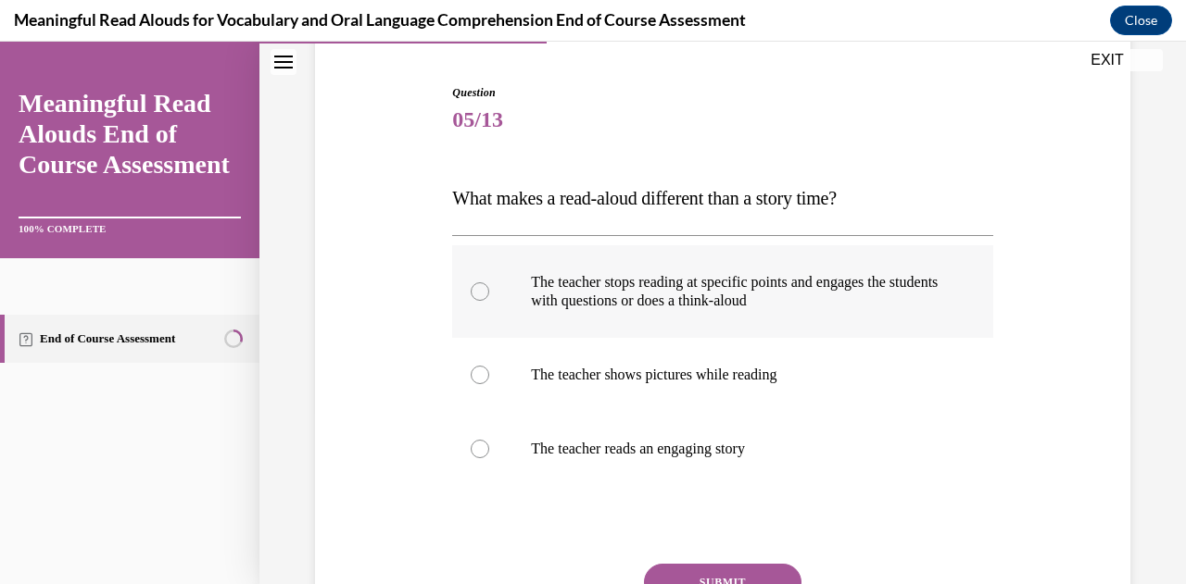
click at [767, 306] on p "The teacher stops reading at specific points and engages the students with ques…" at bounding box center [738, 291] width 415 height 37
click at [489, 301] on input "The teacher stops reading at specific points and engages the students with ques…" at bounding box center [480, 291] width 19 height 19
radio input "true"
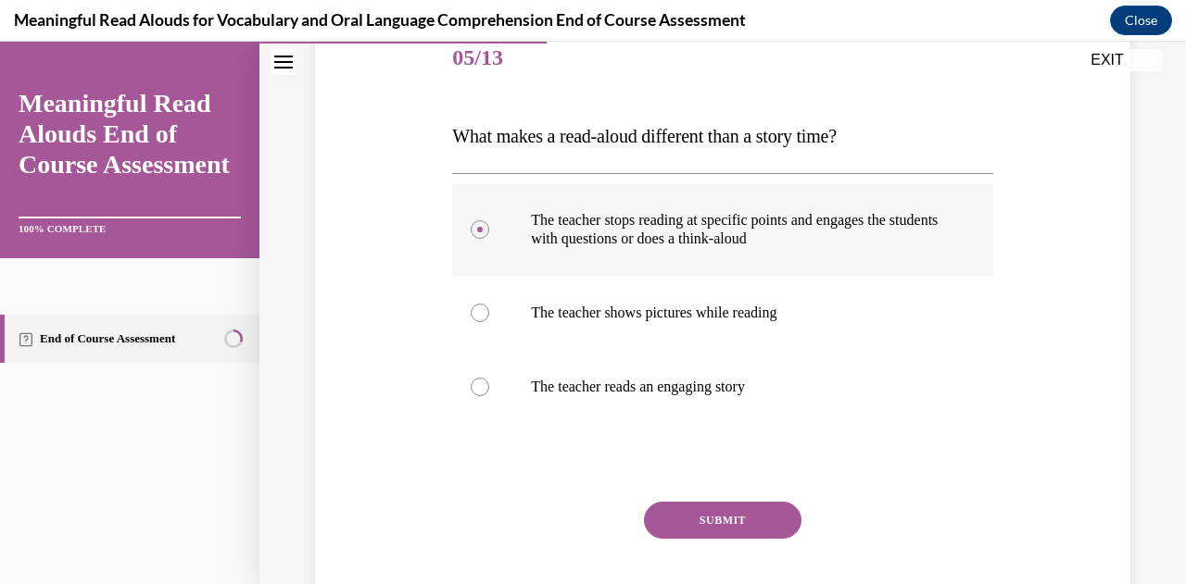
scroll to position [246, 0]
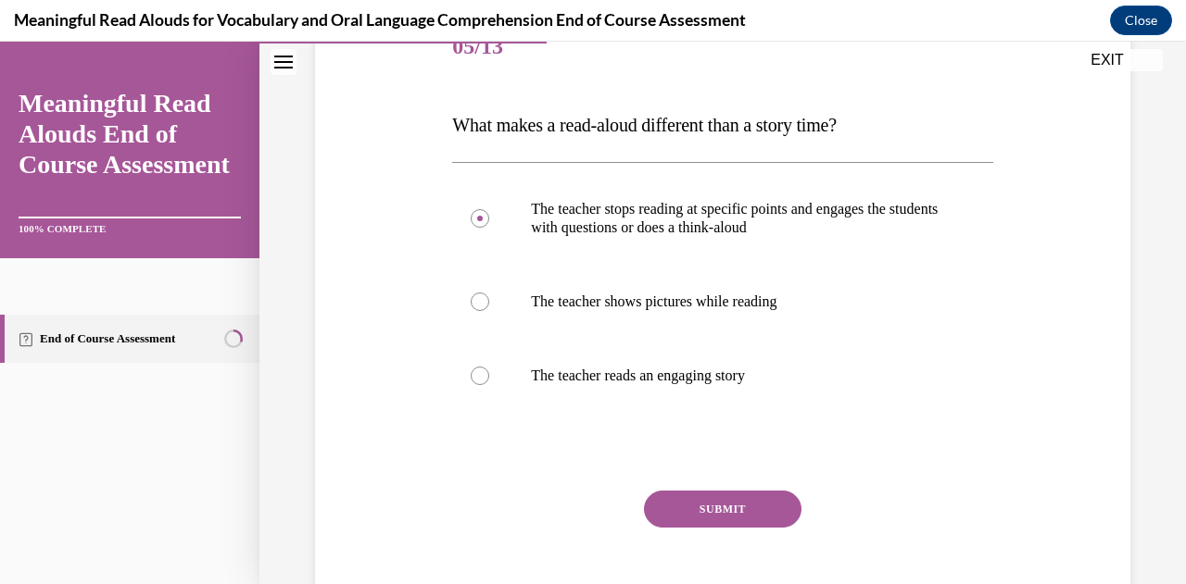
click at [726, 509] on button "SUBMIT" at bounding box center [722, 509] width 157 height 37
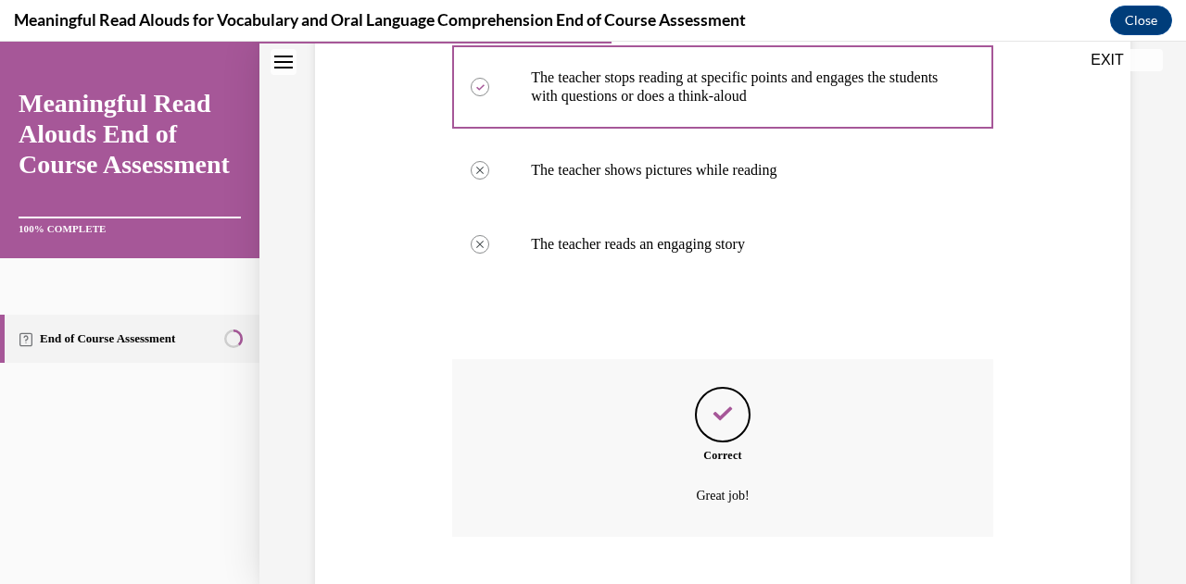
scroll to position [491, 0]
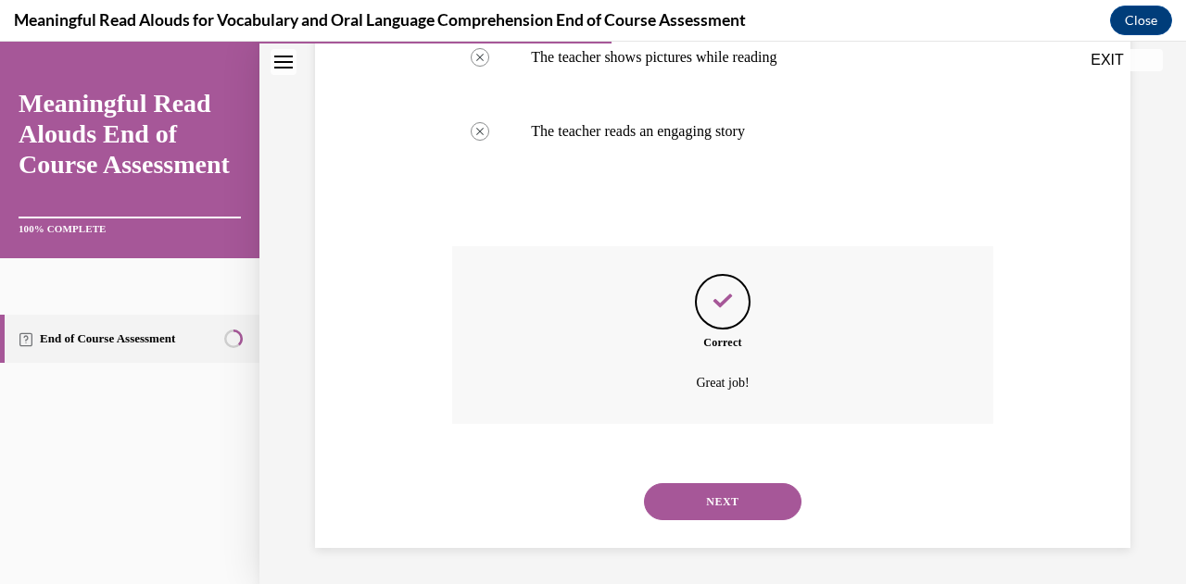
click at [713, 501] on button "NEXT" at bounding box center [722, 501] width 157 height 37
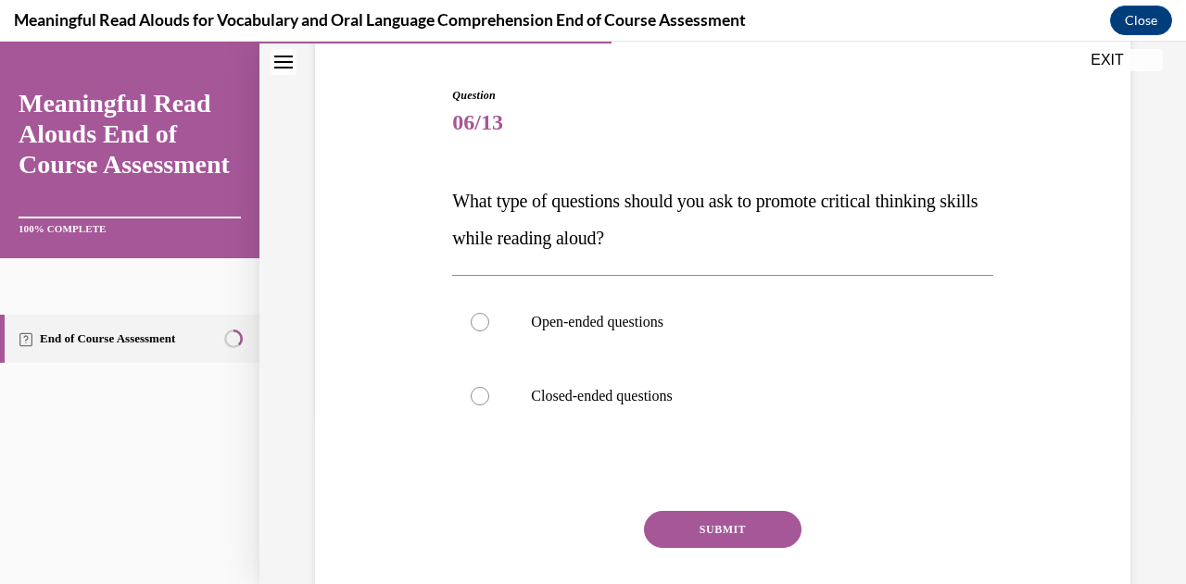
scroll to position [171, 0]
click at [699, 338] on label "Open-ended questions" at bounding box center [722, 321] width 540 height 74
click at [489, 331] on input "Open-ended questions" at bounding box center [480, 321] width 19 height 19
radio input "true"
click at [737, 528] on button "SUBMIT" at bounding box center [722, 528] width 157 height 37
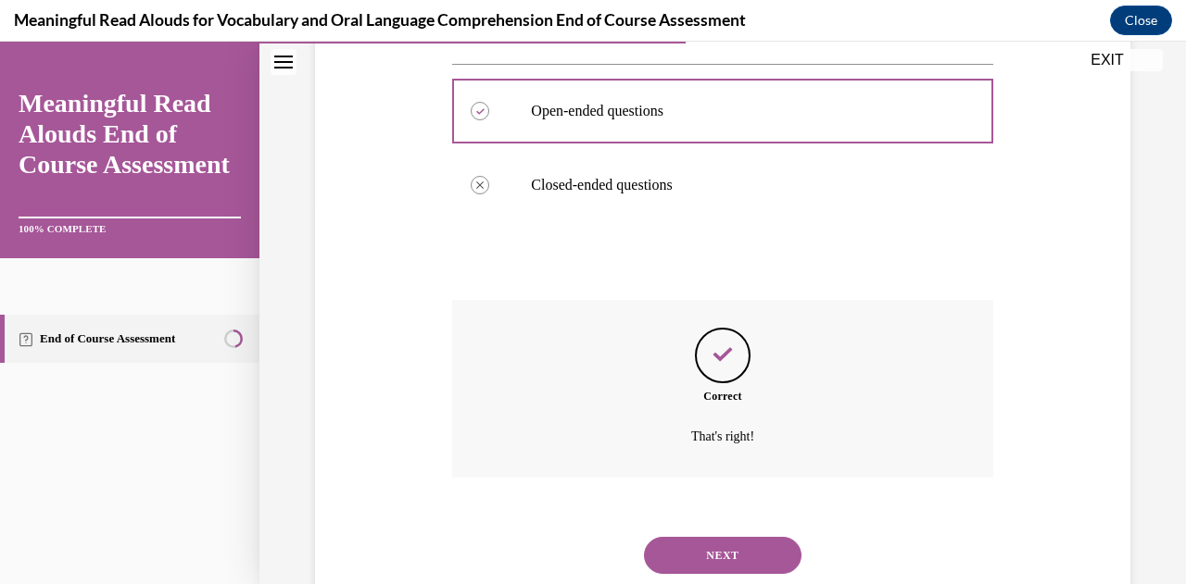
scroll to position [435, 0]
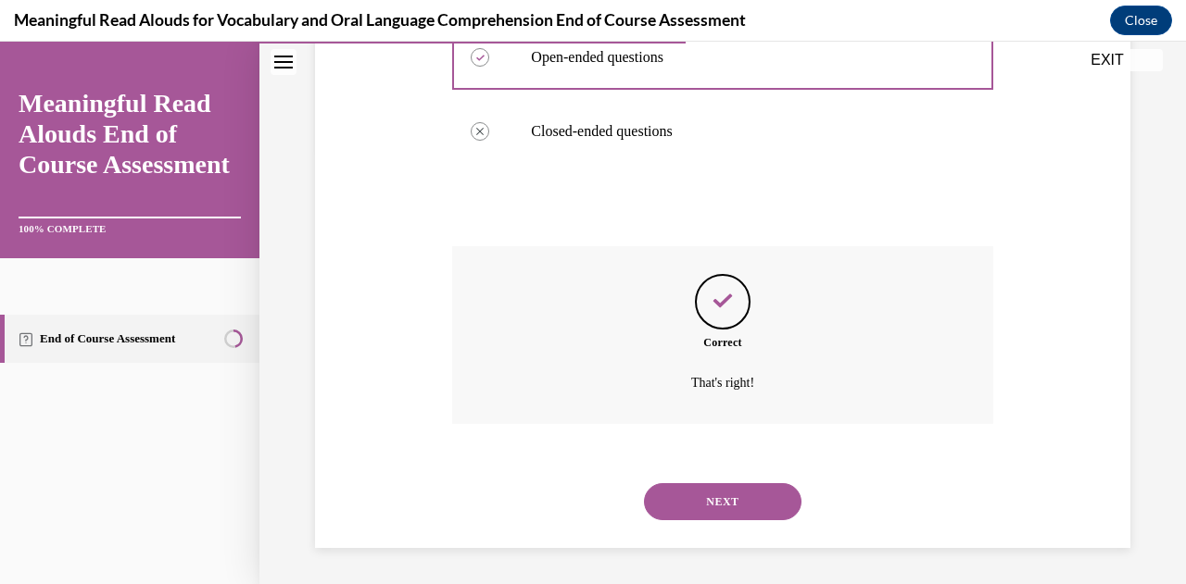
click at [744, 505] on button "NEXT" at bounding box center [722, 501] width 157 height 37
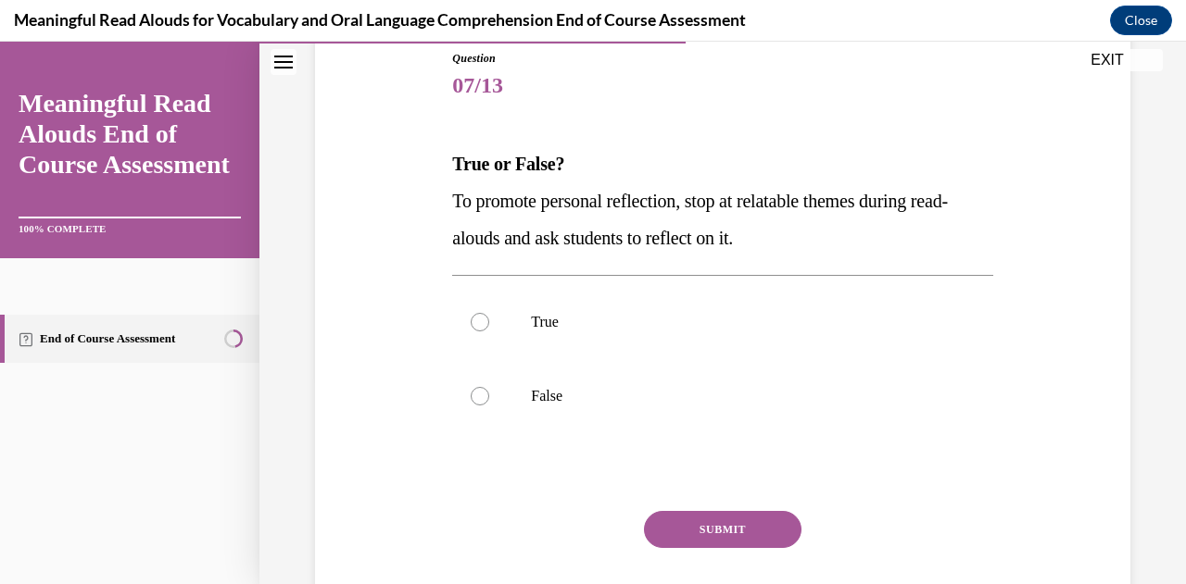
scroll to position [208, 0]
click at [619, 317] on p "True" at bounding box center [738, 321] width 415 height 19
click at [489, 317] on input "True" at bounding box center [480, 321] width 19 height 19
radio input "true"
click at [716, 533] on button "SUBMIT" at bounding box center [722, 528] width 157 height 37
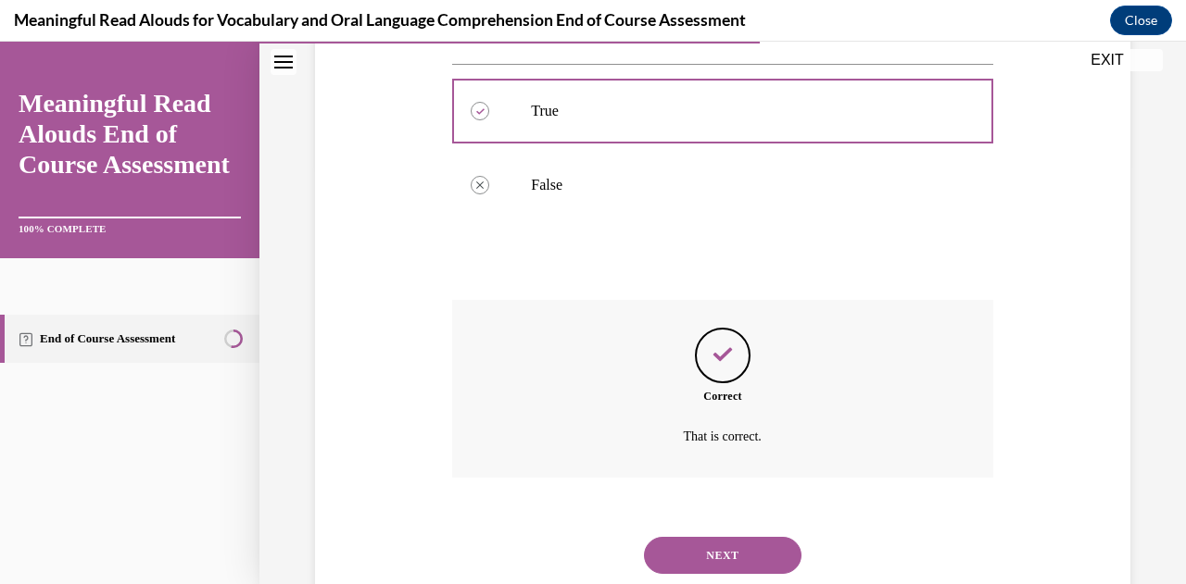
scroll to position [472, 0]
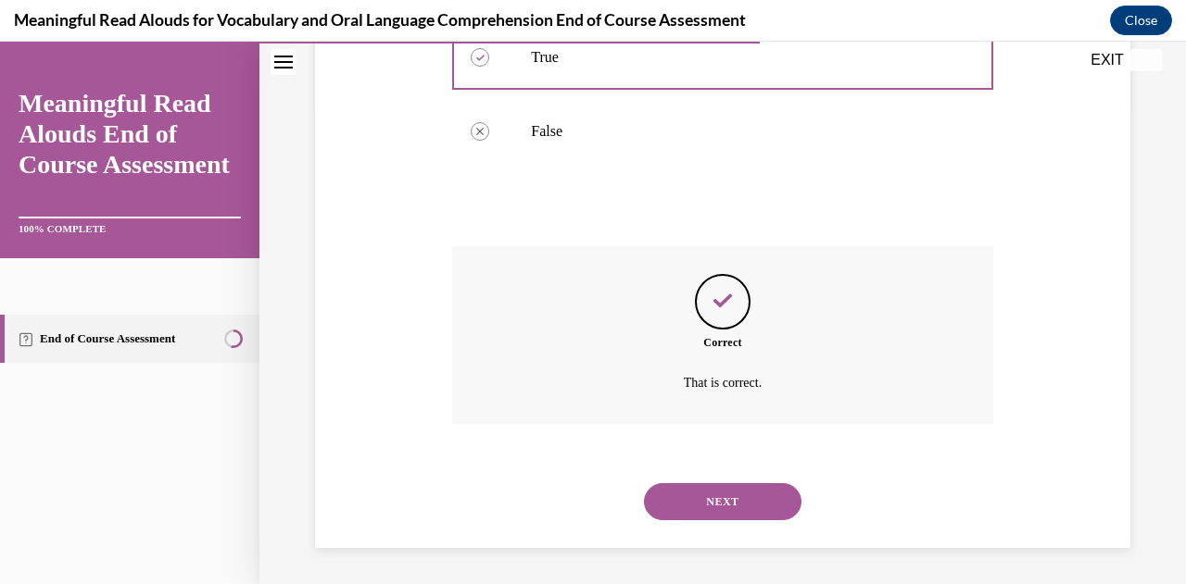
click at [741, 498] on button "NEXT" at bounding box center [722, 501] width 157 height 37
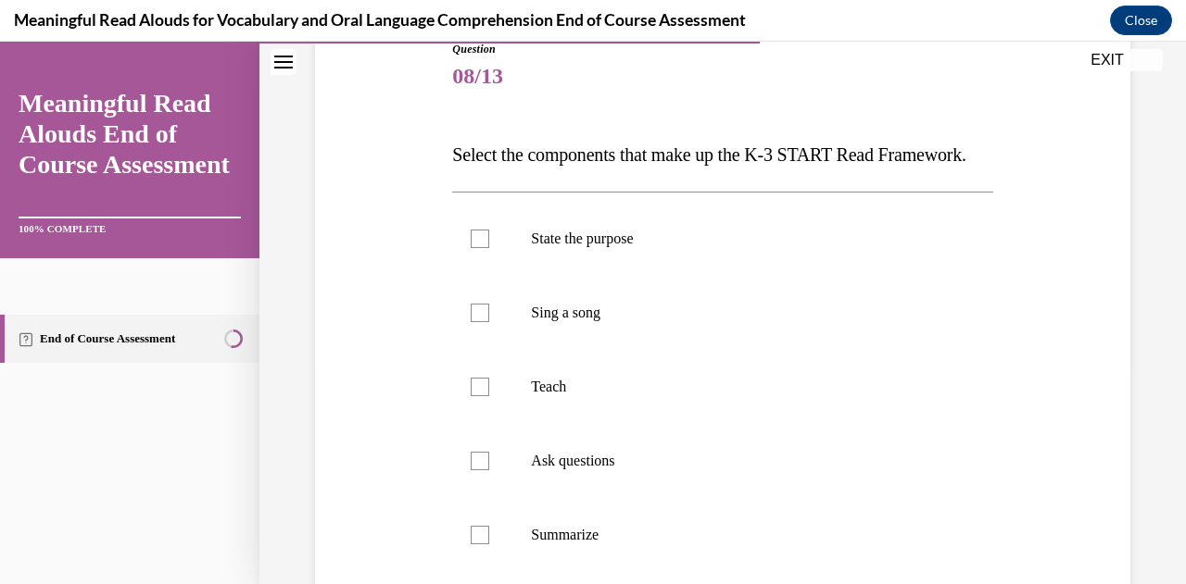
scroll to position [218, 0]
click at [1103, 60] on button "EXIT" at bounding box center [1106, 60] width 111 height 22
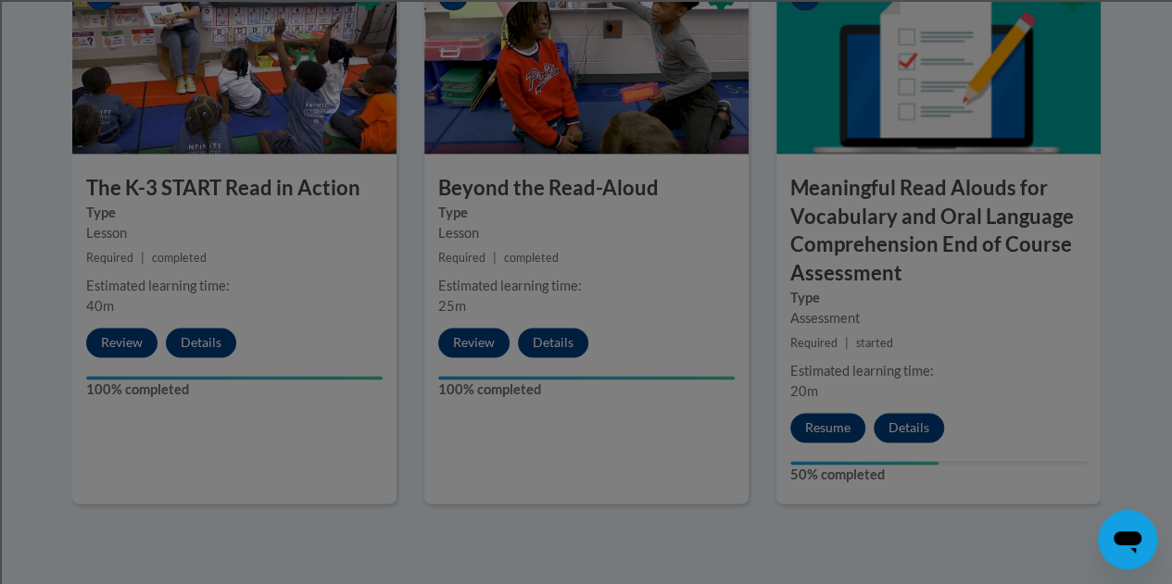
scroll to position [1211, 0]
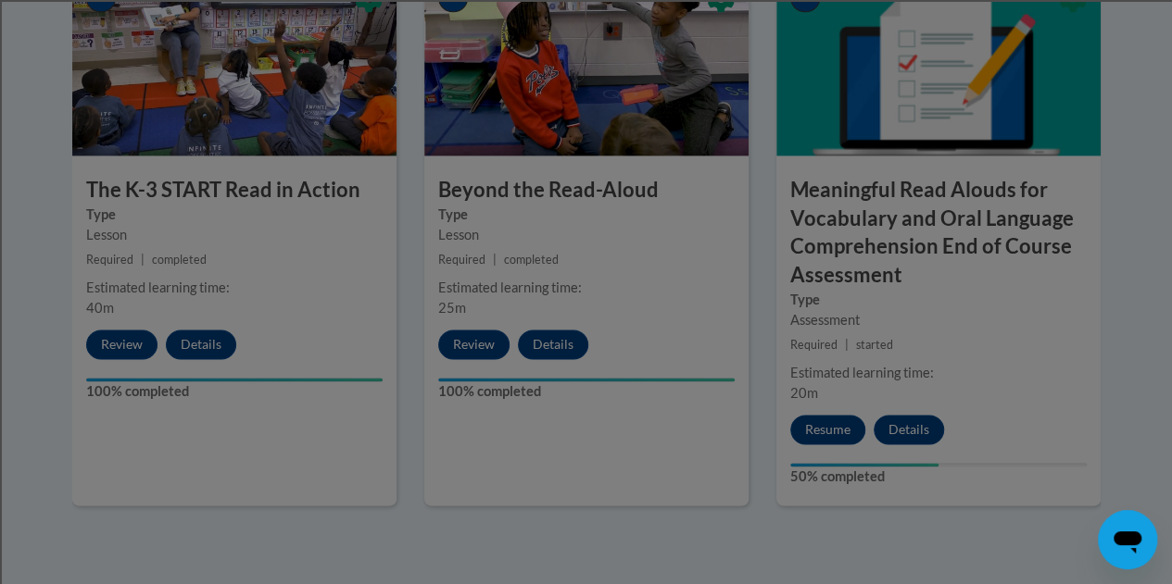
click at [134, 345] on div at bounding box center [586, 292] width 1172 height 584
click at [395, 525] on div at bounding box center [586, 292] width 1172 height 584
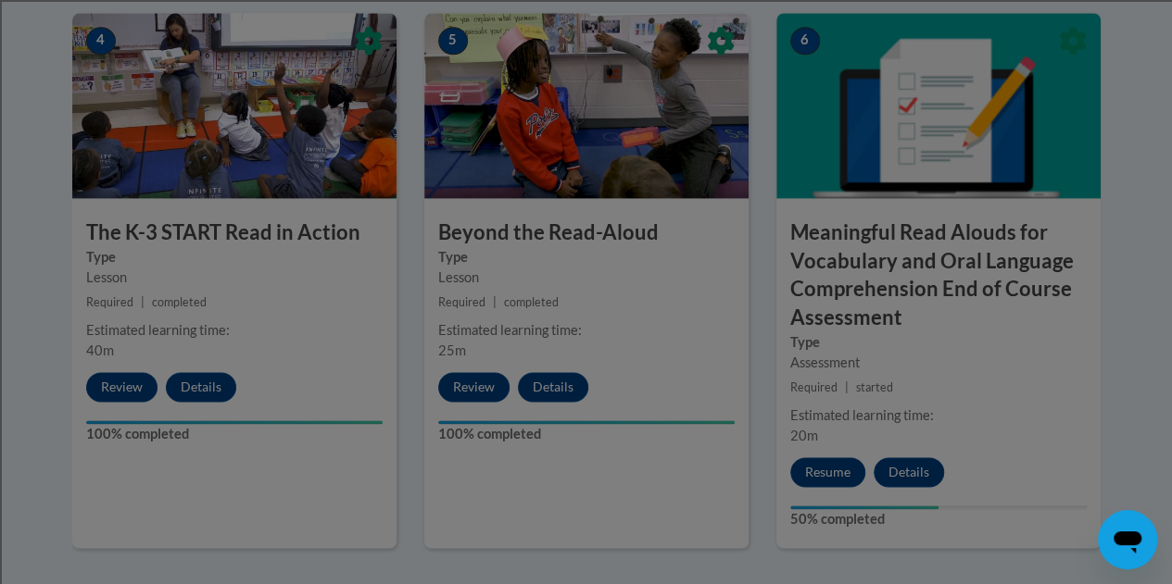
scroll to position [1170, 0]
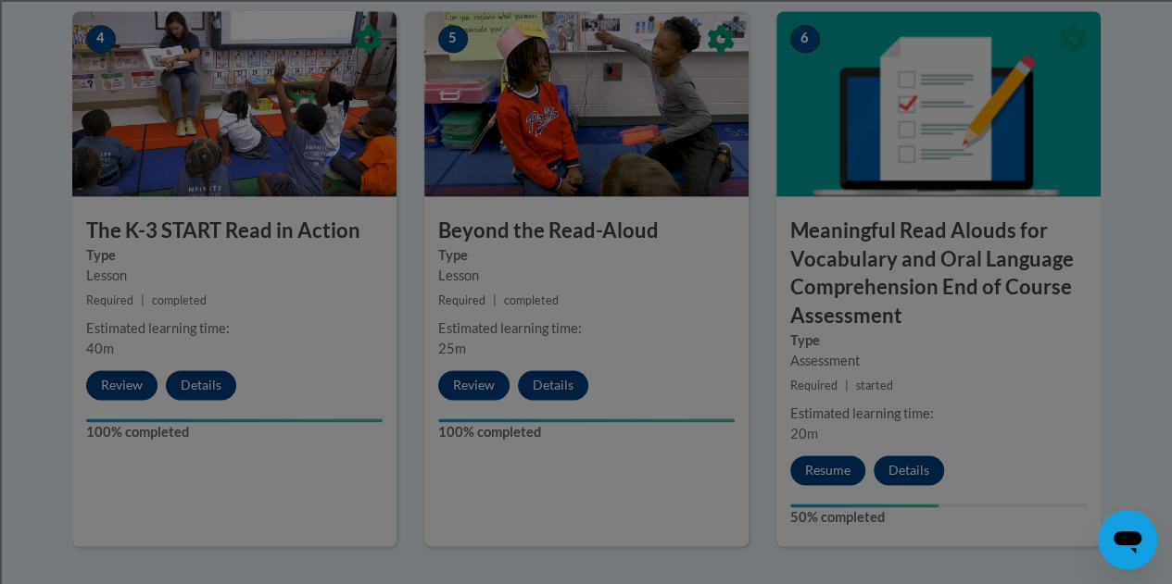
click at [113, 387] on div at bounding box center [586, 292] width 1172 height 584
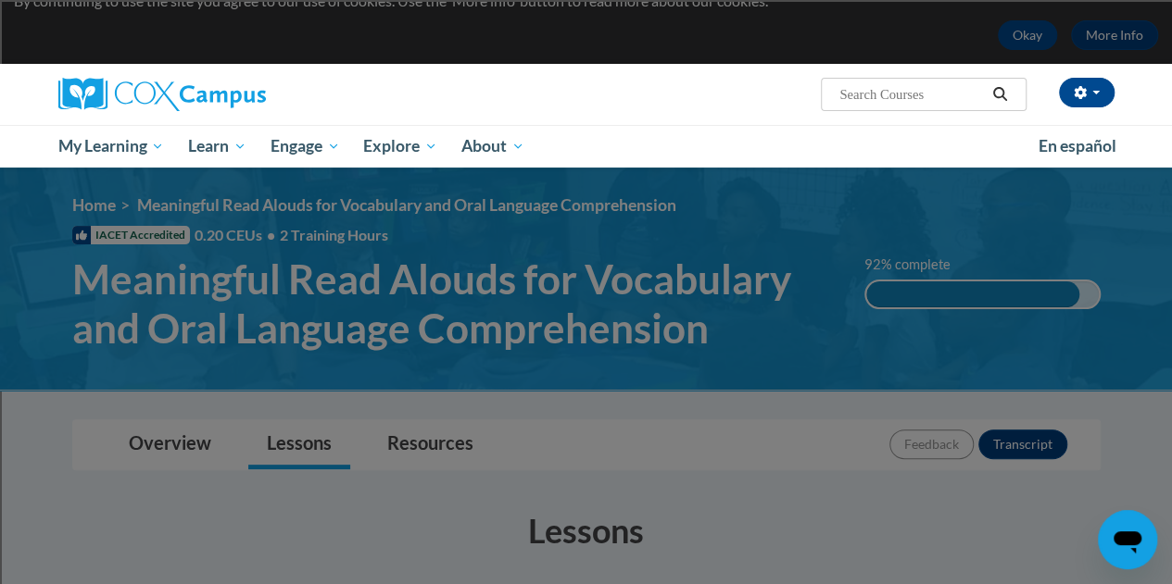
scroll to position [73, 0]
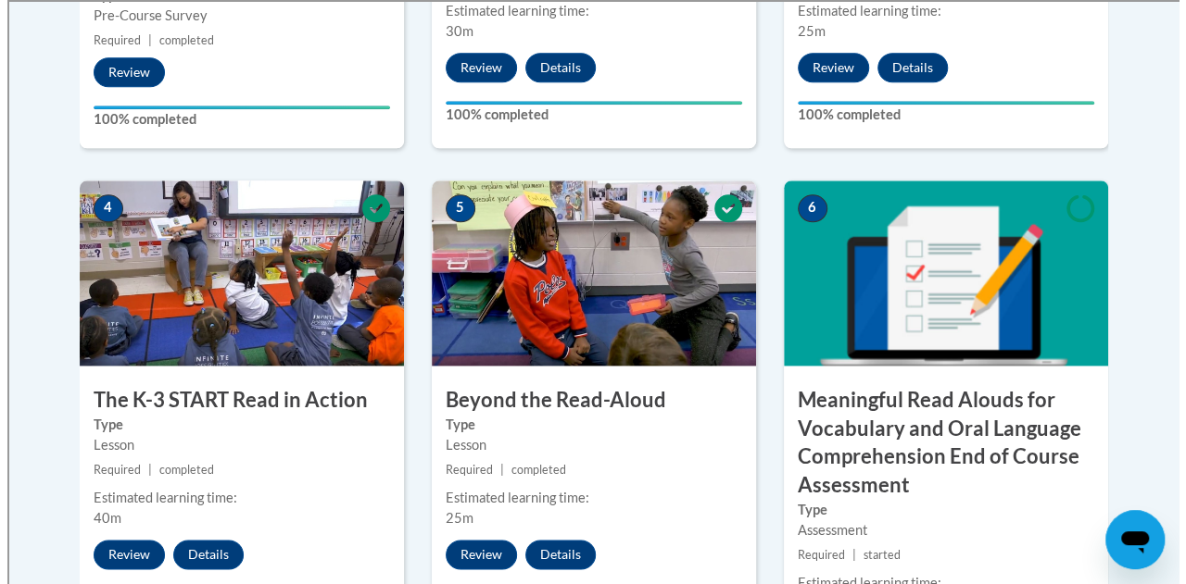
scroll to position [1308, 0]
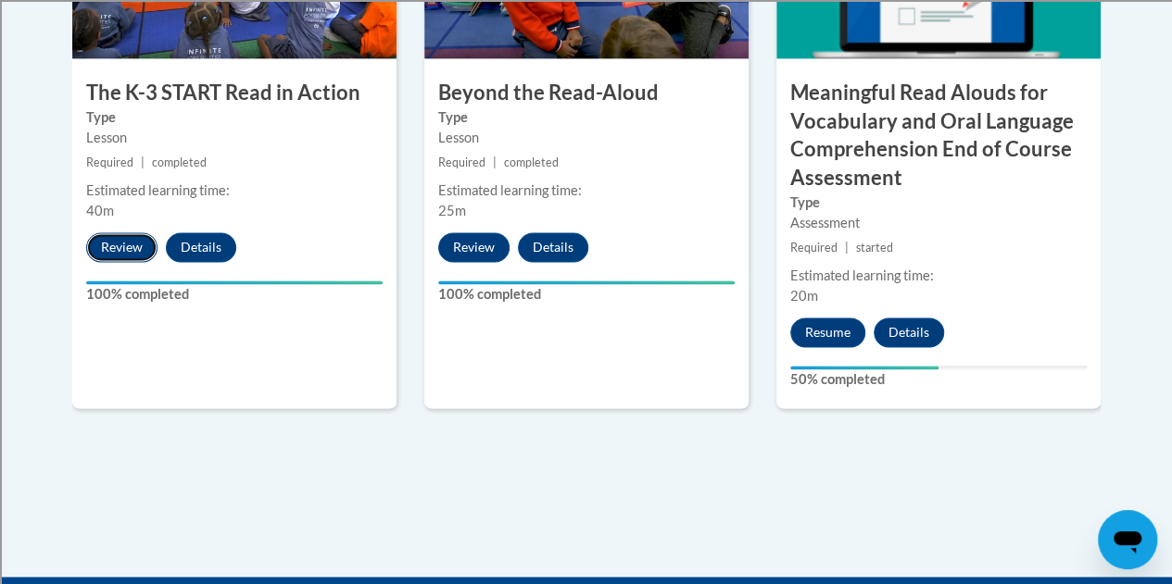
click at [133, 245] on button "Review" at bounding box center [121, 247] width 71 height 30
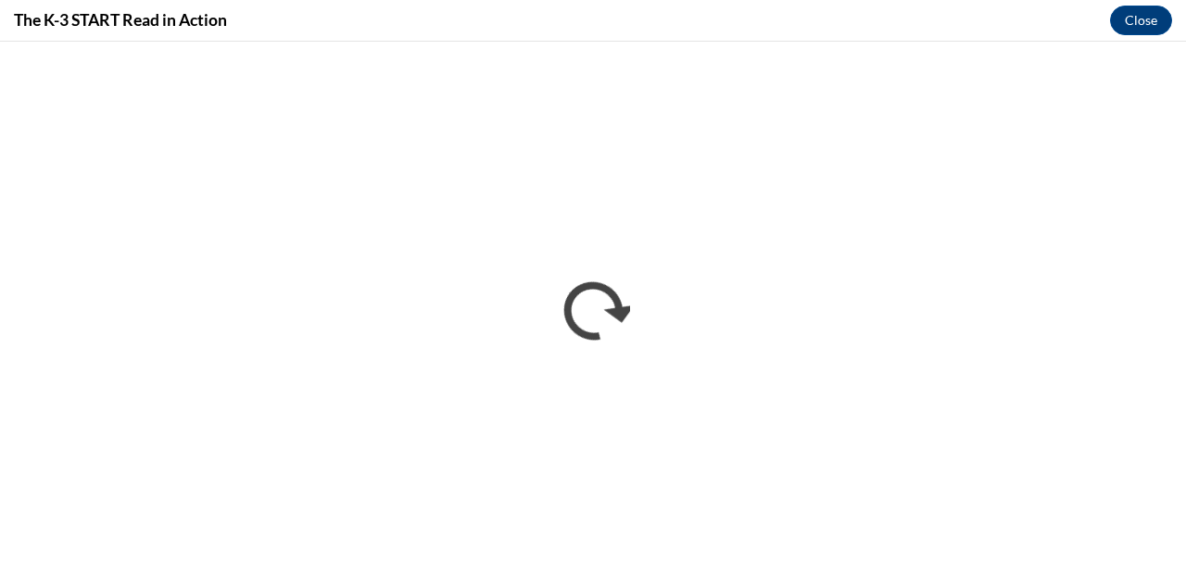
scroll to position [0, 0]
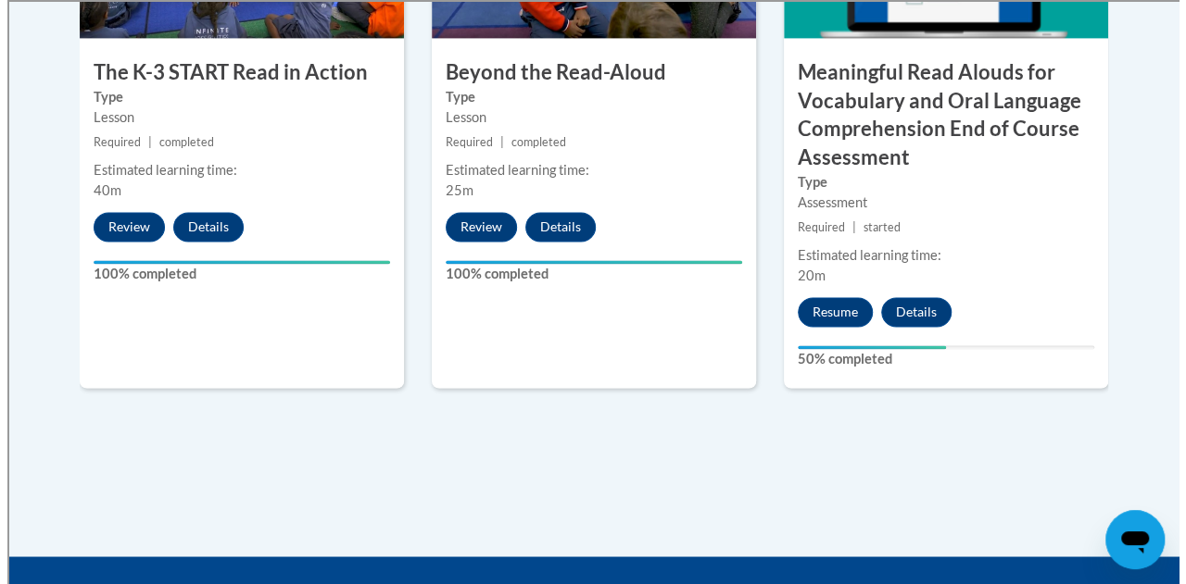
scroll to position [1329, 0]
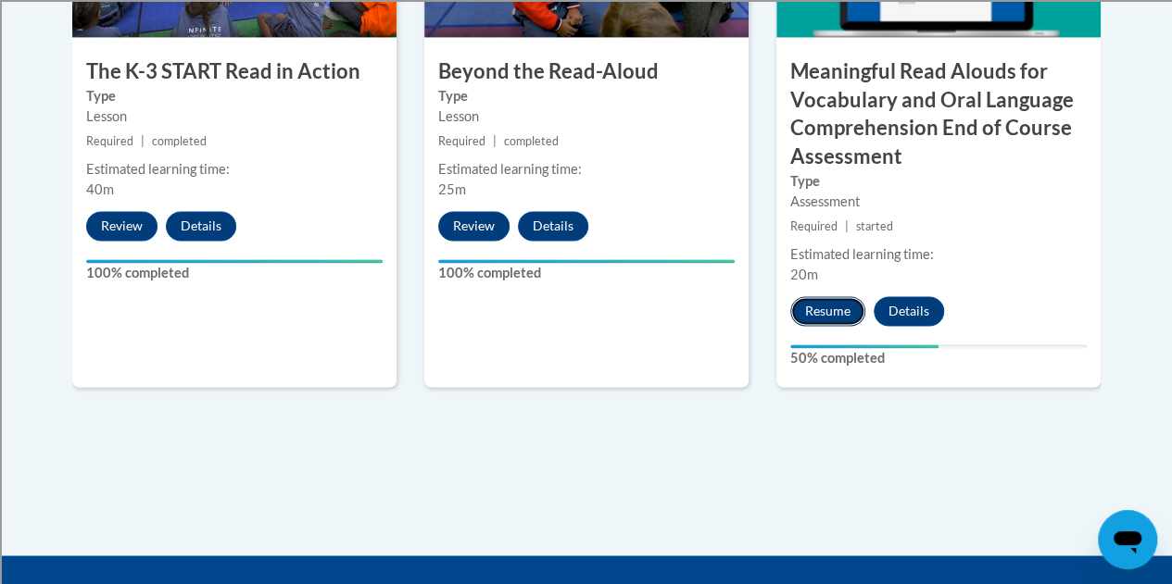
click at [836, 312] on button "Resume" at bounding box center [827, 311] width 75 height 30
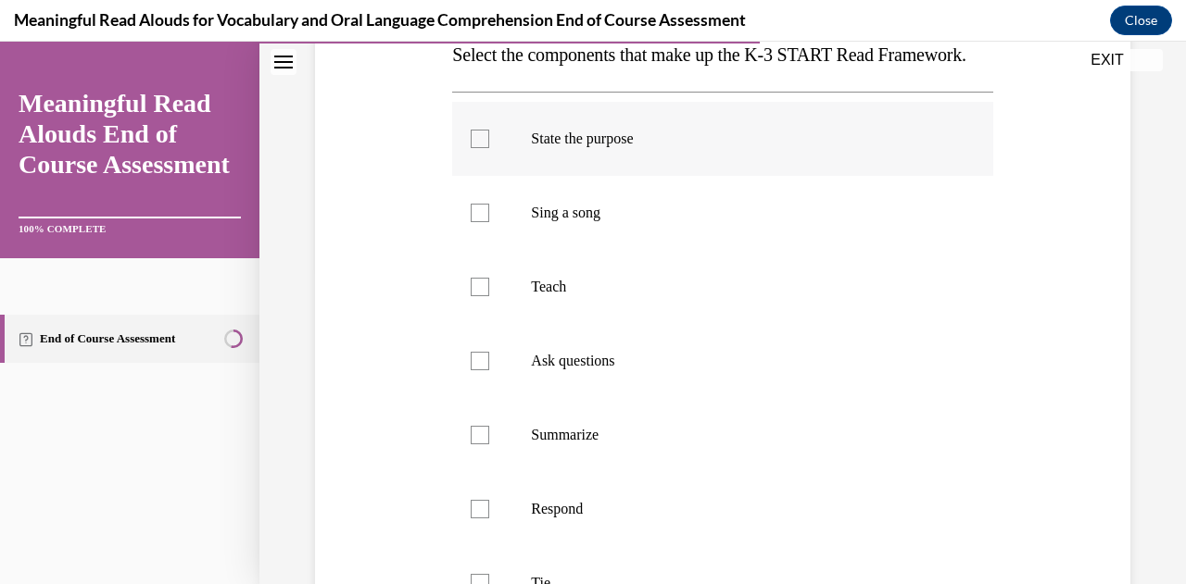
scroll to position [363, 0]
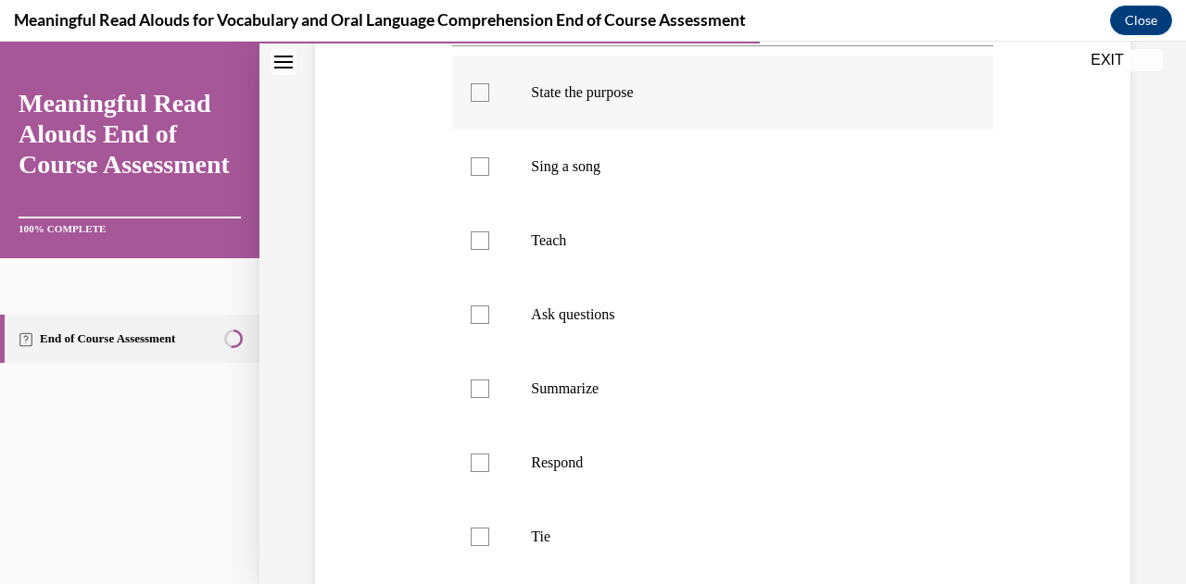
click at [576, 102] on p "State the purpose" at bounding box center [738, 92] width 415 height 19
click at [489, 102] on input "State the purpose" at bounding box center [480, 92] width 19 height 19
checkbox input "true"
click at [513, 277] on label "Teach" at bounding box center [722, 241] width 540 height 74
click at [489, 250] on input "Teach" at bounding box center [480, 241] width 19 height 19
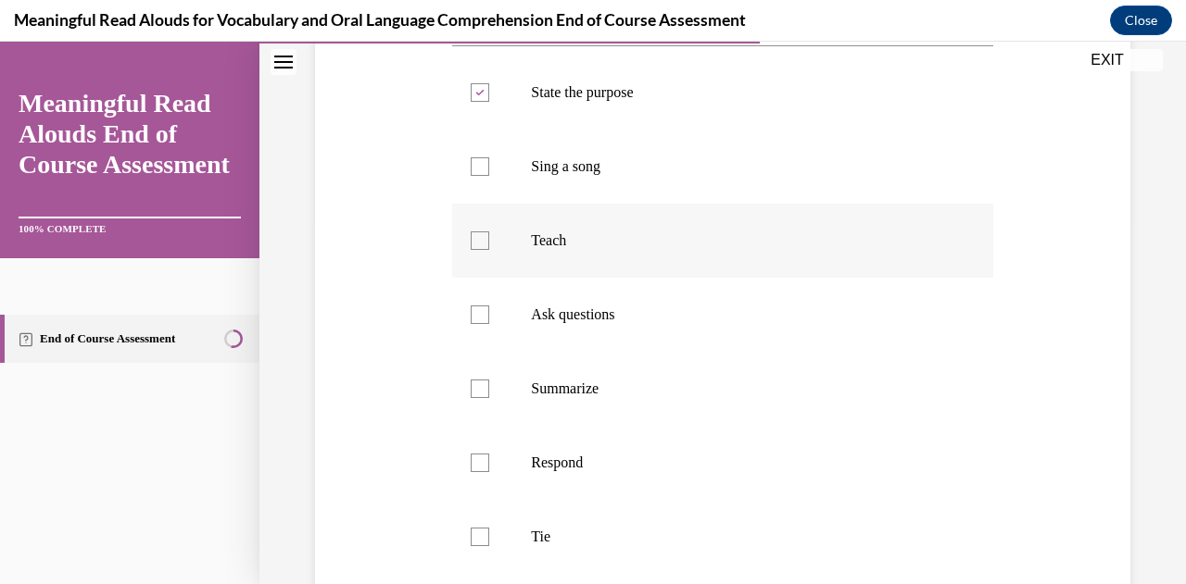
checkbox input "true"
click at [507, 350] on label "Ask questions" at bounding box center [722, 315] width 540 height 74
click at [489, 324] on input "Ask questions" at bounding box center [480, 315] width 19 height 19
checkbox input "true"
click at [514, 500] on label "Respond" at bounding box center [722, 463] width 540 height 74
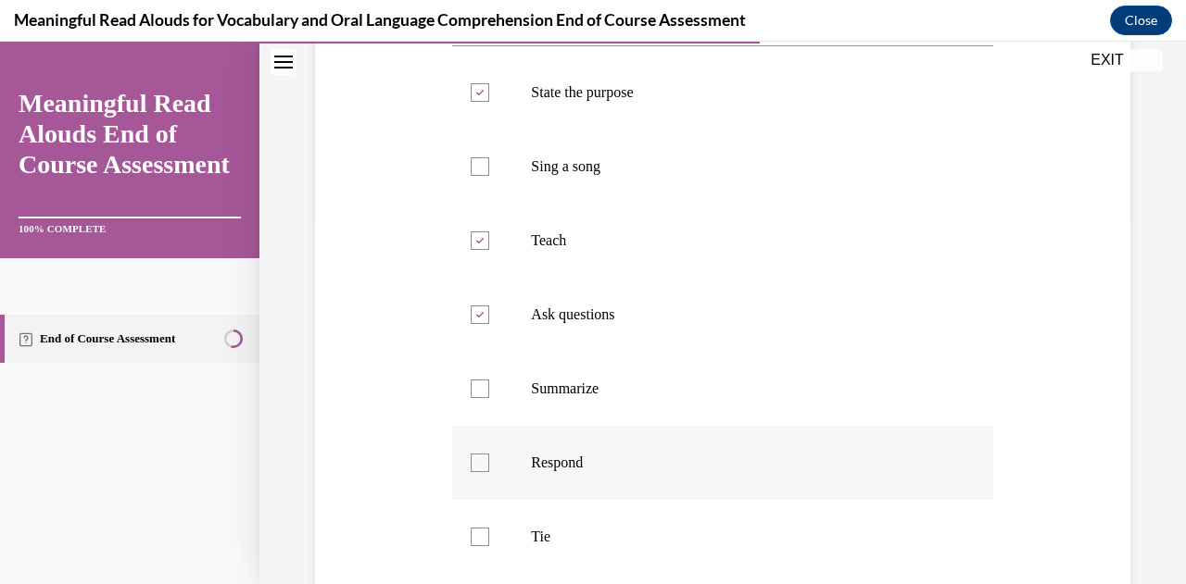
click at [489, 472] on input "Respond" at bounding box center [480, 463] width 19 height 19
checkbox input "true"
click at [505, 566] on label "Tie" at bounding box center [722, 537] width 540 height 74
click at [489, 546] on input "Tie" at bounding box center [480, 537] width 19 height 19
checkbox input "true"
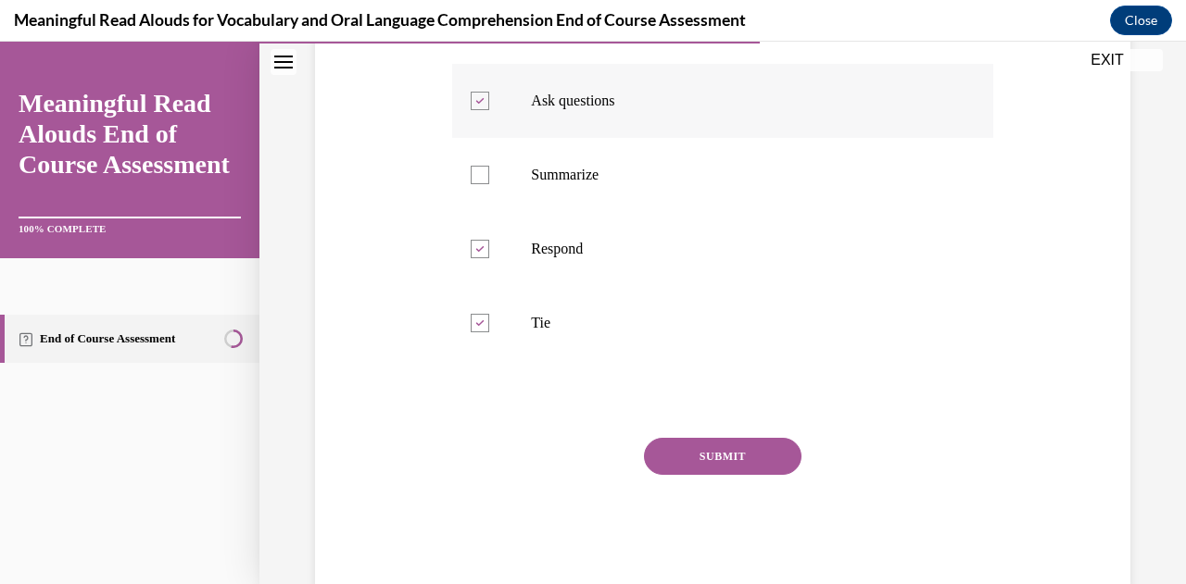
scroll to position [580, 0]
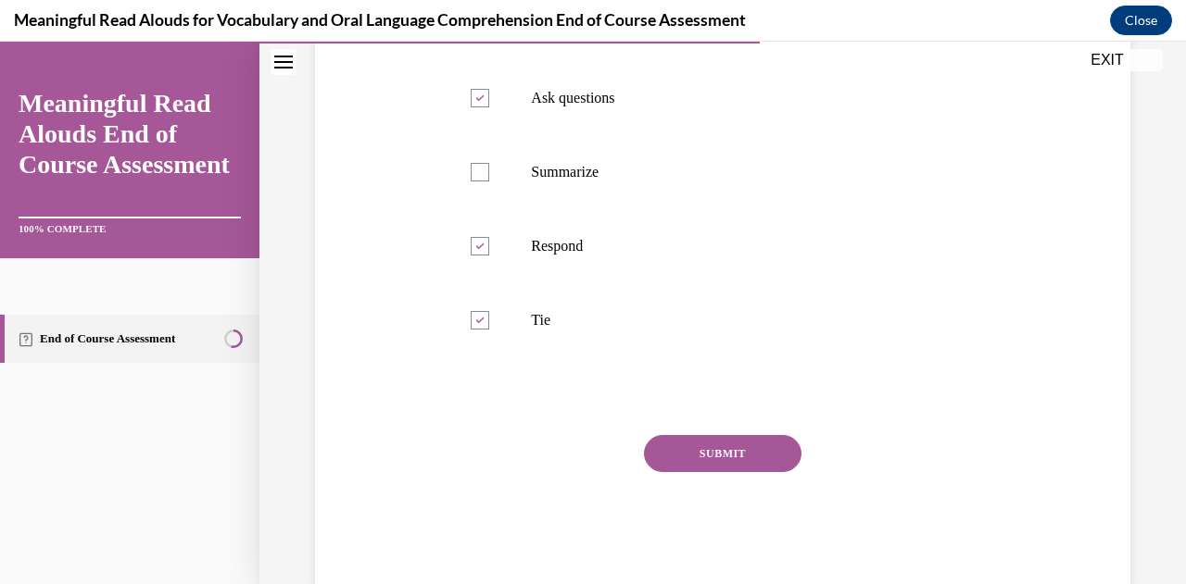
click at [709, 472] on button "SUBMIT" at bounding box center [722, 453] width 157 height 37
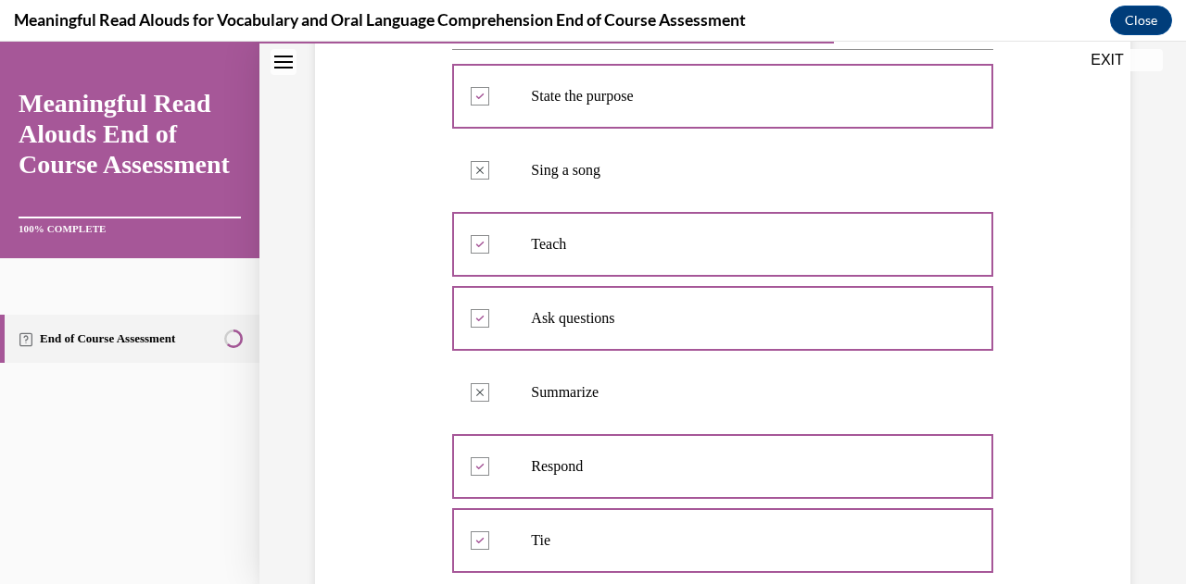
scroll to position [358, 0]
click at [1108, 69] on button "EXIT" at bounding box center [1106, 60] width 111 height 22
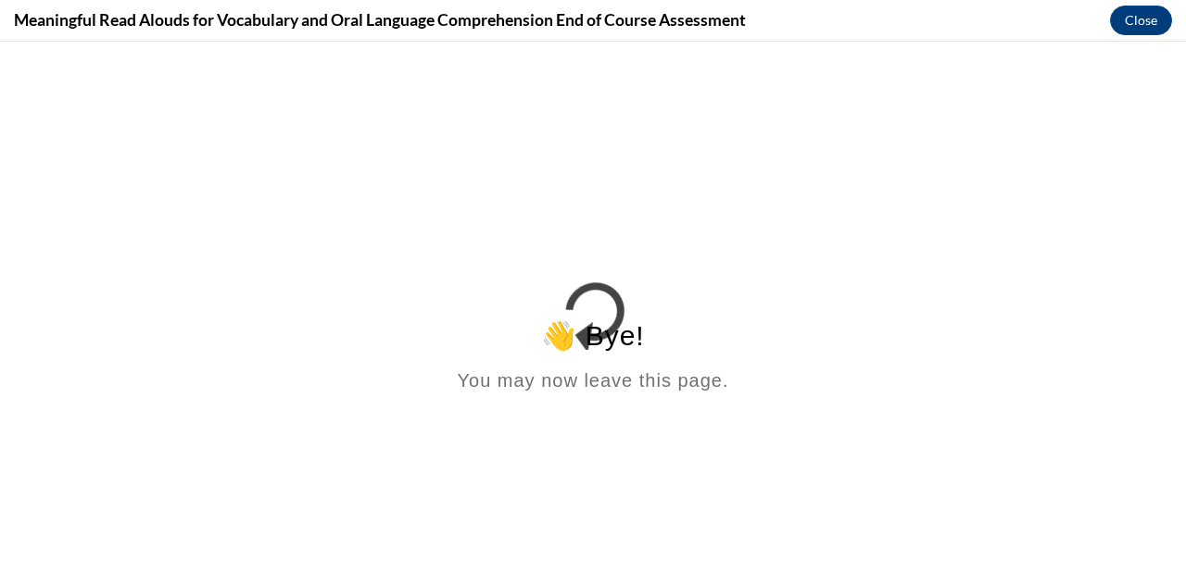
scroll to position [0, 0]
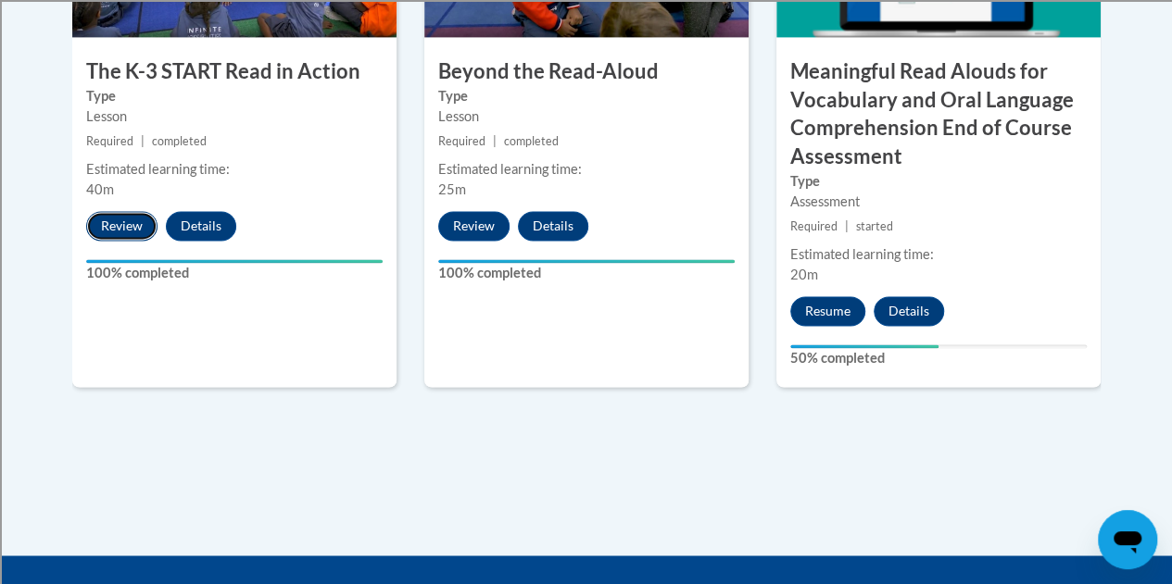
click at [132, 220] on button "Review" at bounding box center [121, 226] width 71 height 30
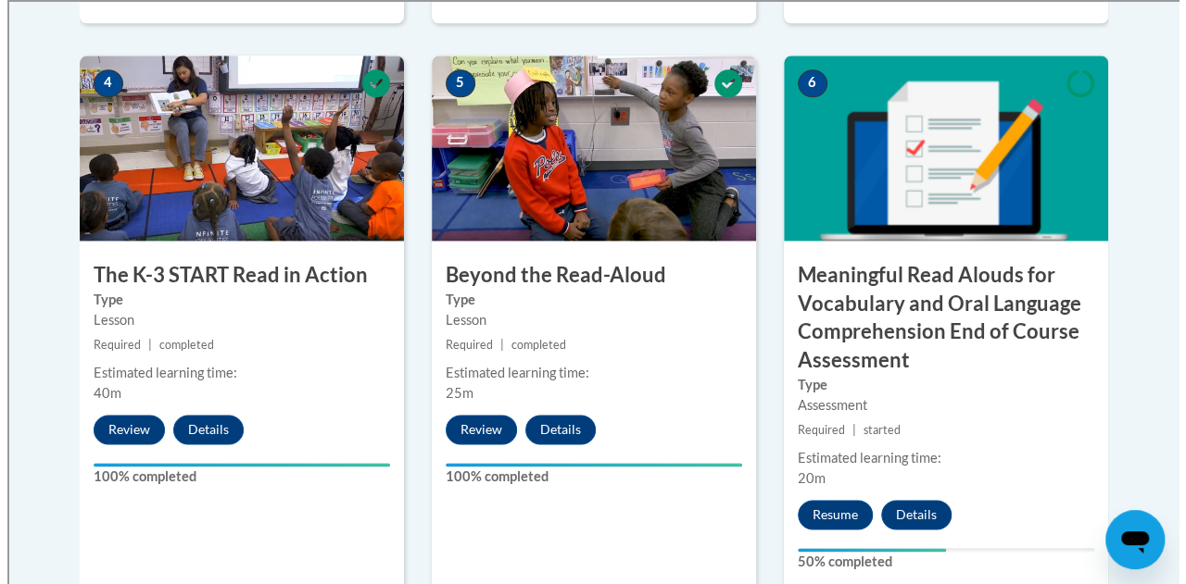
scroll to position [1141, 0]
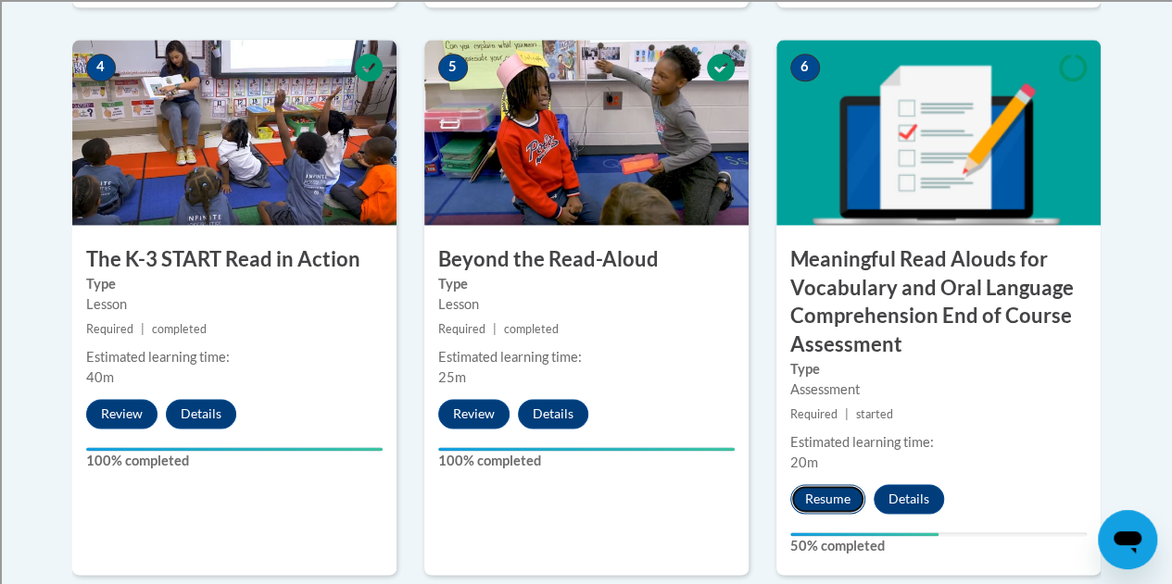
click at [834, 496] on button "Resume" at bounding box center [827, 499] width 75 height 30
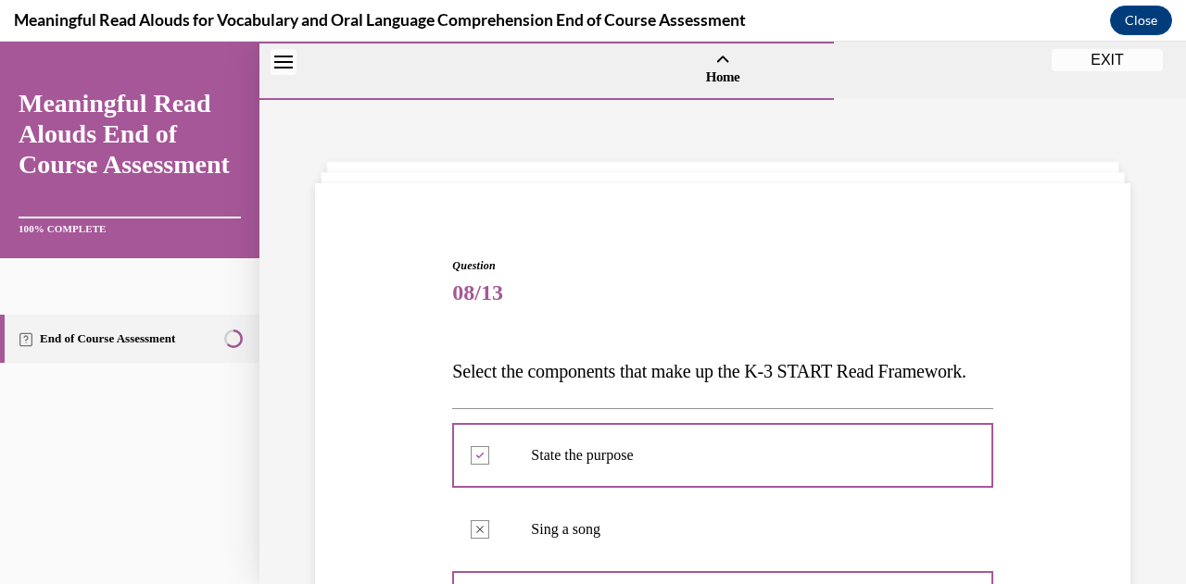
scroll to position [806, 0]
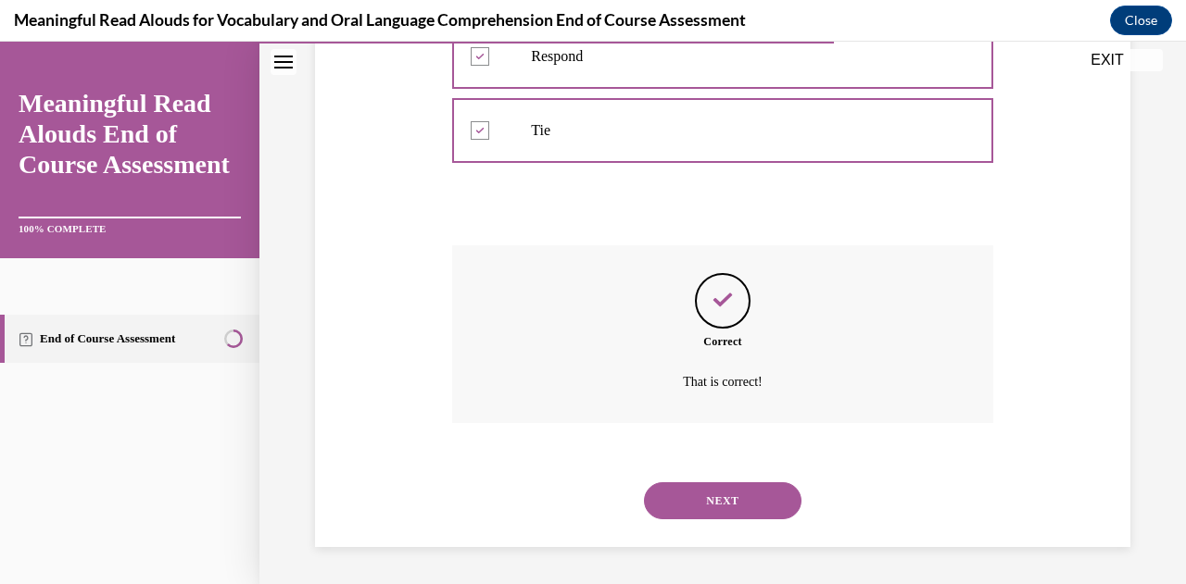
click at [717, 498] on button "NEXT" at bounding box center [722, 501] width 157 height 37
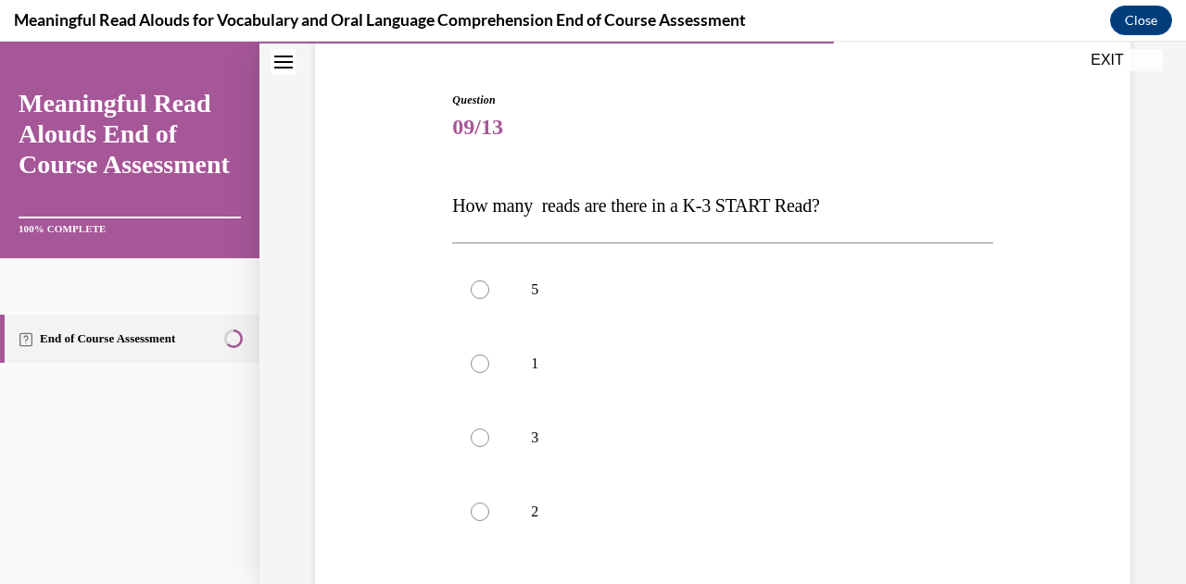
scroll to position [167, 0]
click at [698, 433] on p "3" at bounding box center [738, 437] width 415 height 19
click at [489, 433] on input "3" at bounding box center [480, 437] width 19 height 19
radio input "true"
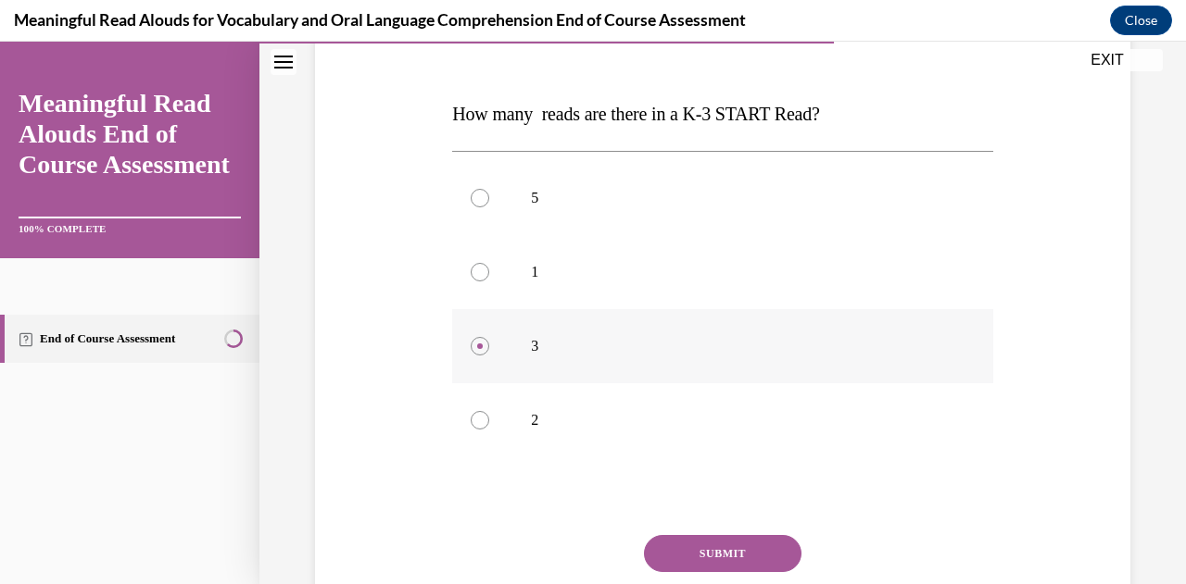
scroll to position [257, 0]
click at [773, 555] on button "SUBMIT" at bounding box center [722, 554] width 157 height 37
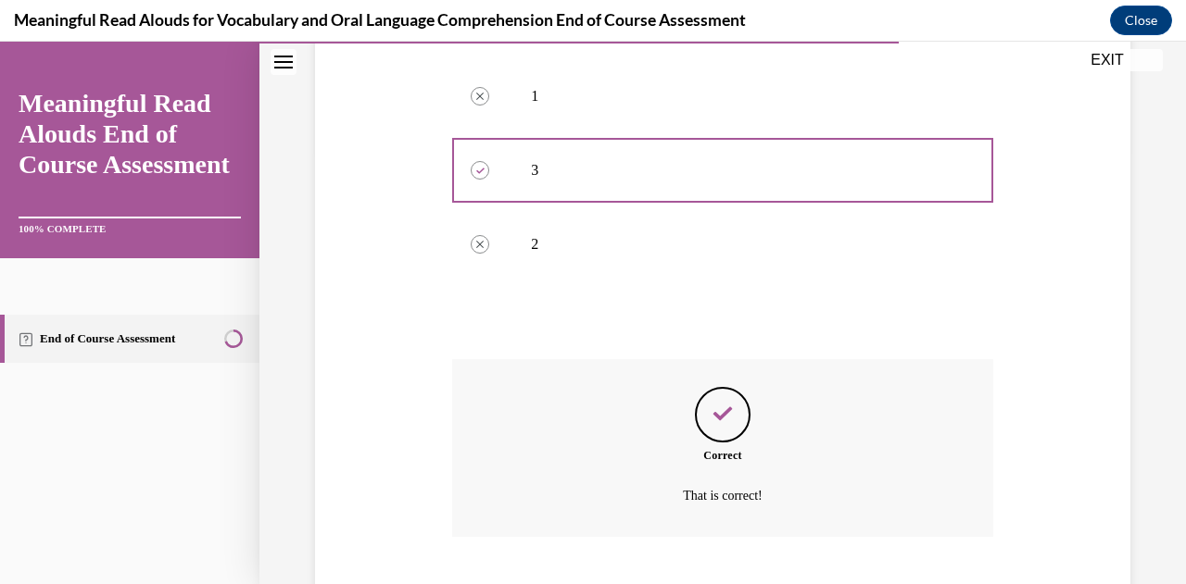
scroll to position [546, 0]
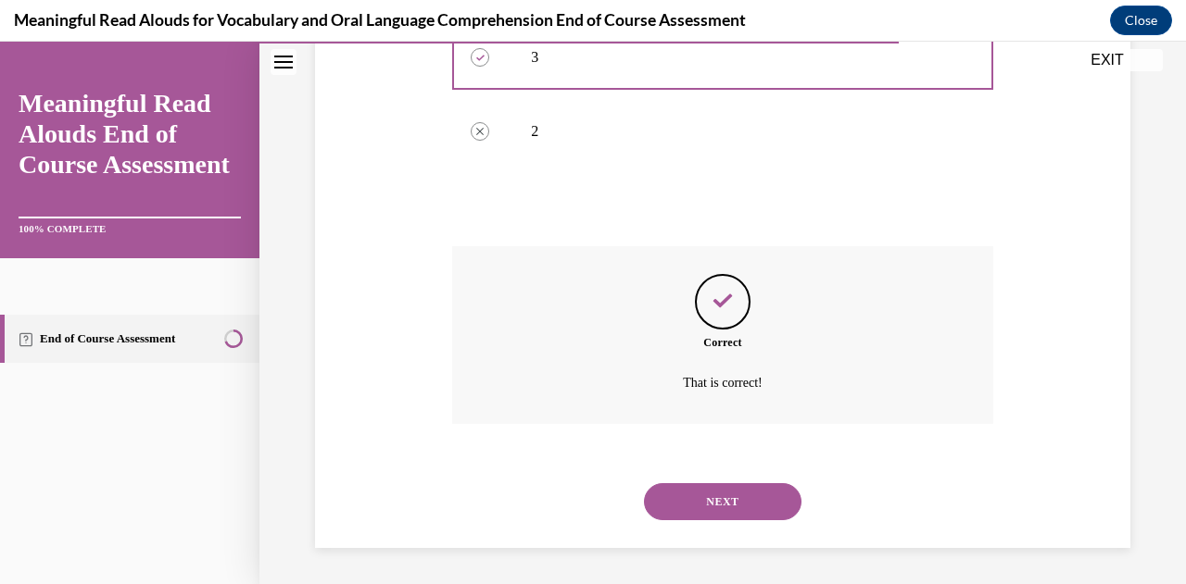
click at [717, 492] on button "NEXT" at bounding box center [722, 501] width 157 height 37
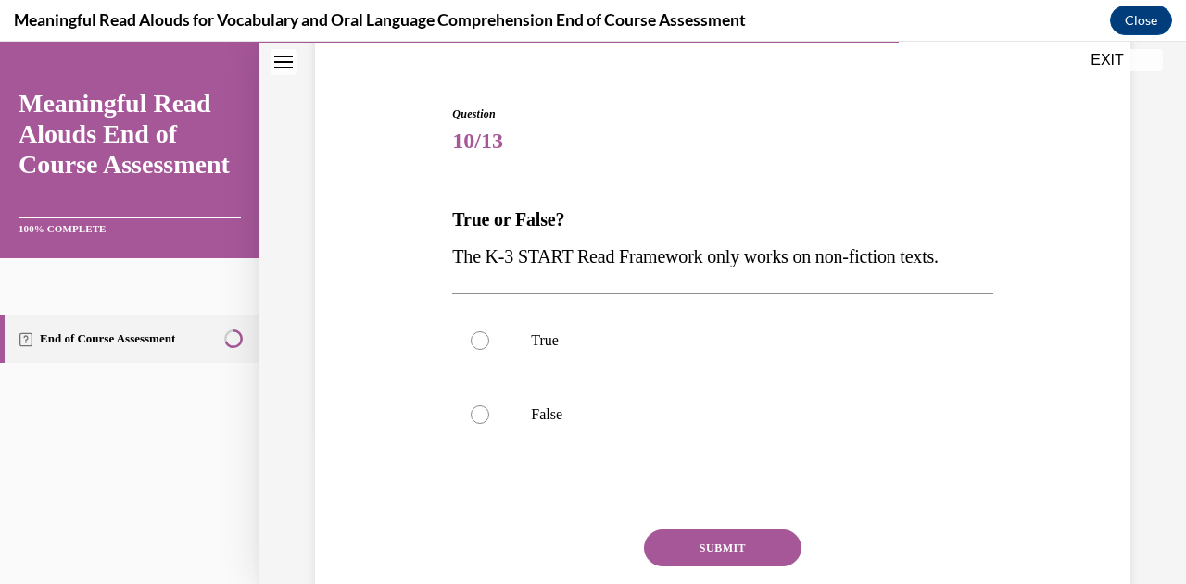
scroll to position [153, 0]
click at [728, 401] on label "False" at bounding box center [722, 414] width 540 height 74
click at [489, 405] on input "False" at bounding box center [480, 414] width 19 height 19
radio input "true"
click at [735, 541] on button "SUBMIT" at bounding box center [722, 547] width 157 height 37
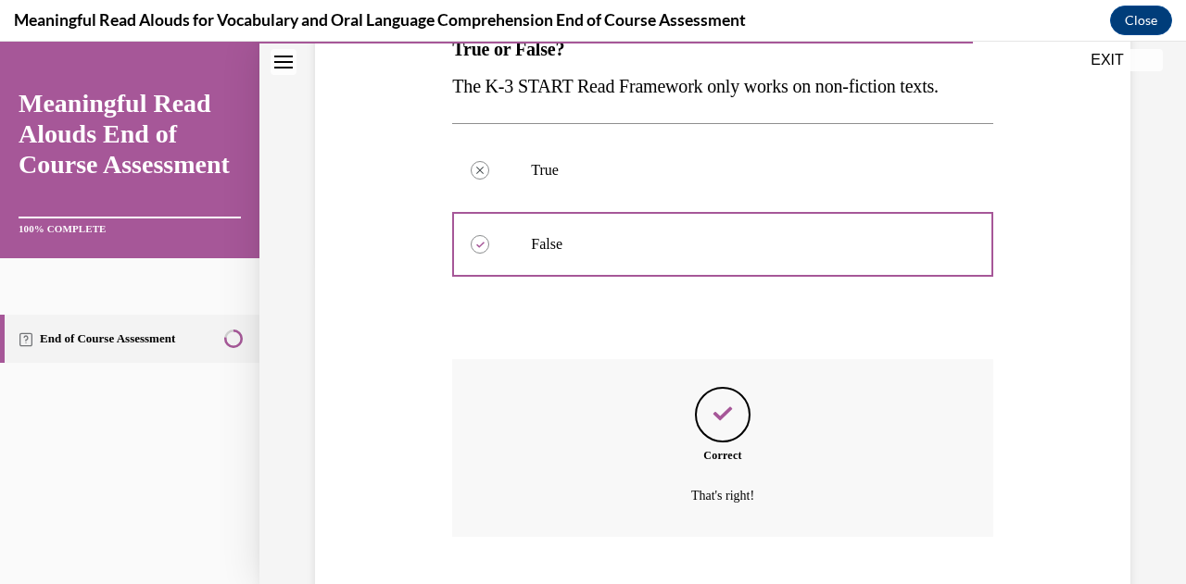
scroll to position [435, 0]
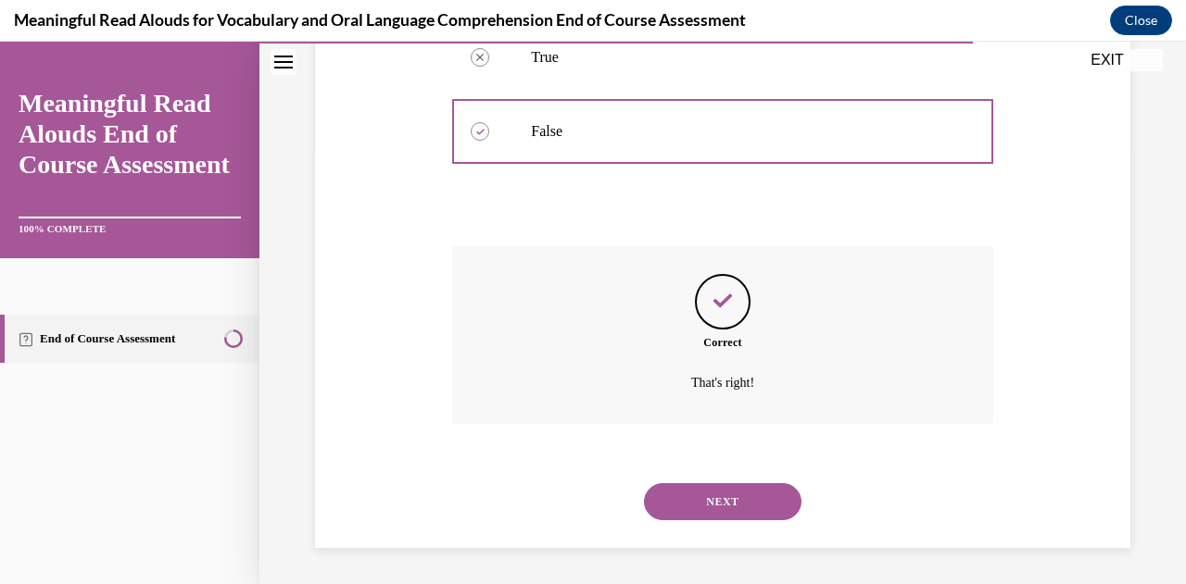
click at [737, 505] on button "NEXT" at bounding box center [722, 501] width 157 height 37
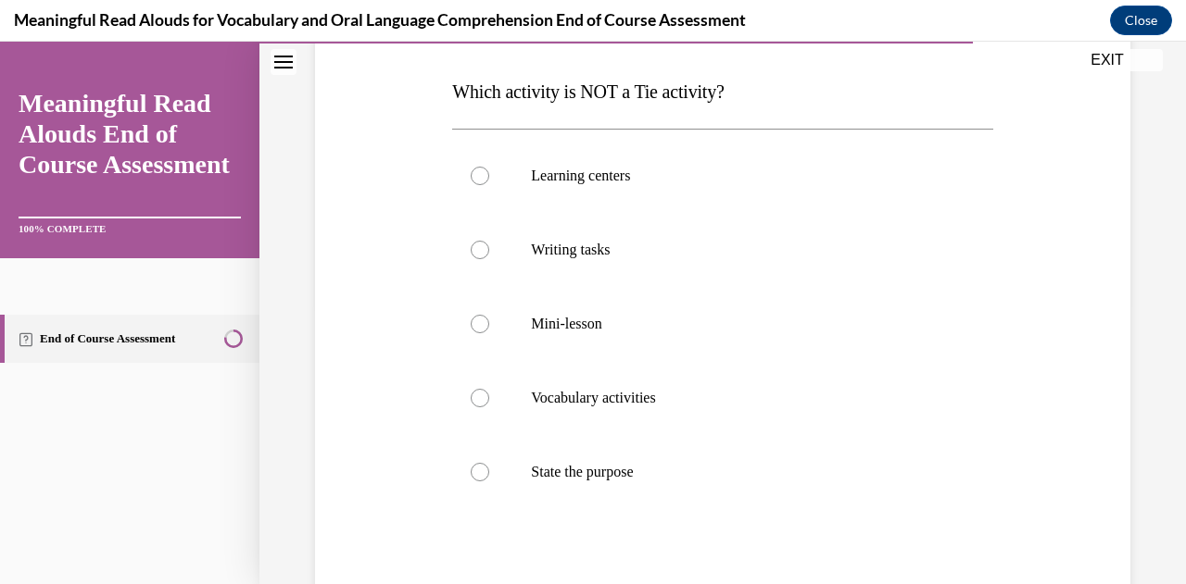
scroll to position [282, 0]
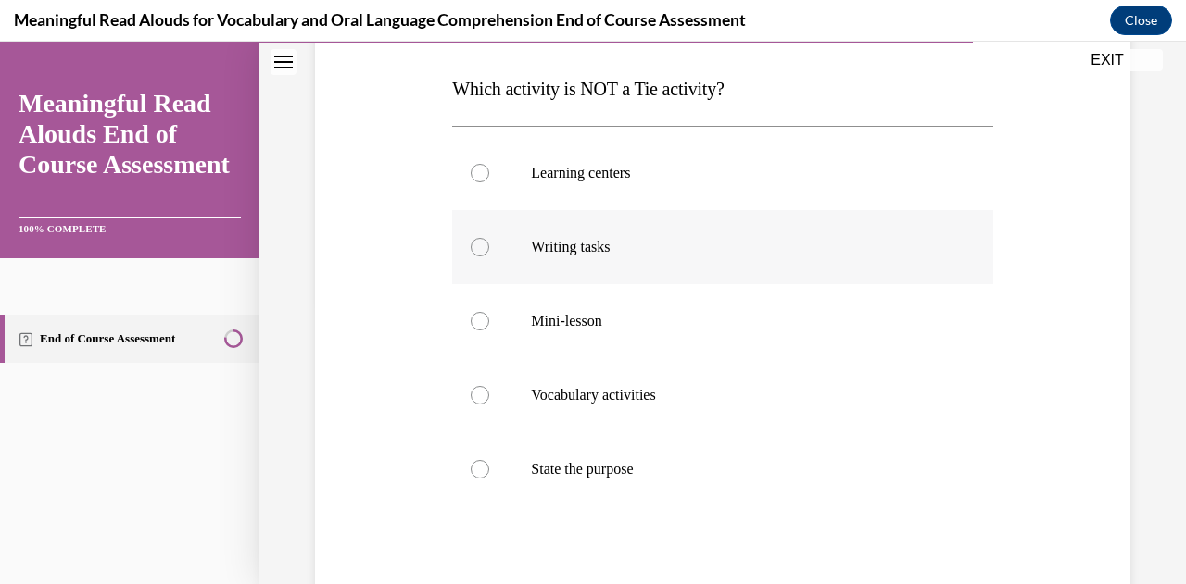
click at [500, 245] on label "Writing tasks" at bounding box center [722, 247] width 540 height 74
click at [489, 245] on input "Writing tasks" at bounding box center [480, 247] width 19 height 19
radio input "true"
click at [602, 246] on p "Writing tasks" at bounding box center [738, 247] width 415 height 19
click at [489, 246] on input "Writing tasks" at bounding box center [480, 247] width 19 height 19
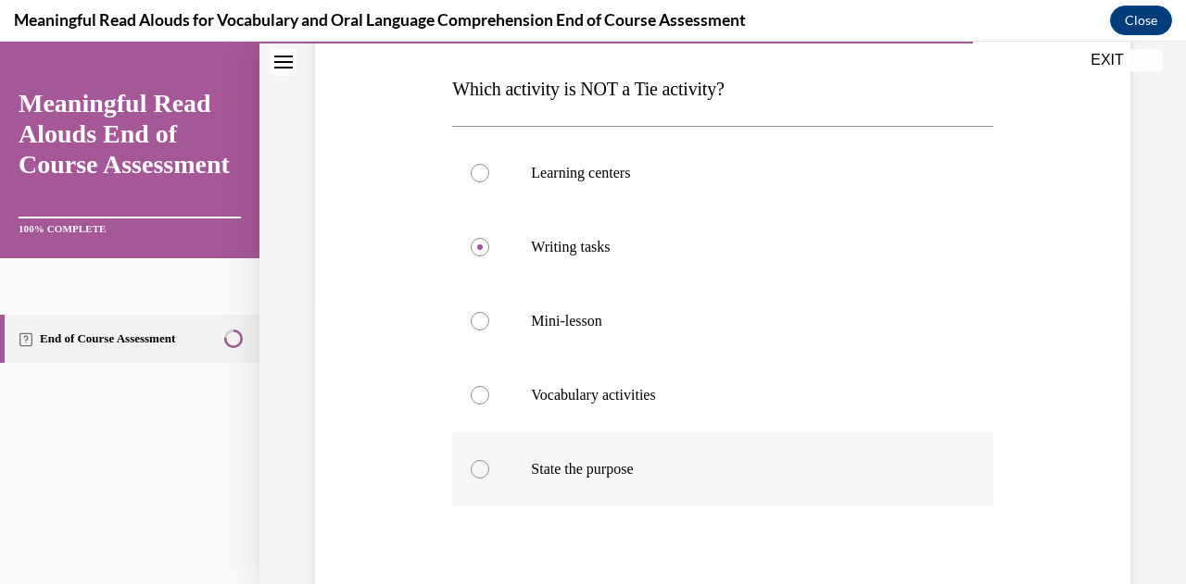
click at [515, 479] on label "State the purpose" at bounding box center [722, 470] width 540 height 74
click at [489, 479] on input "State the purpose" at bounding box center [480, 469] width 19 height 19
radio input "true"
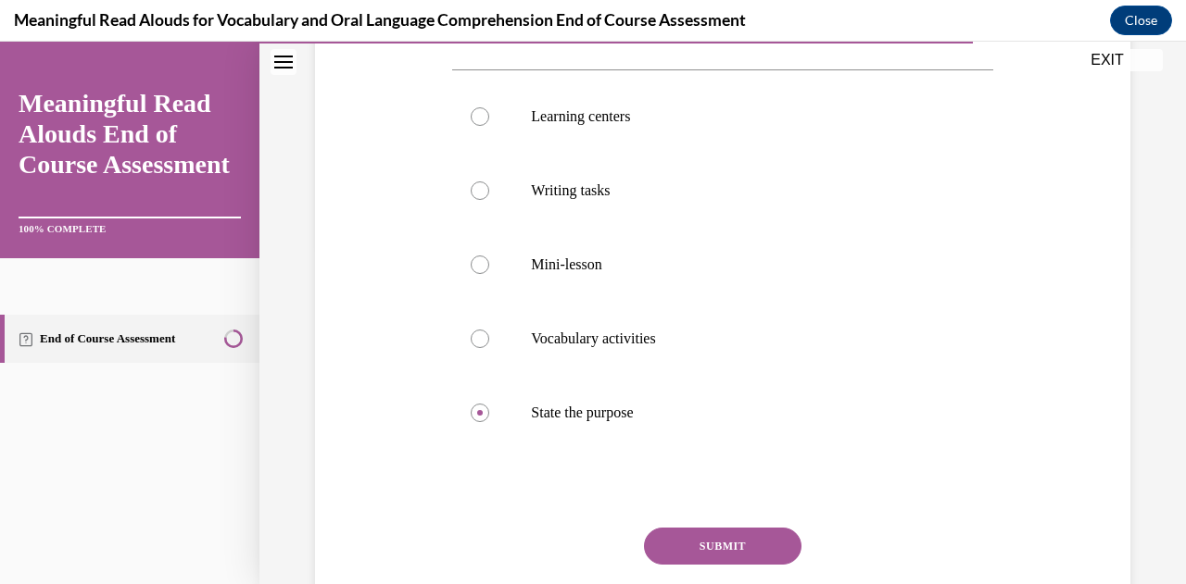
click at [758, 540] on button "SUBMIT" at bounding box center [722, 546] width 157 height 37
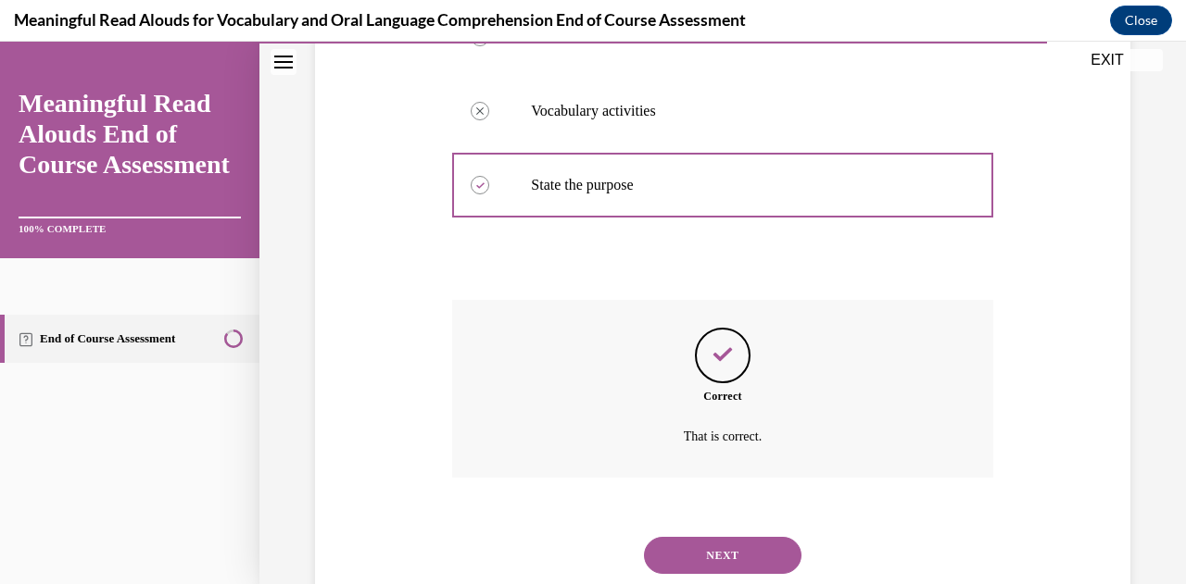
scroll to position [621, 0]
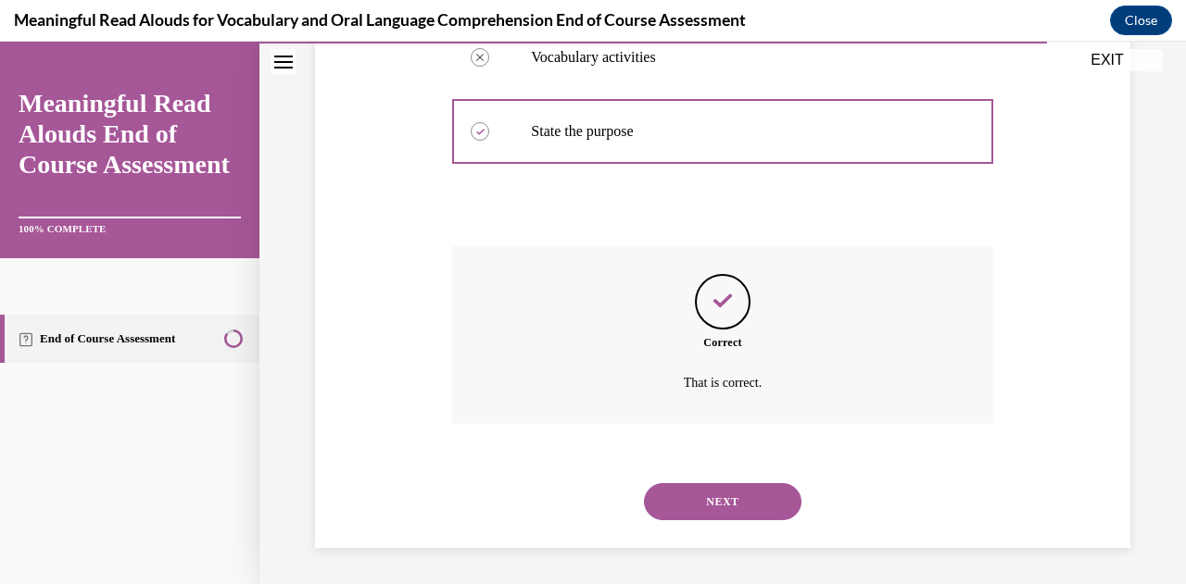
click at [731, 510] on button "NEXT" at bounding box center [722, 501] width 157 height 37
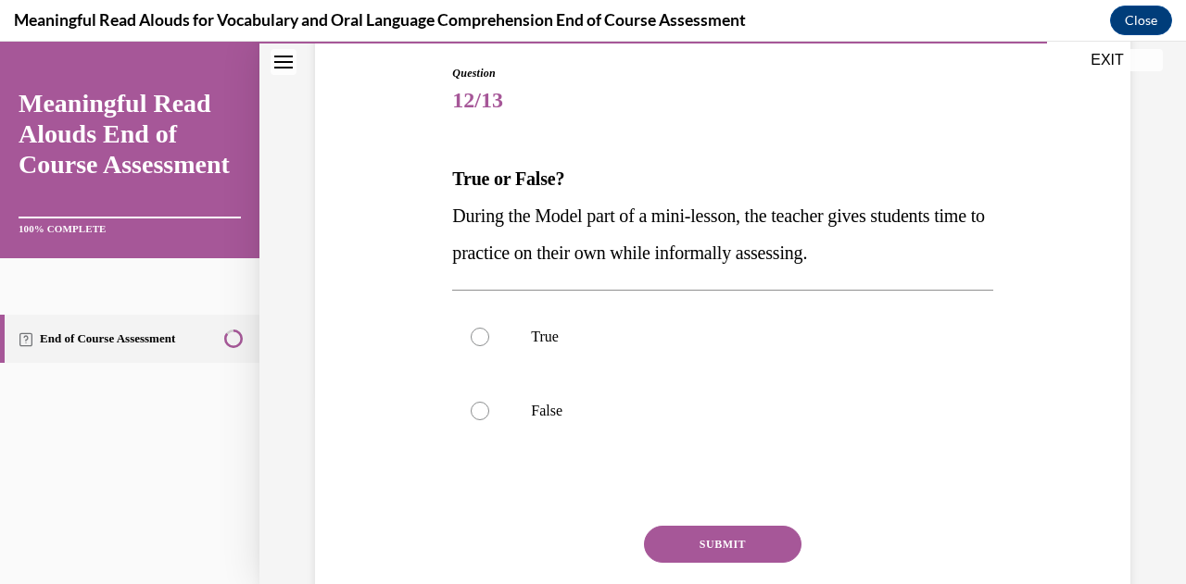
scroll to position [195, 0]
click at [810, 406] on p "False" at bounding box center [738, 409] width 415 height 19
click at [489, 406] on input "False" at bounding box center [480, 409] width 19 height 19
radio input "true"
click at [746, 538] on button "SUBMIT" at bounding box center [722, 542] width 157 height 37
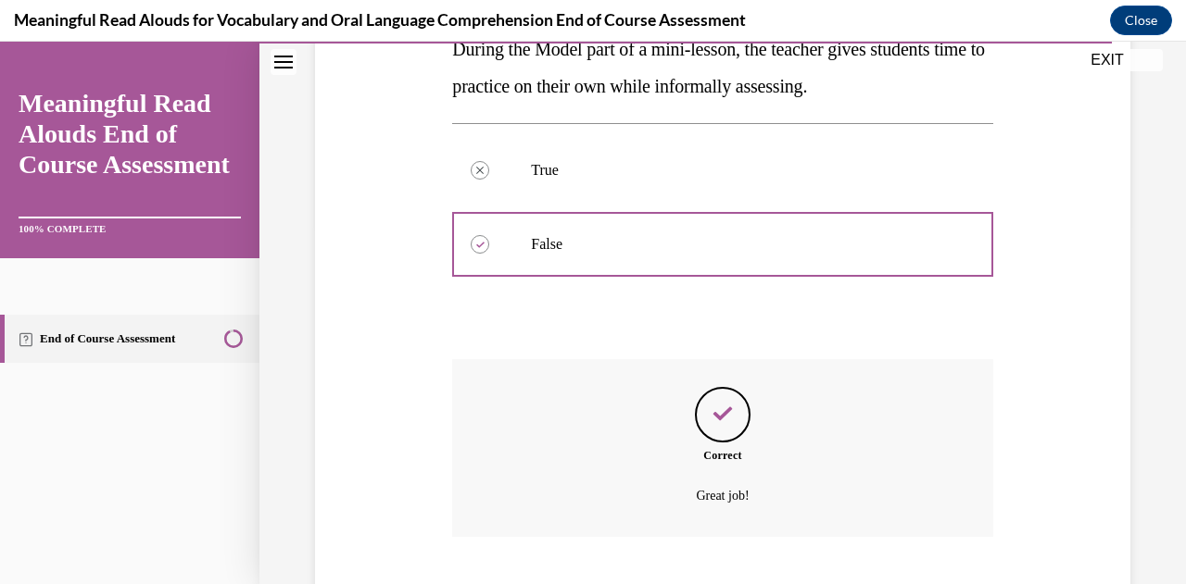
scroll to position [472, 0]
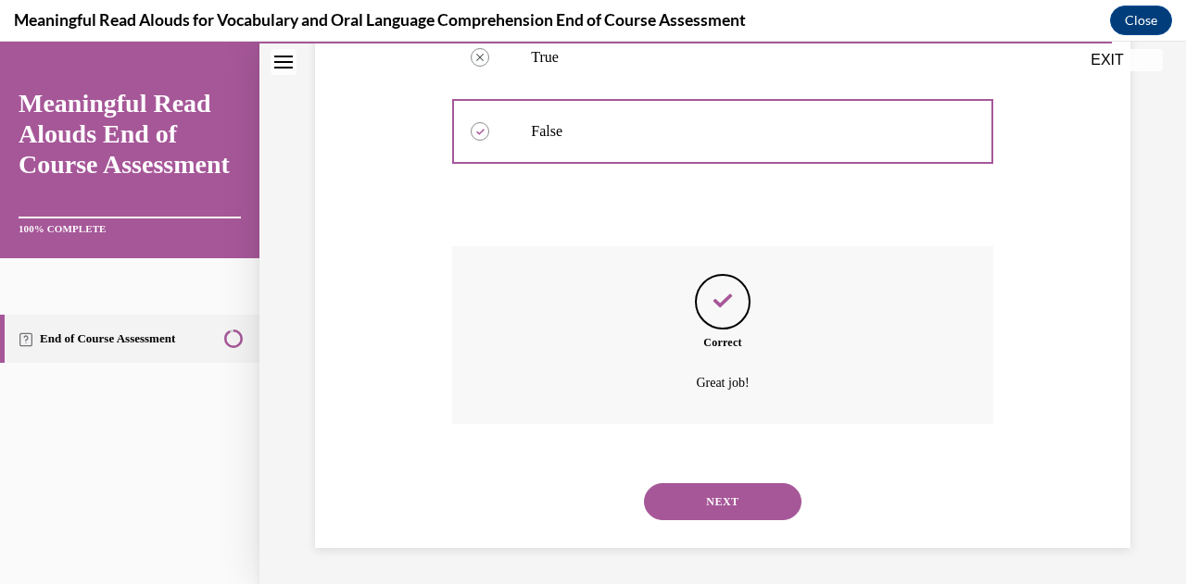
click at [758, 503] on button "NEXT" at bounding box center [722, 501] width 157 height 37
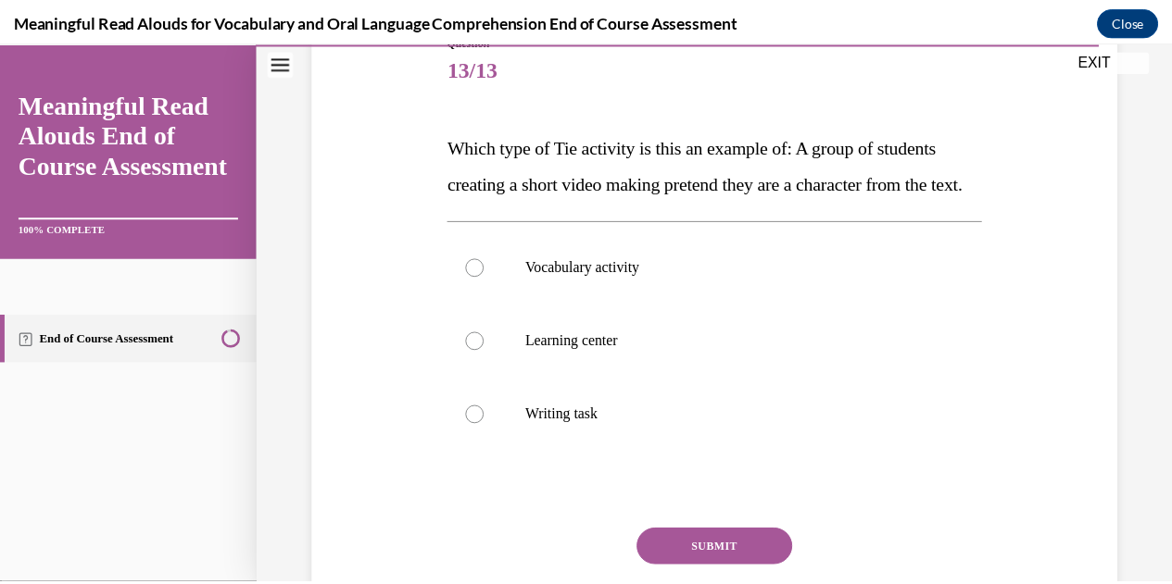
scroll to position [226, 0]
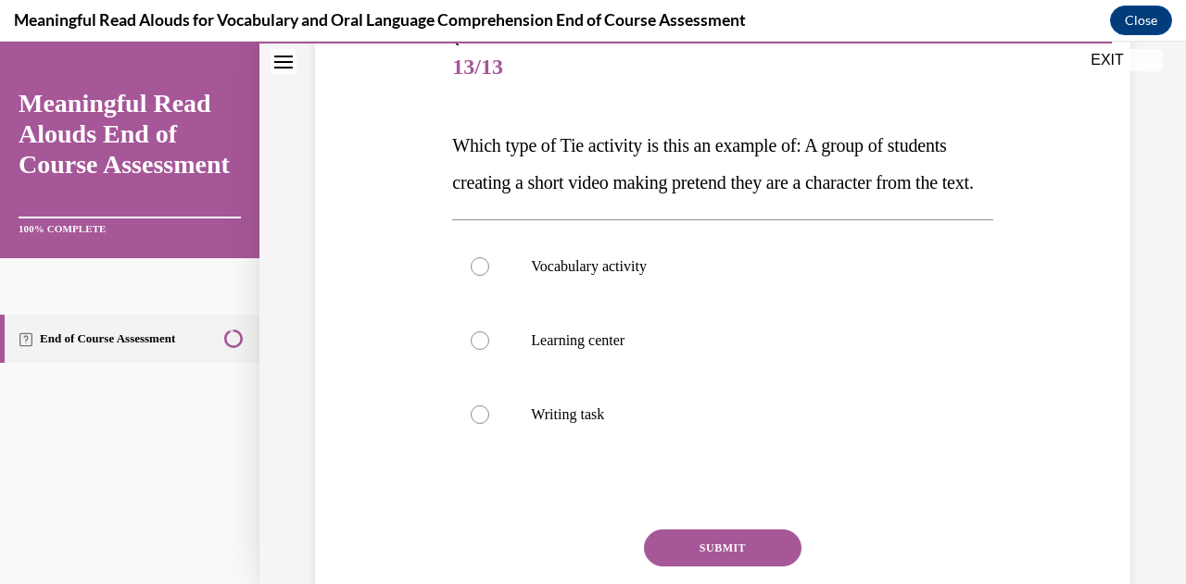
click at [1108, 59] on button "EXIT" at bounding box center [1106, 60] width 111 height 22
